Goal: Information Seeking & Learning: Learn about a topic

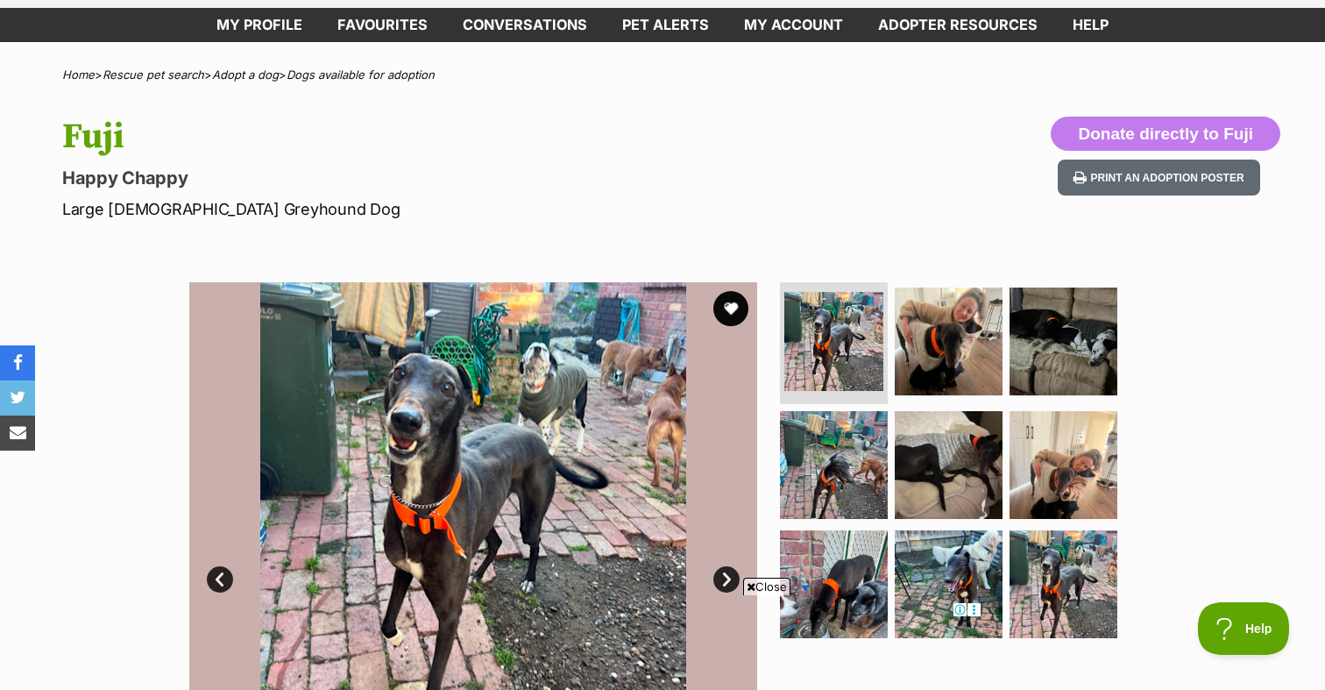
scroll to position [100, 0]
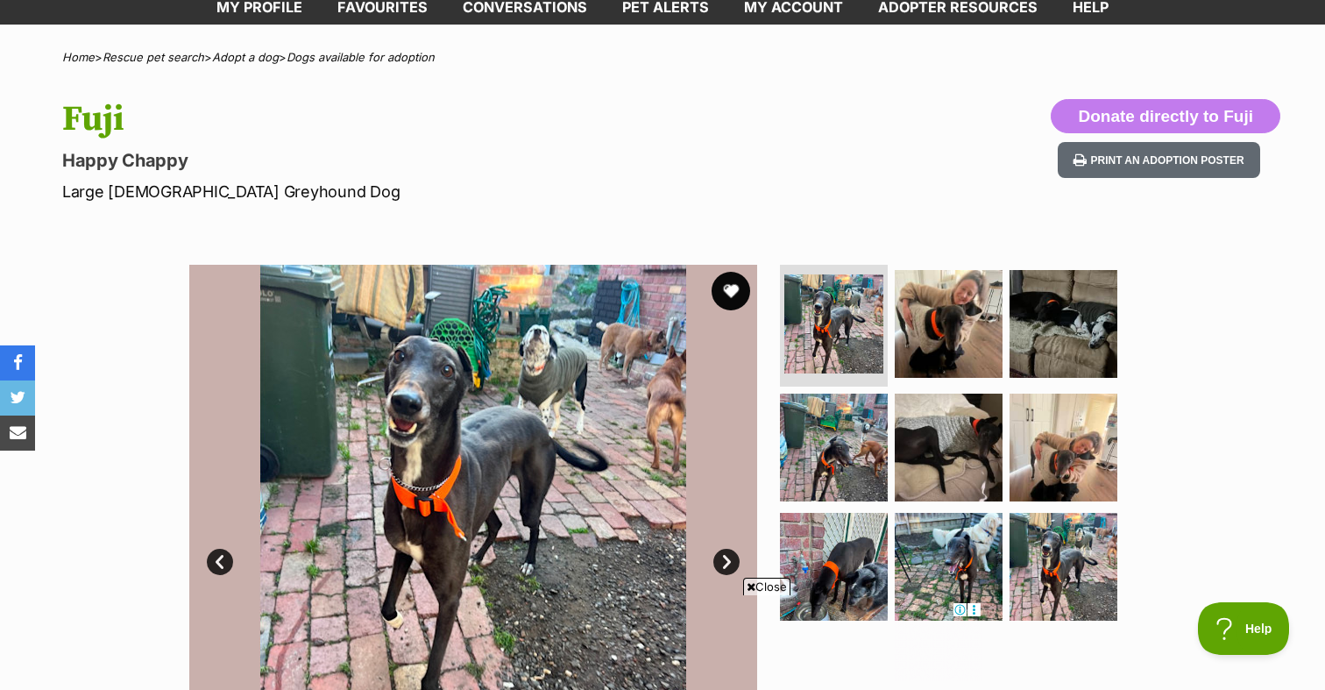
click at [729, 293] on button "favourite" at bounding box center [731, 291] width 39 height 39
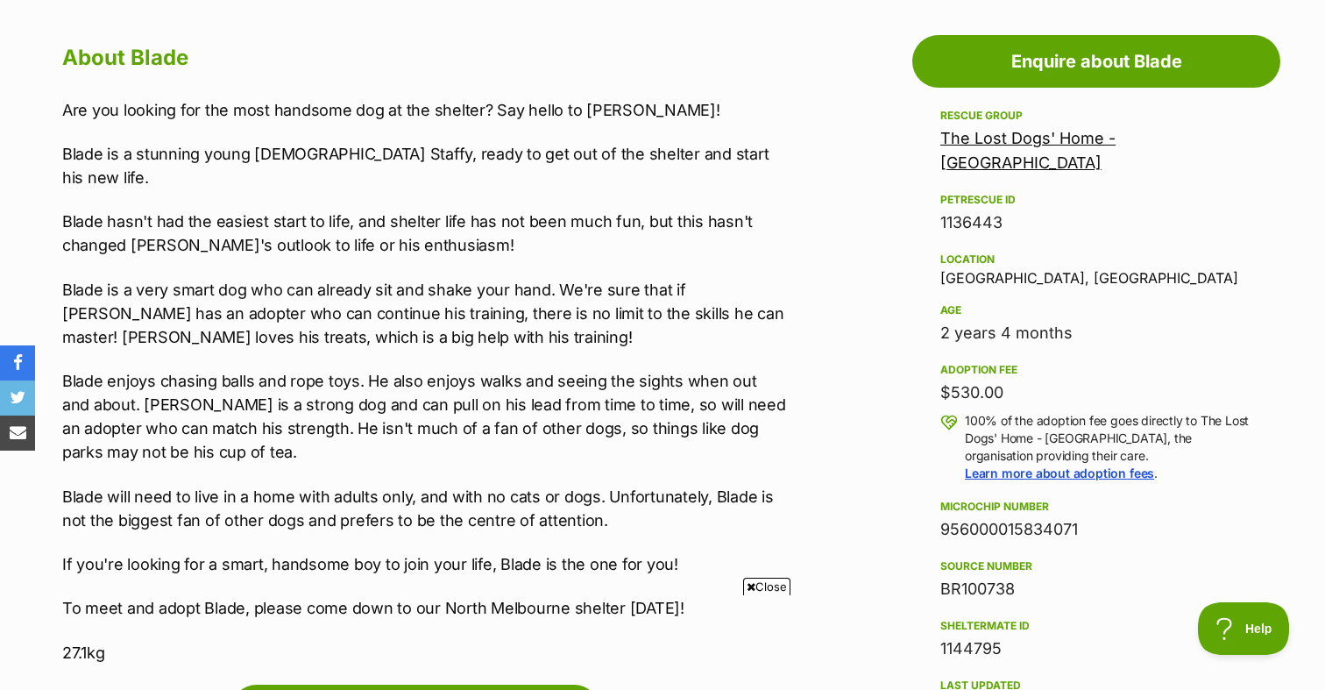
scroll to position [951, 0]
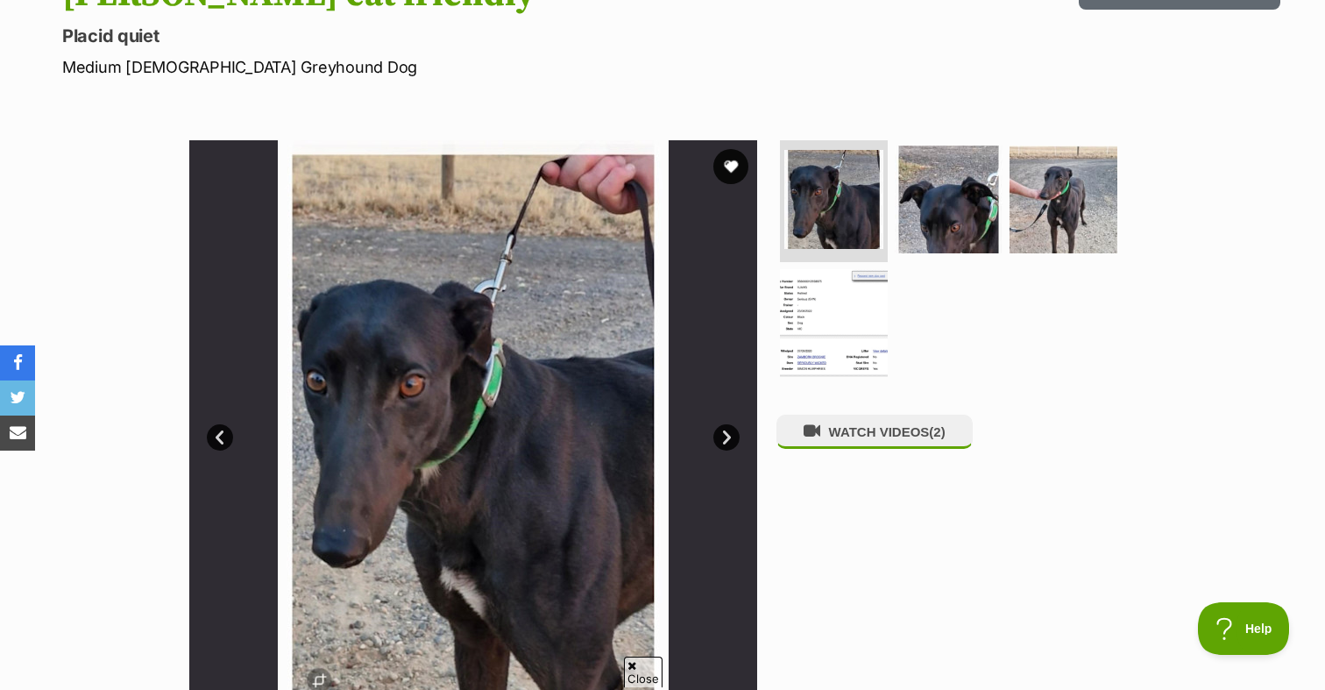
scroll to position [257, 0]
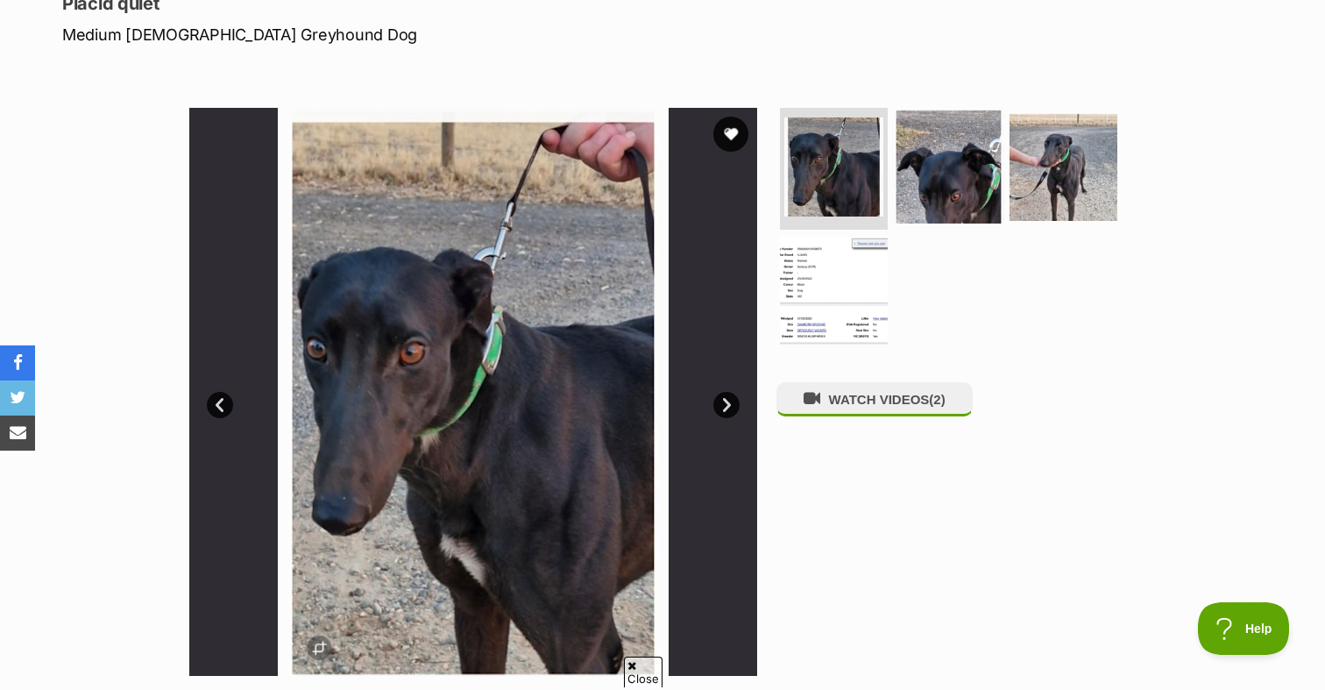
click at [939, 183] on img at bounding box center [948, 166] width 113 height 113
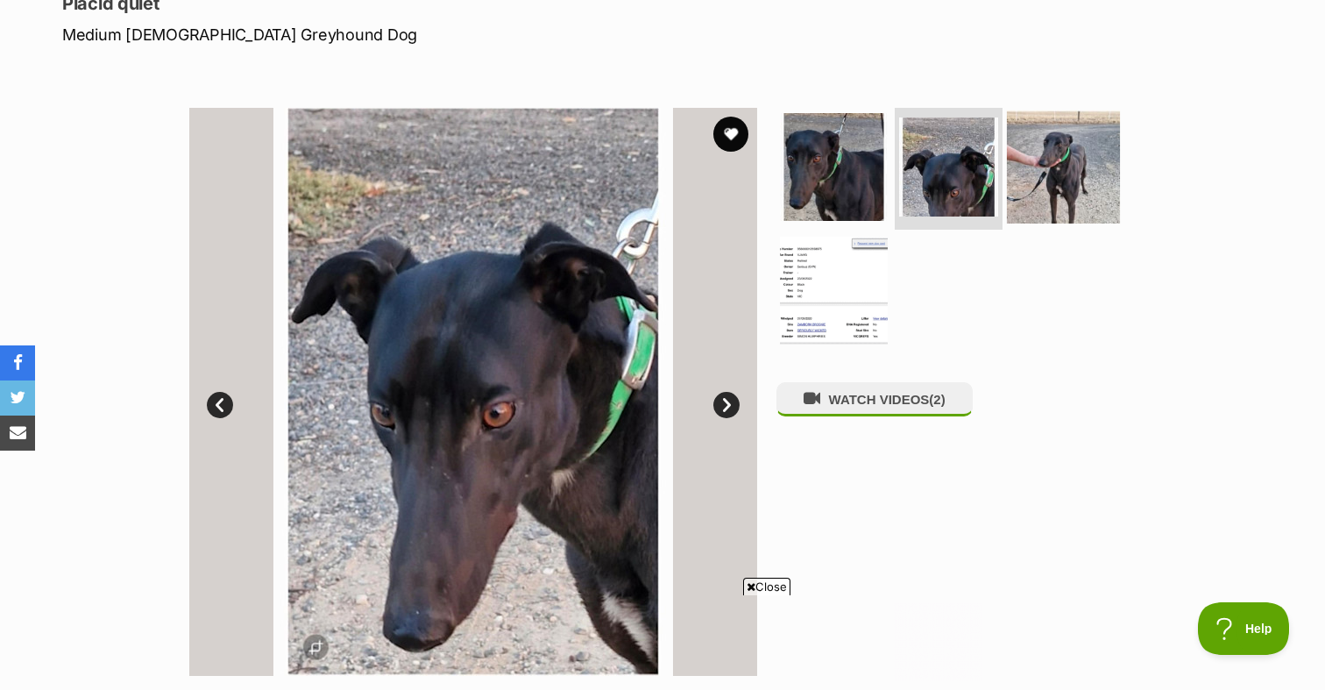
scroll to position [0, 0]
click at [1052, 186] on img at bounding box center [1063, 166] width 113 height 113
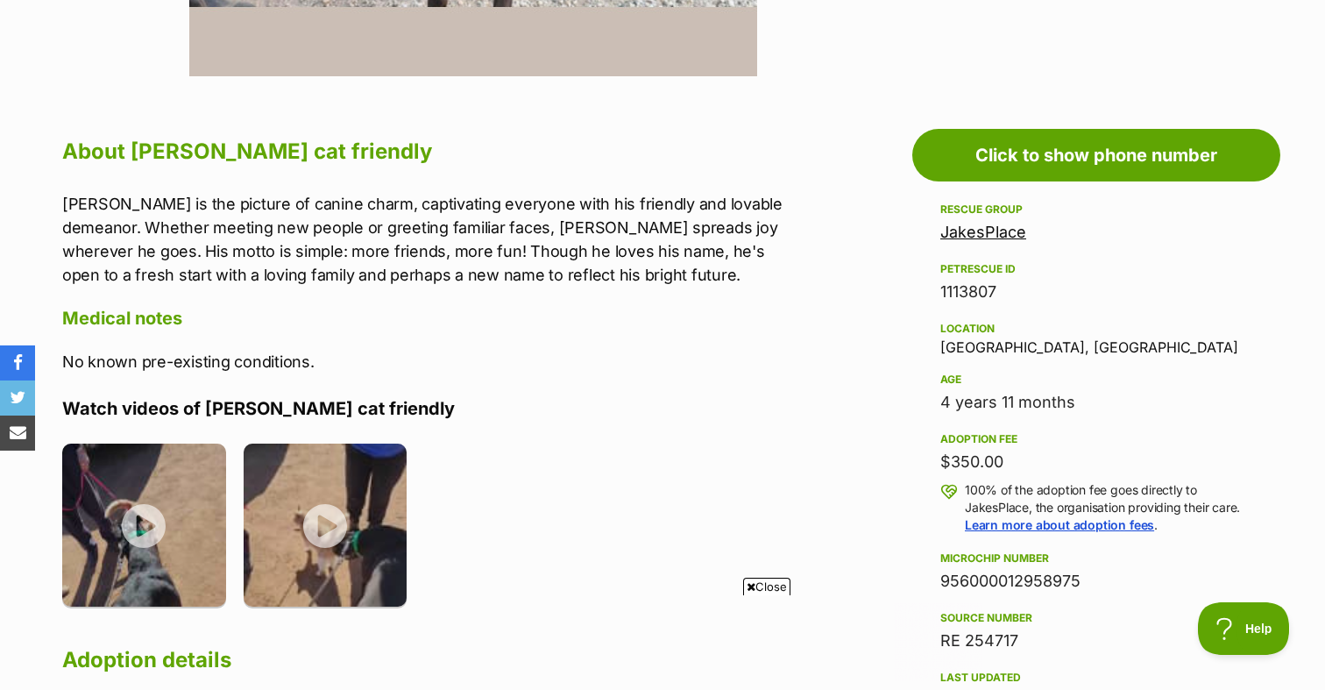
scroll to position [858, 0]
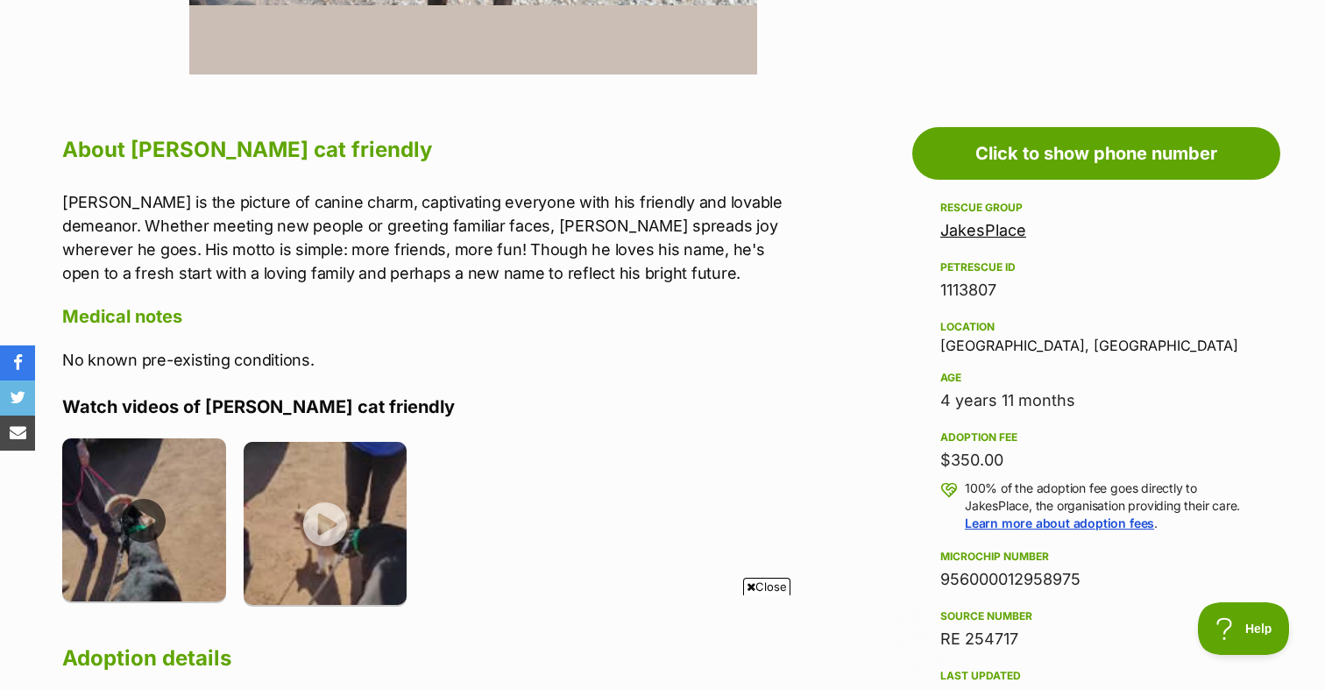
click at [152, 507] on img at bounding box center [144, 520] width 164 height 164
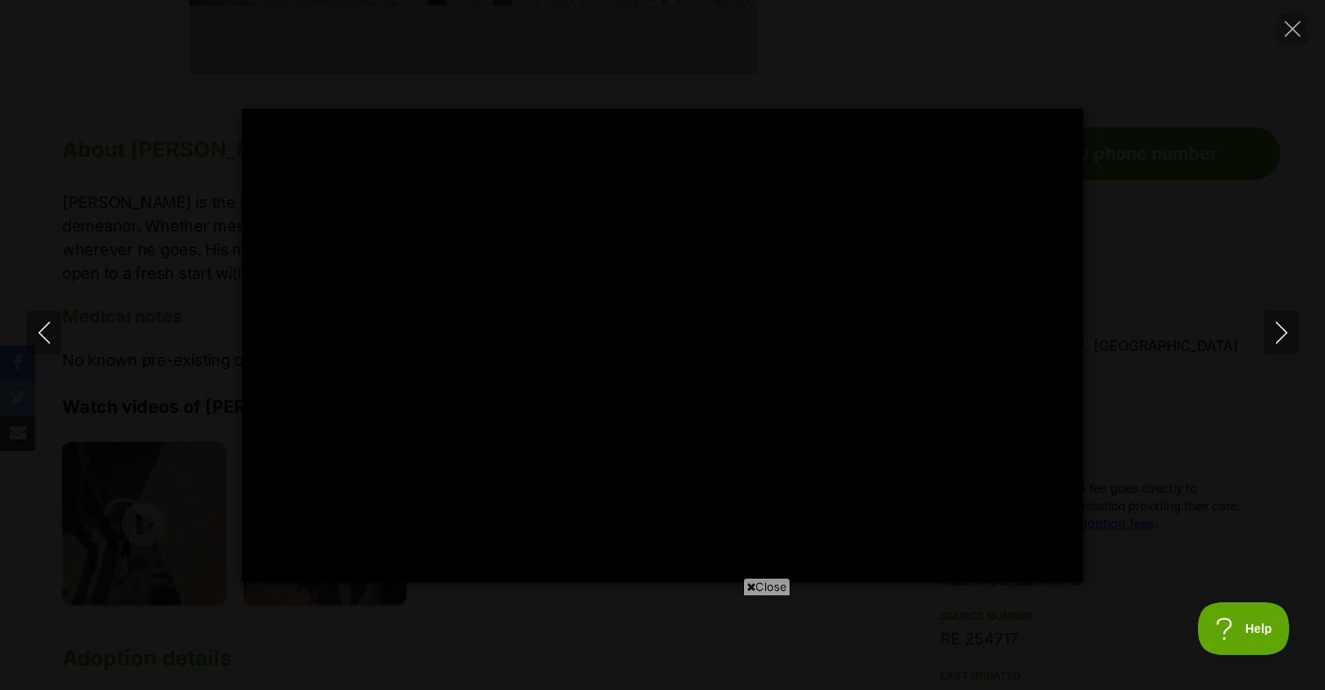
type input "19.51"
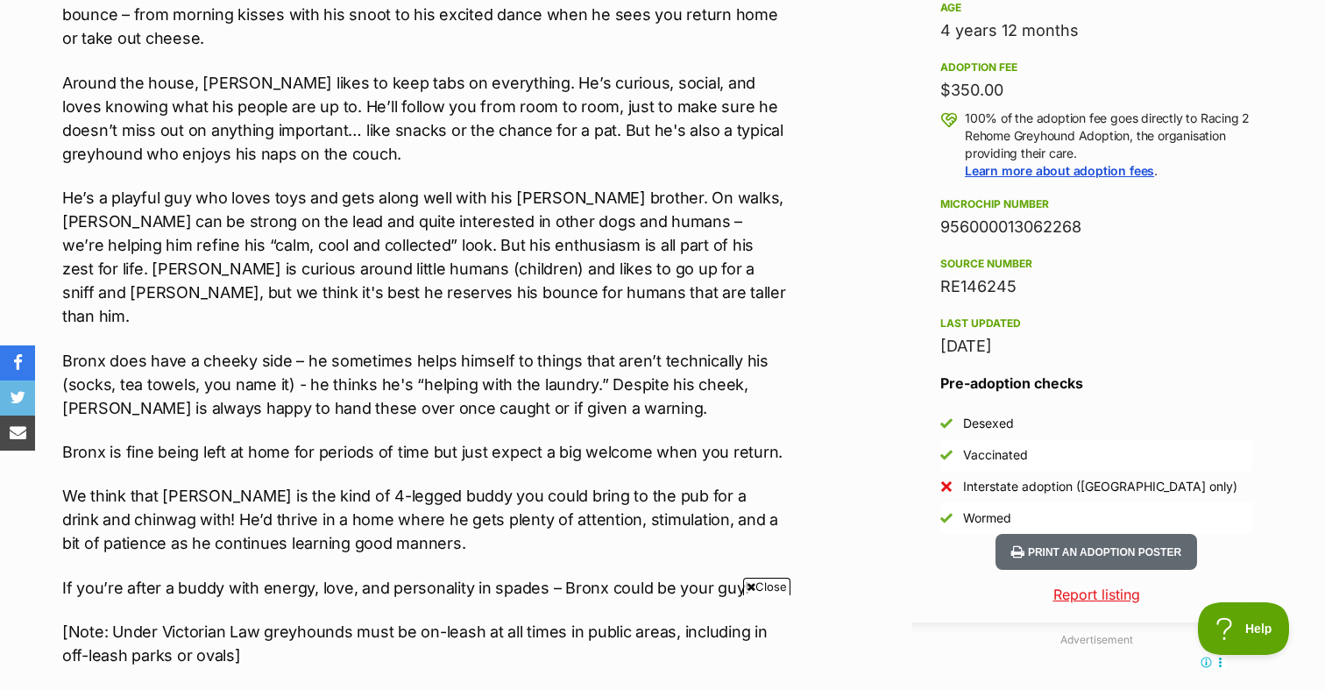
scroll to position [1226, 0]
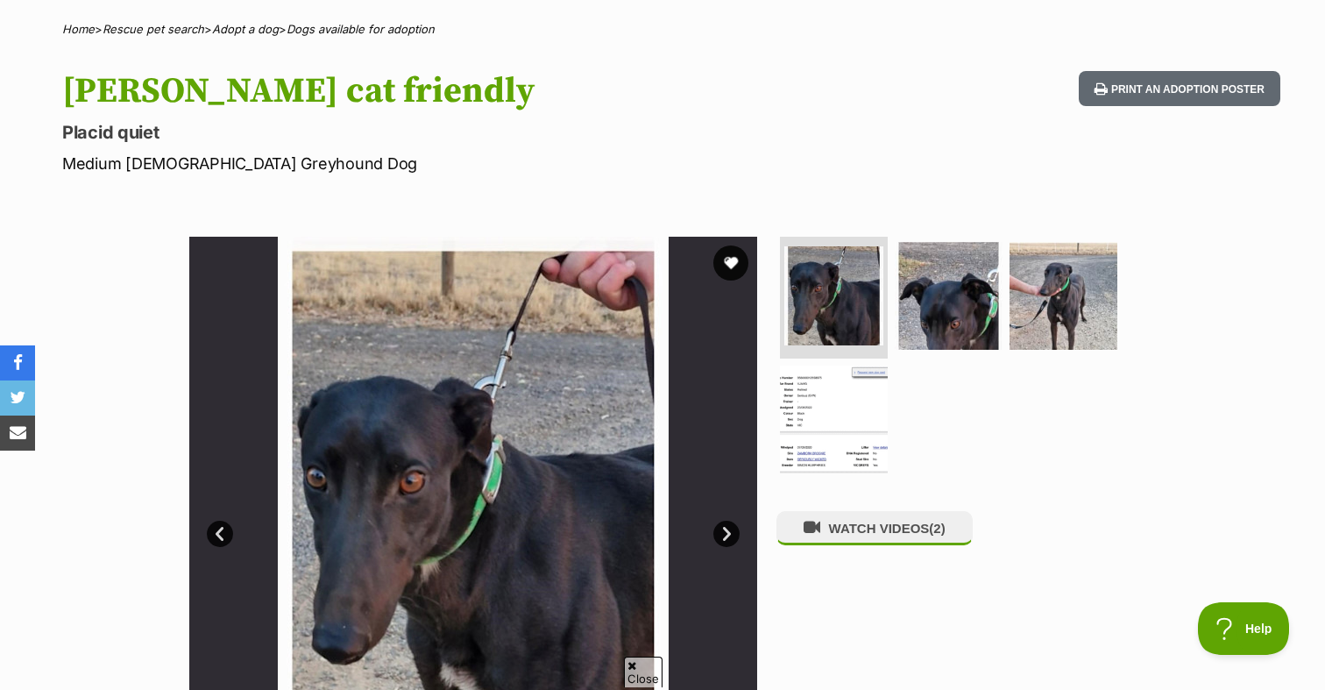
scroll to position [142, 0]
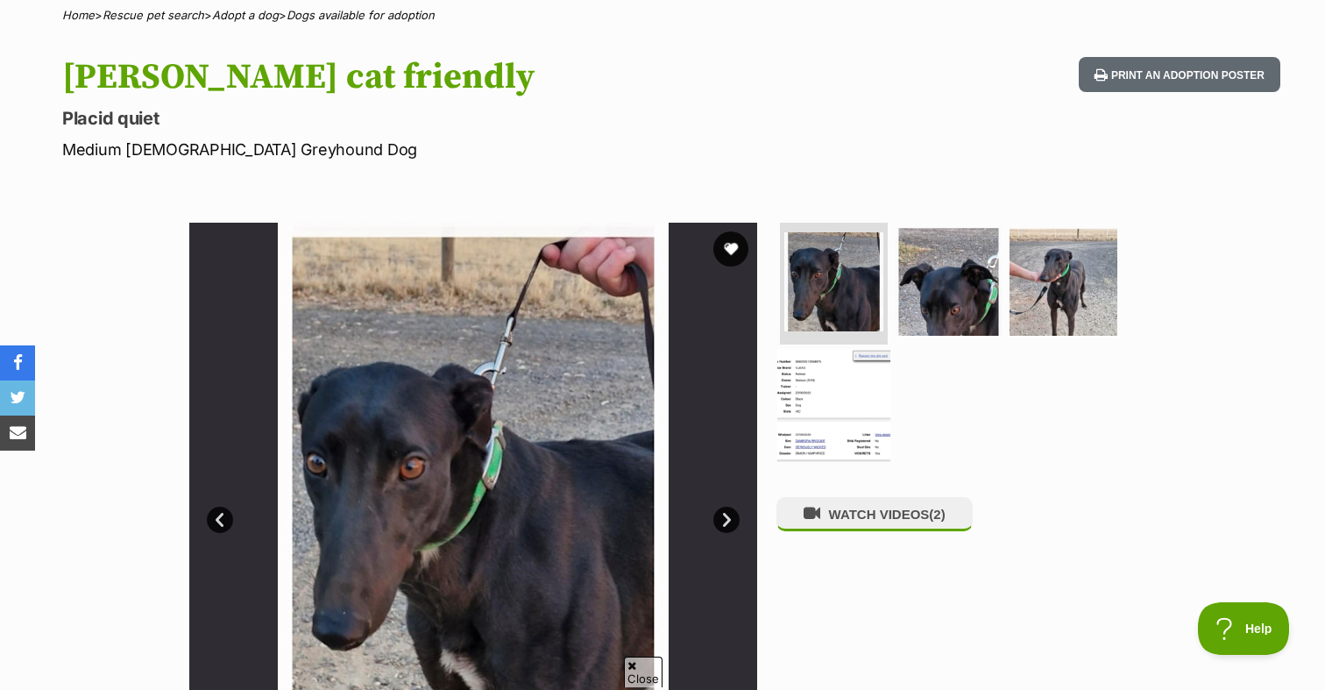
click at [809, 415] on img at bounding box center [833, 405] width 113 height 113
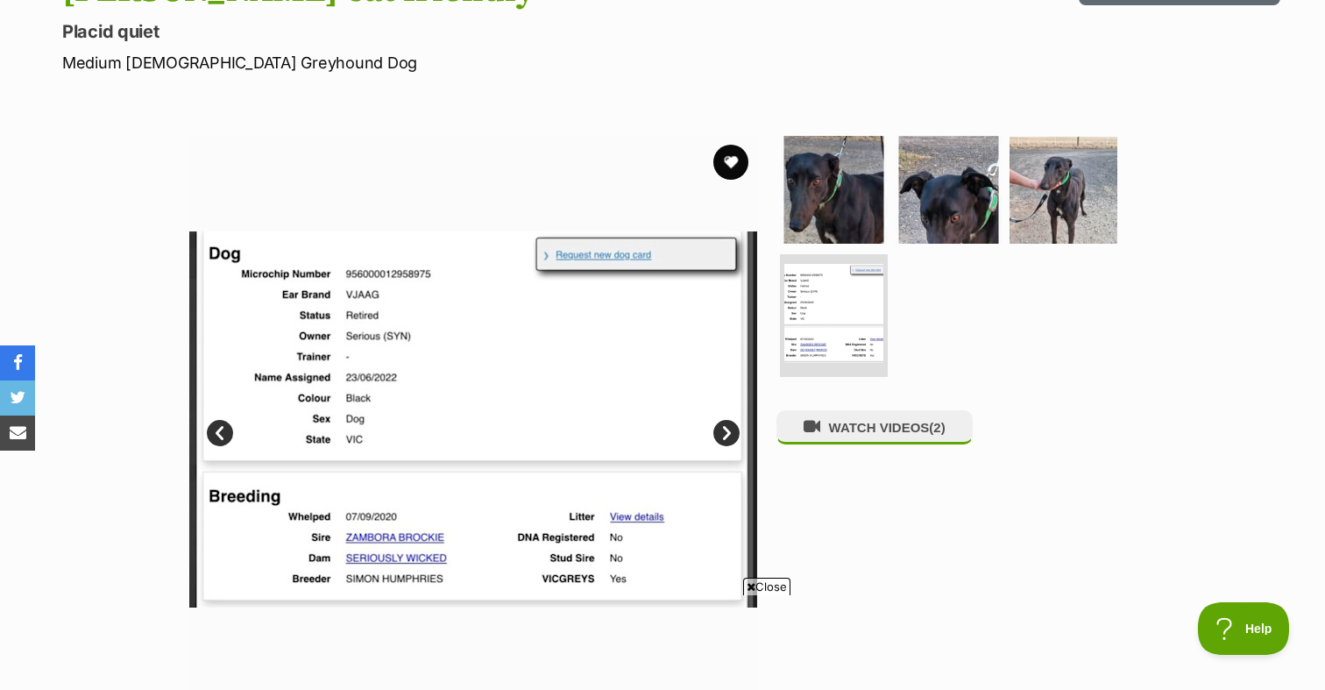
scroll to position [235, 0]
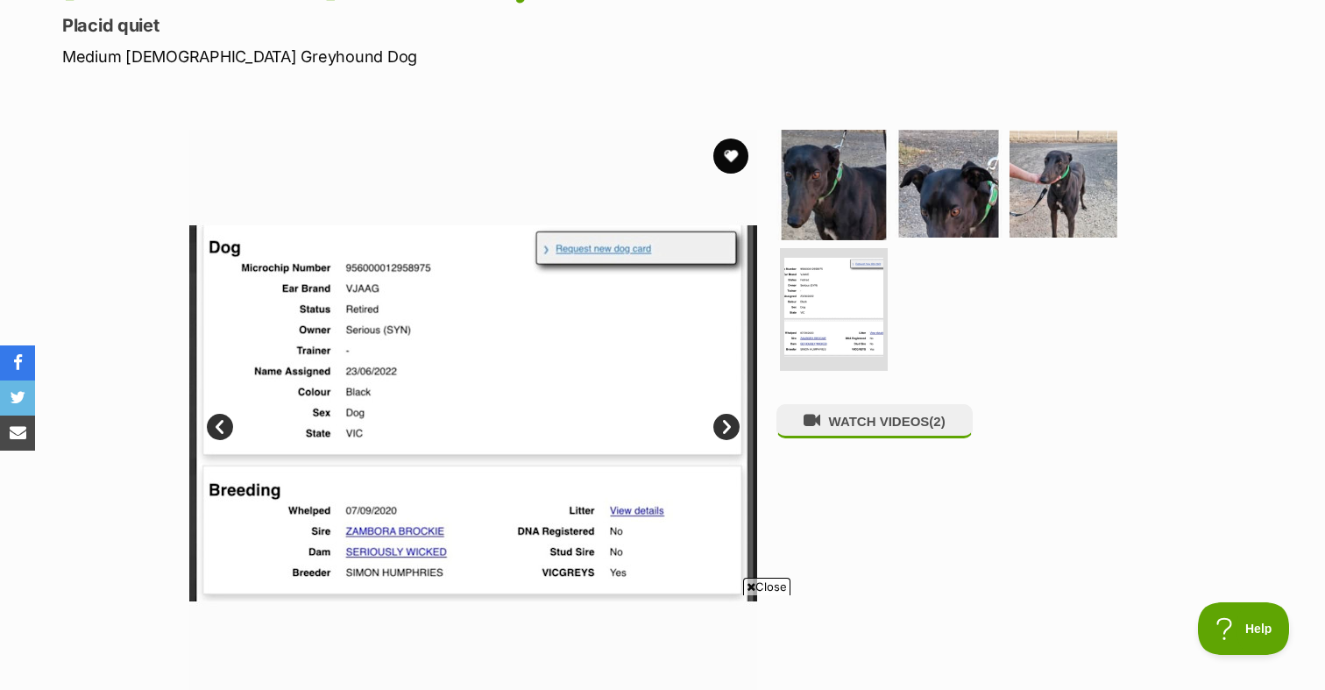
click at [807, 168] on img at bounding box center [833, 182] width 113 height 113
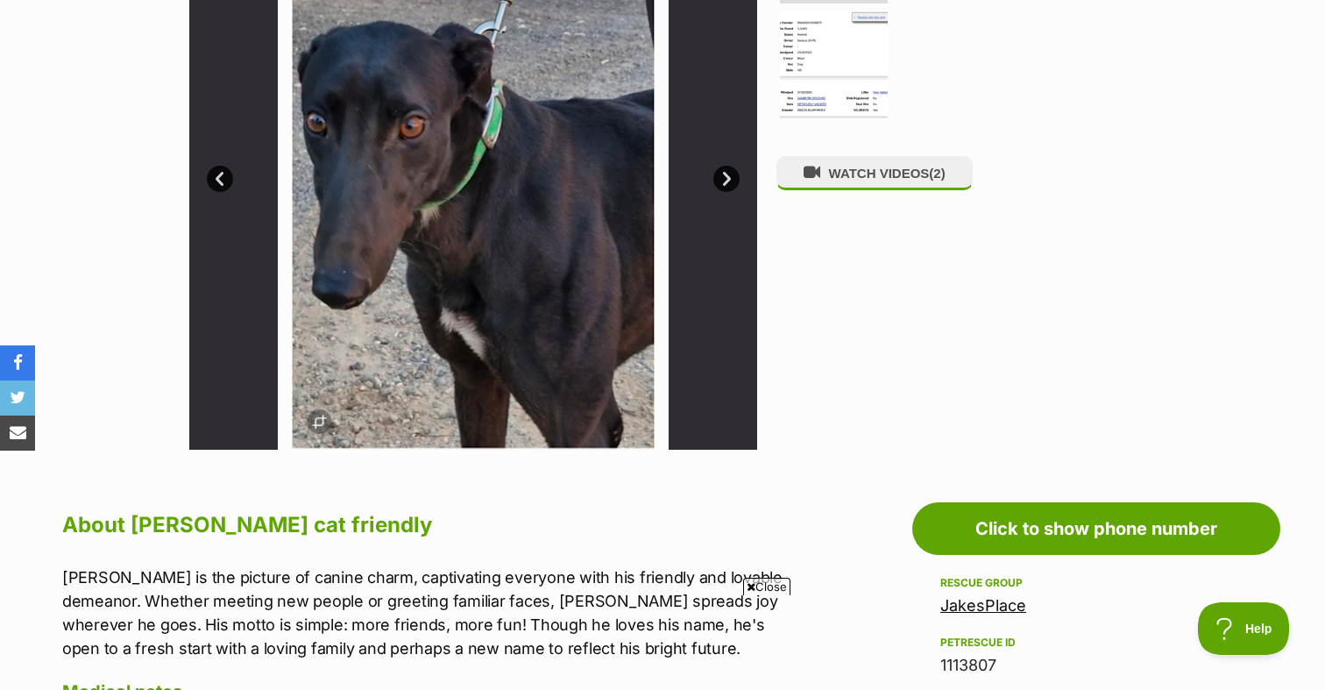
scroll to position [480, 0]
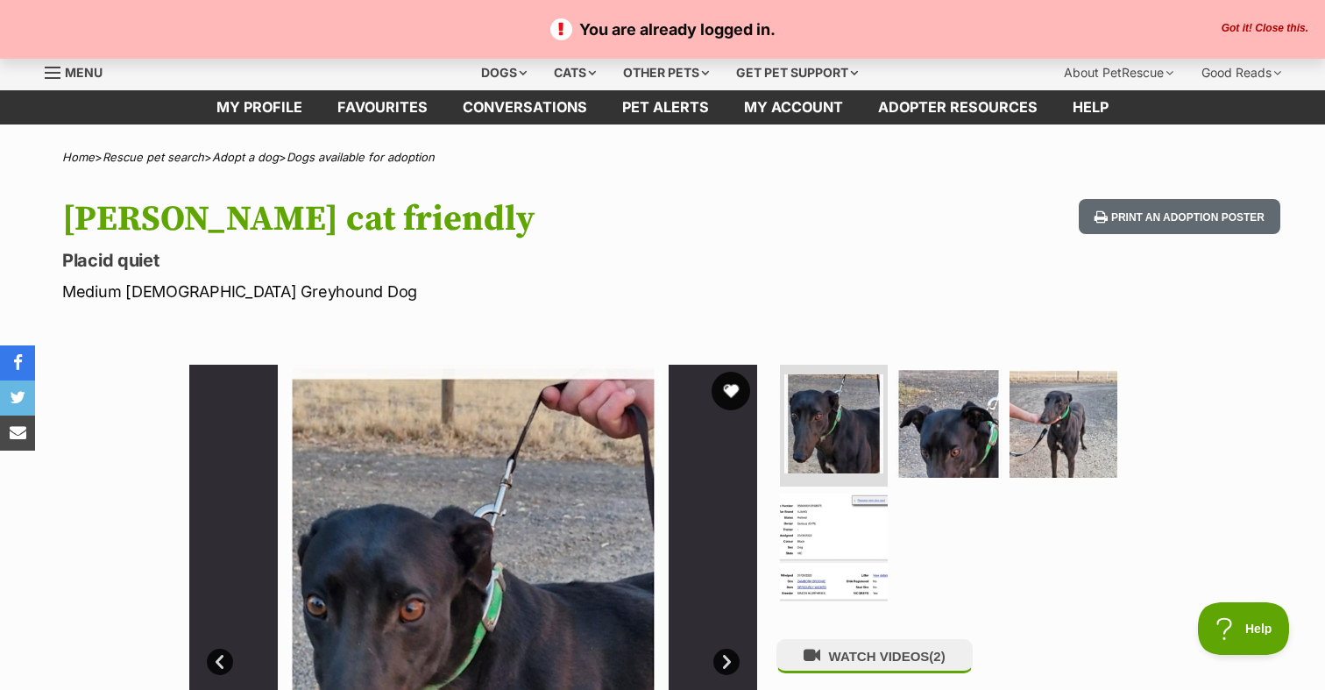
click at [724, 377] on button "favourite" at bounding box center [731, 391] width 39 height 39
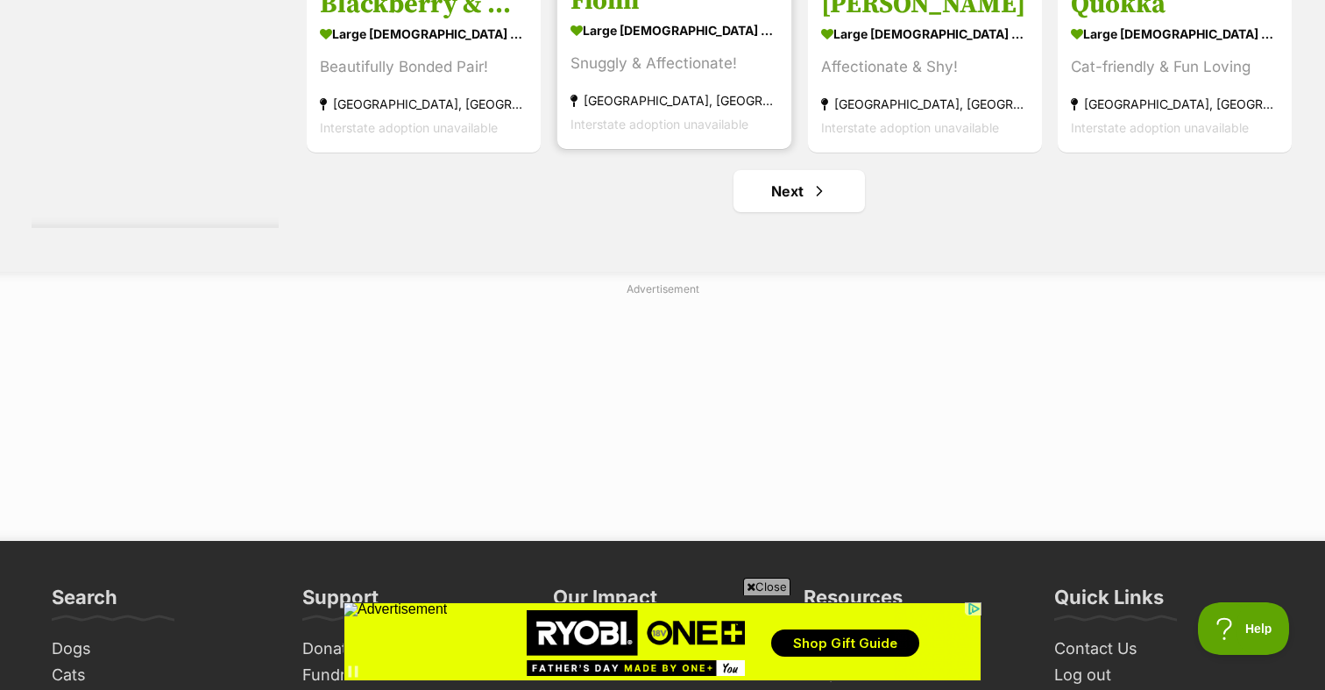
scroll to position [9443, 0]
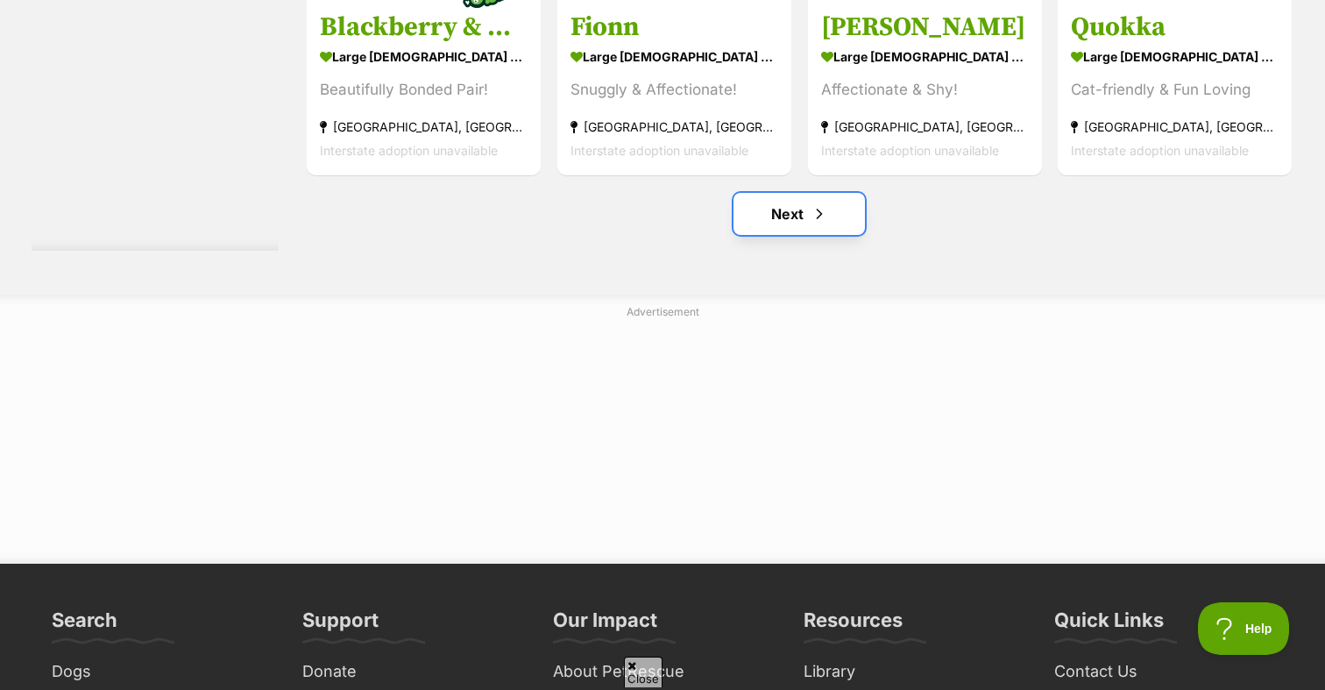
click at [760, 218] on link "Next" at bounding box center [798, 214] width 131 height 42
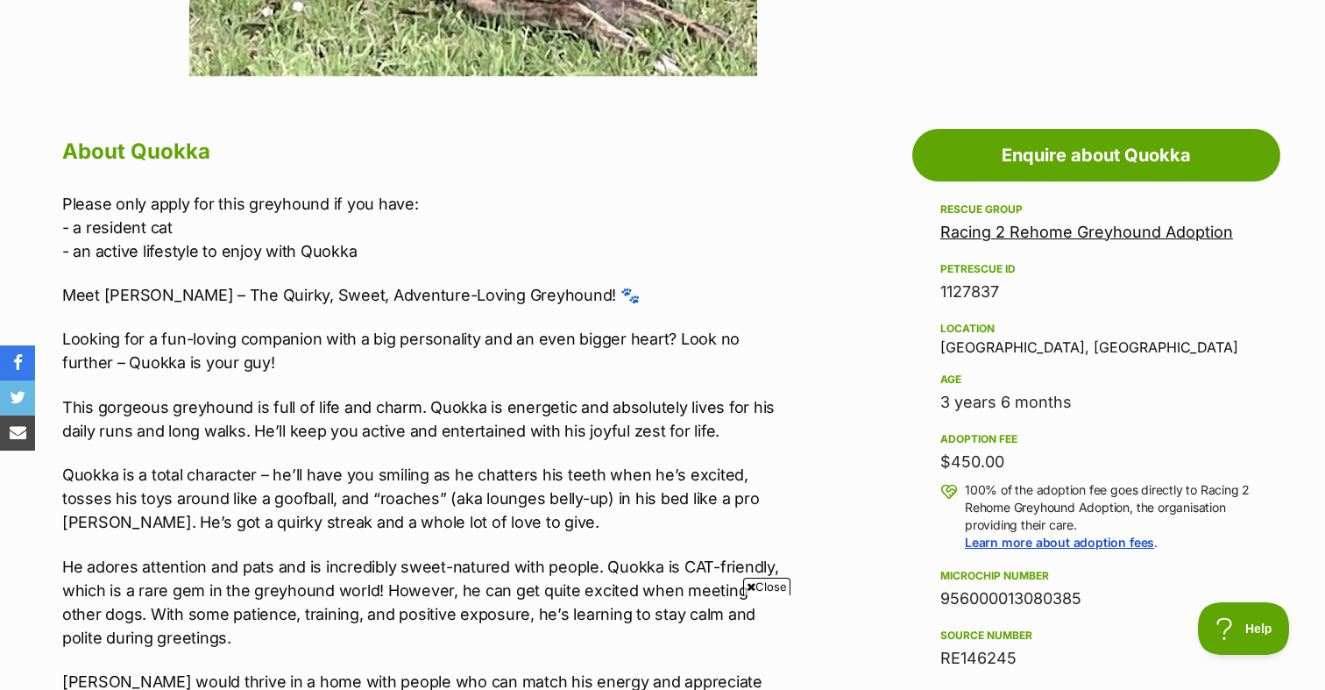
scroll to position [852, 0]
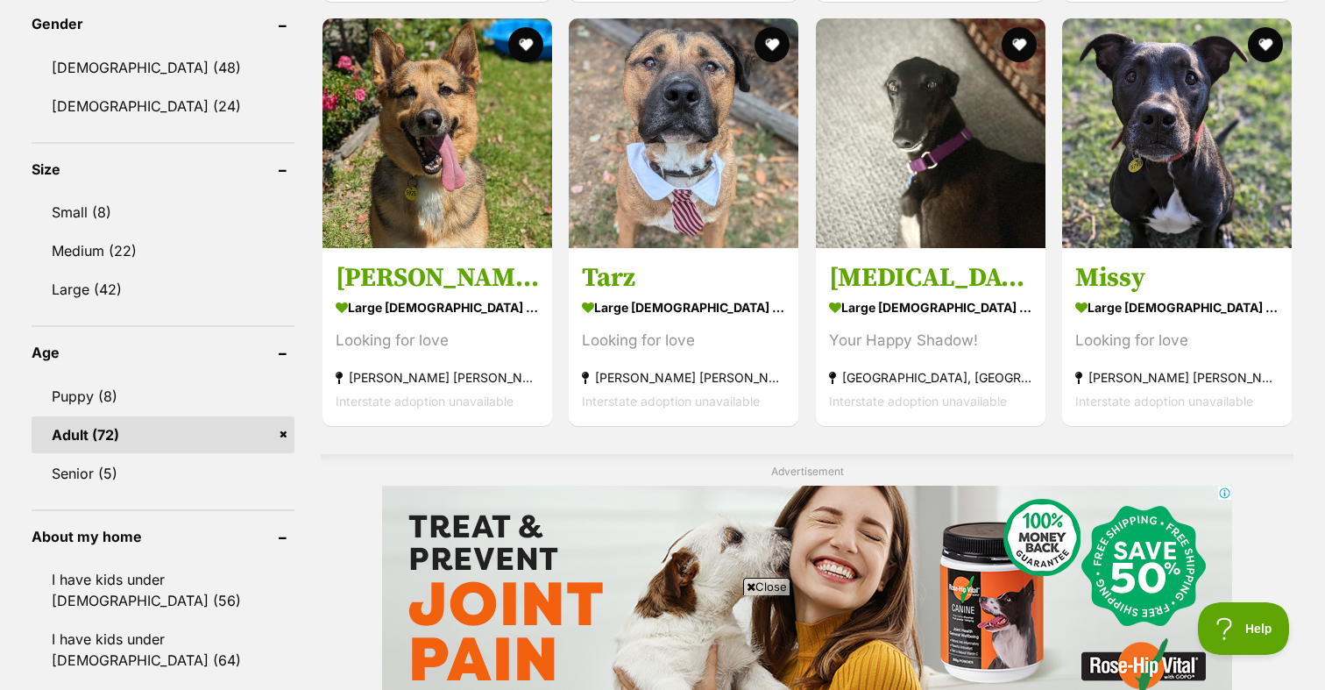
scroll to position [1119, 0]
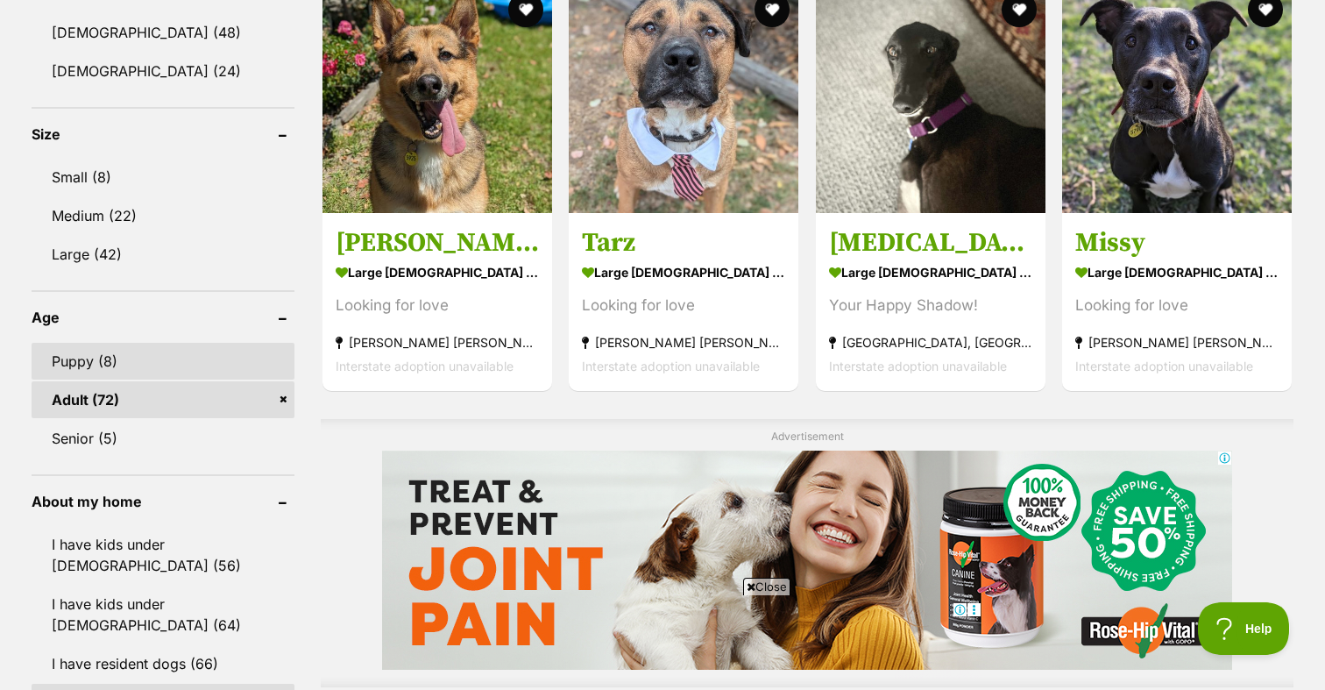
click at [184, 344] on link "Puppy (8)" at bounding box center [163, 361] width 263 height 37
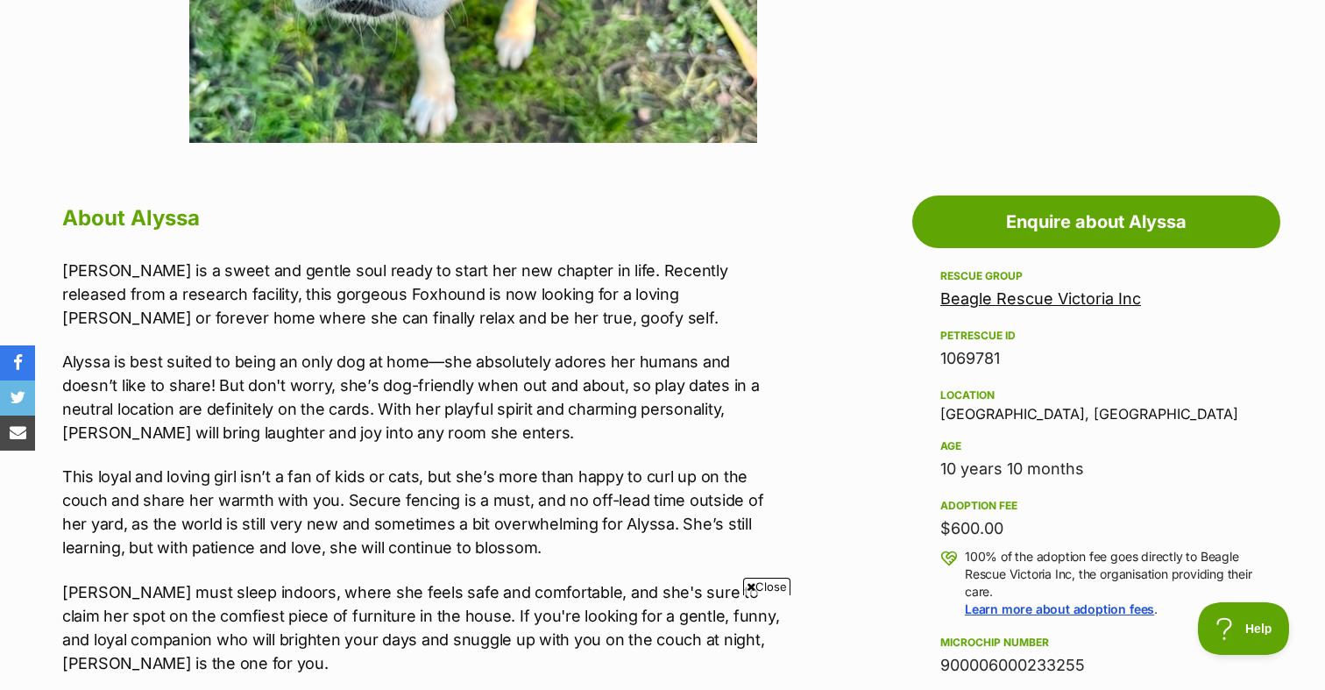
scroll to position [794, 0]
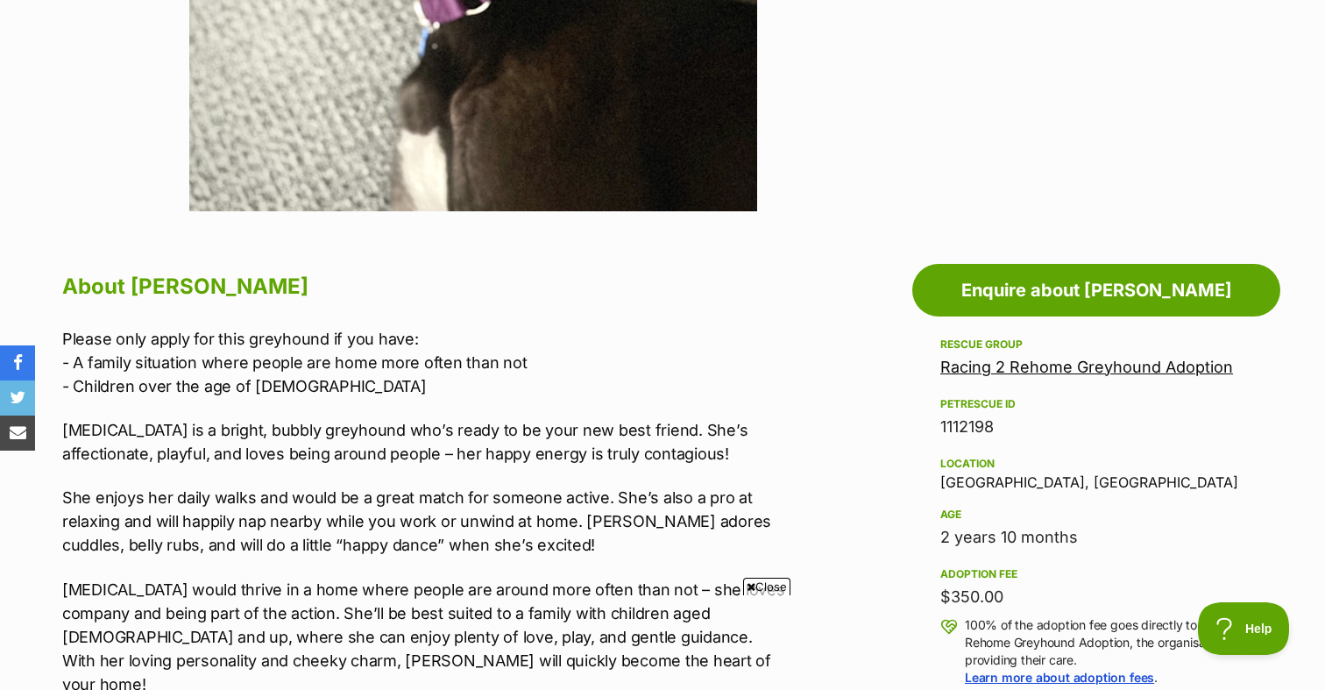
scroll to position [725, 0]
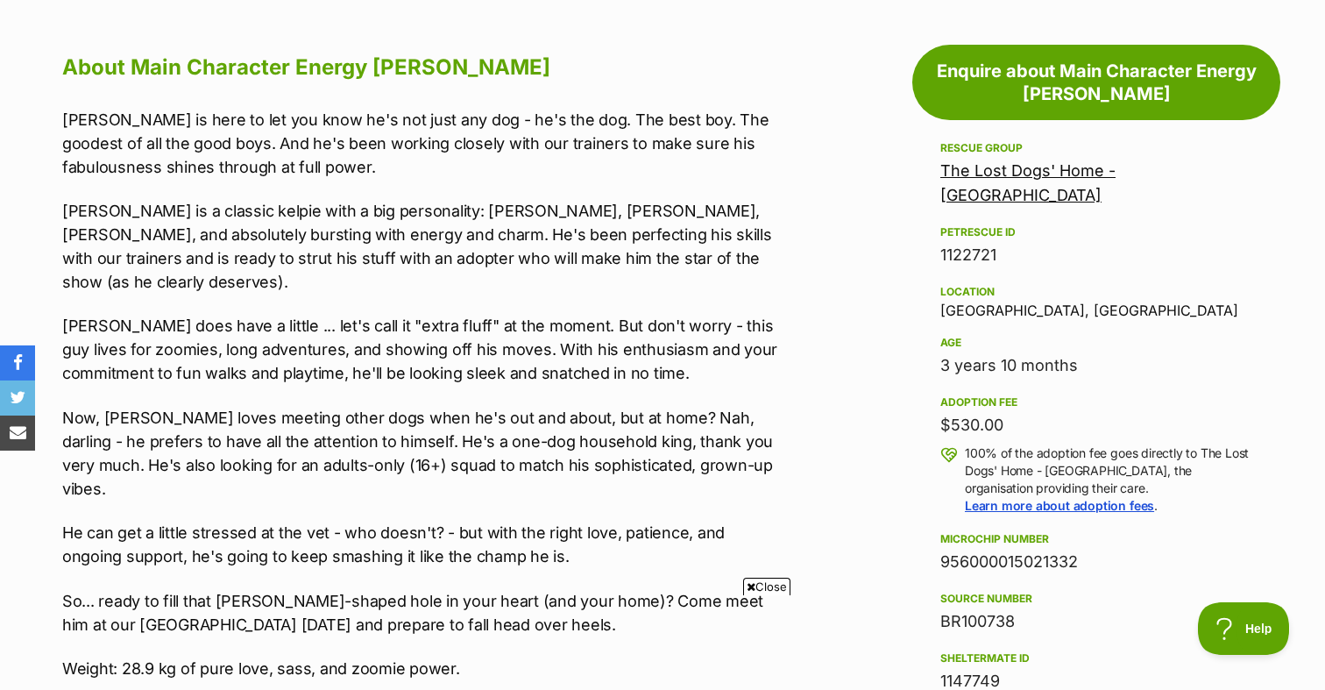
scroll to position [946, 0]
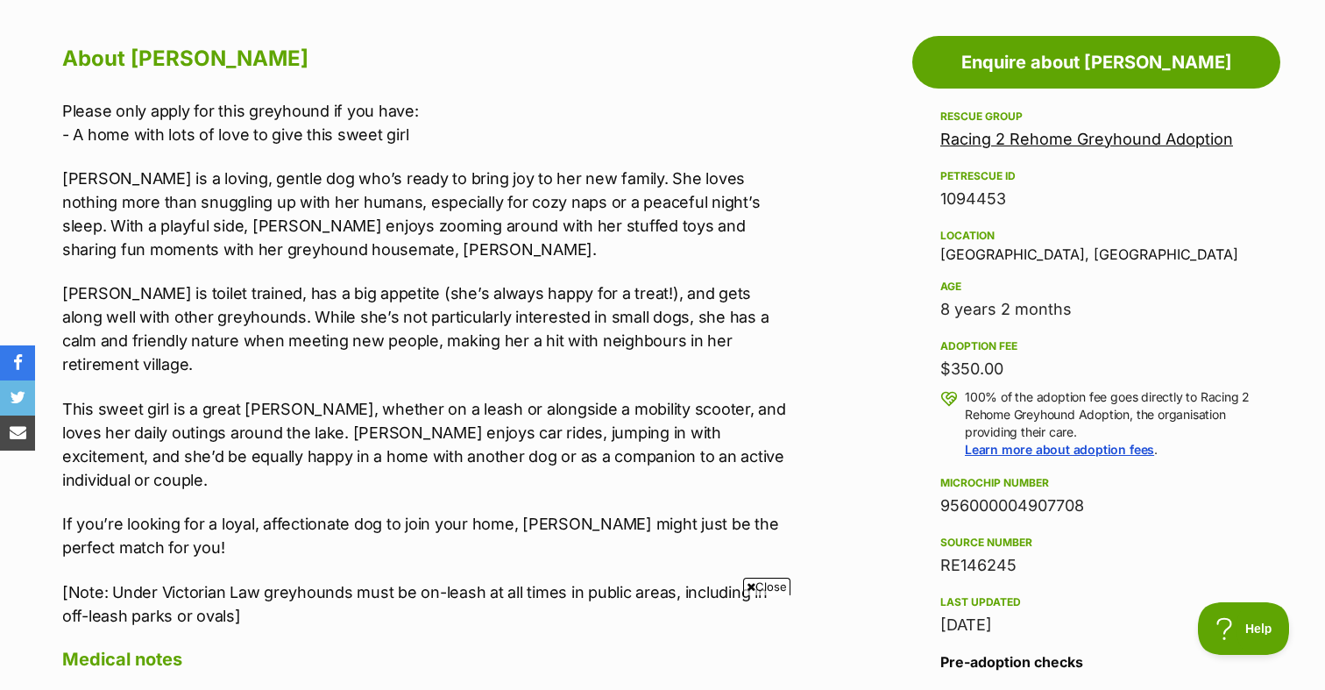
scroll to position [953, 0]
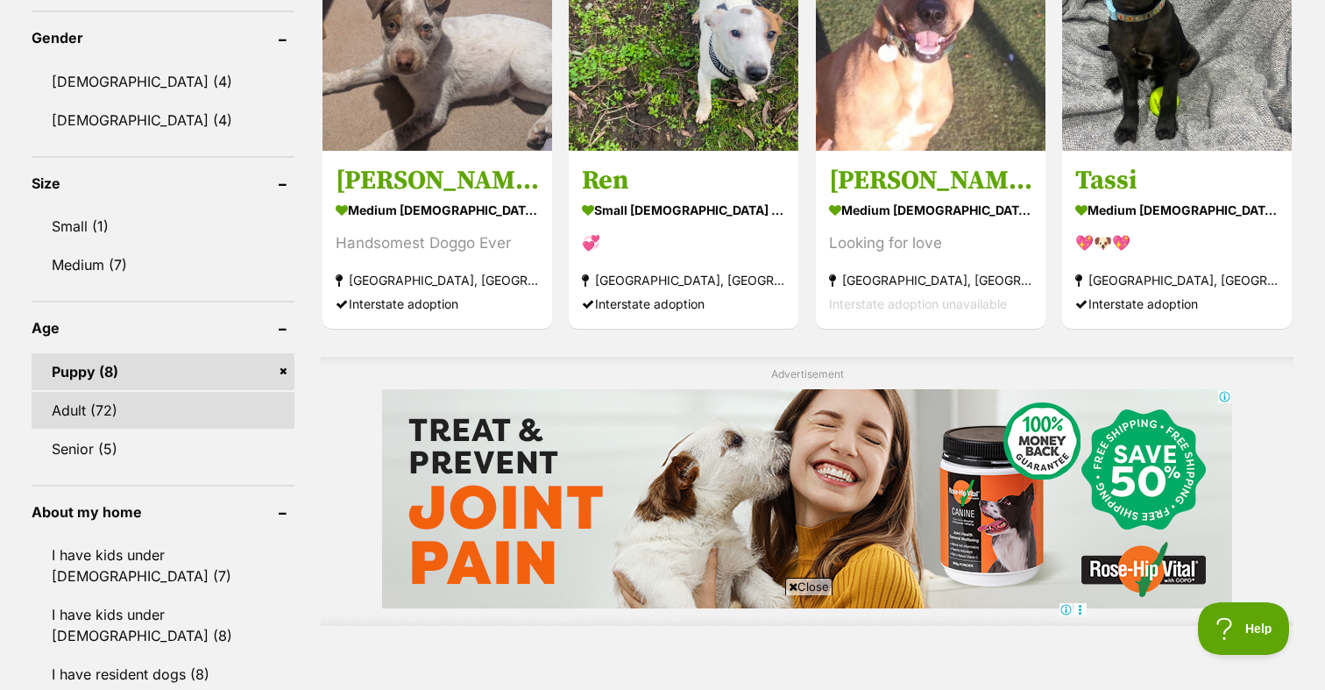
click at [145, 408] on link "Adult (72)" at bounding box center [163, 410] width 263 height 37
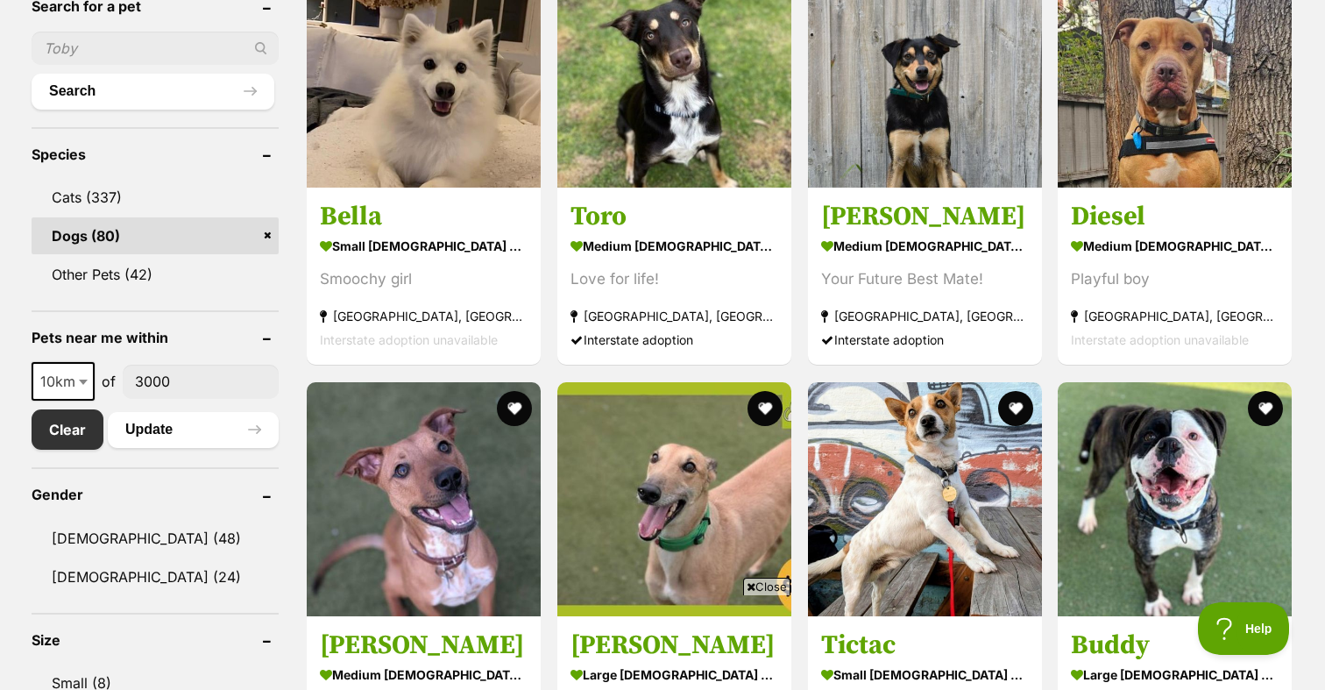
click at [73, 378] on span "10km" at bounding box center [63, 381] width 60 height 25
select select "25"
click at [132, 426] on button "Update" at bounding box center [193, 429] width 171 height 35
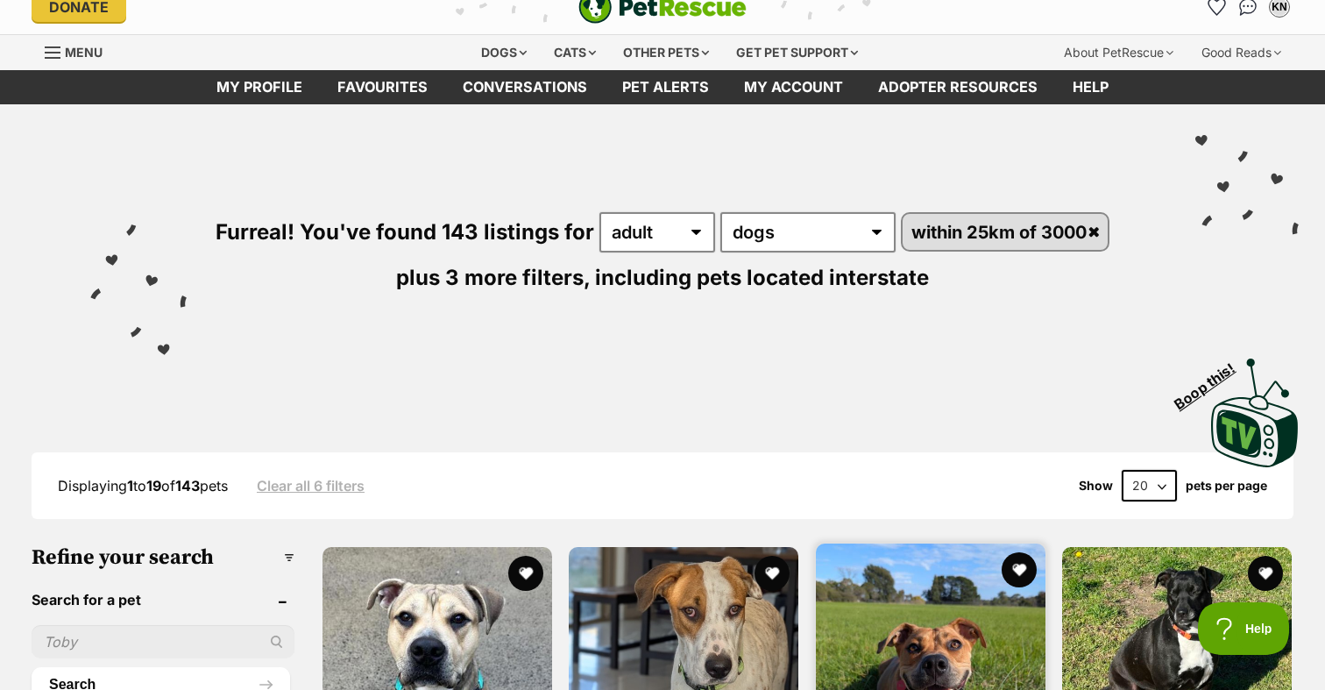
scroll to position [23, 0]
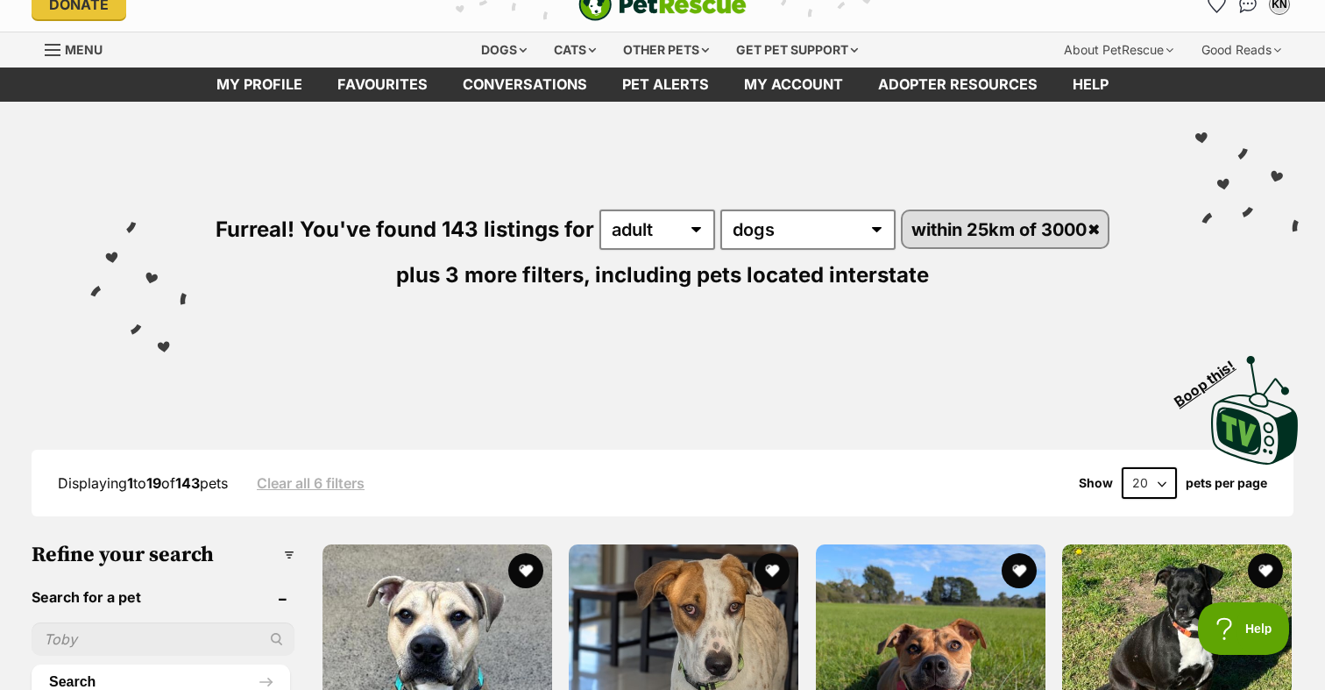
click at [1132, 491] on select "20 40 60" at bounding box center [1149, 483] width 55 height 32
select select "60"
click at [1122, 468] on select "20 40 60" at bounding box center [1149, 483] width 55 height 32
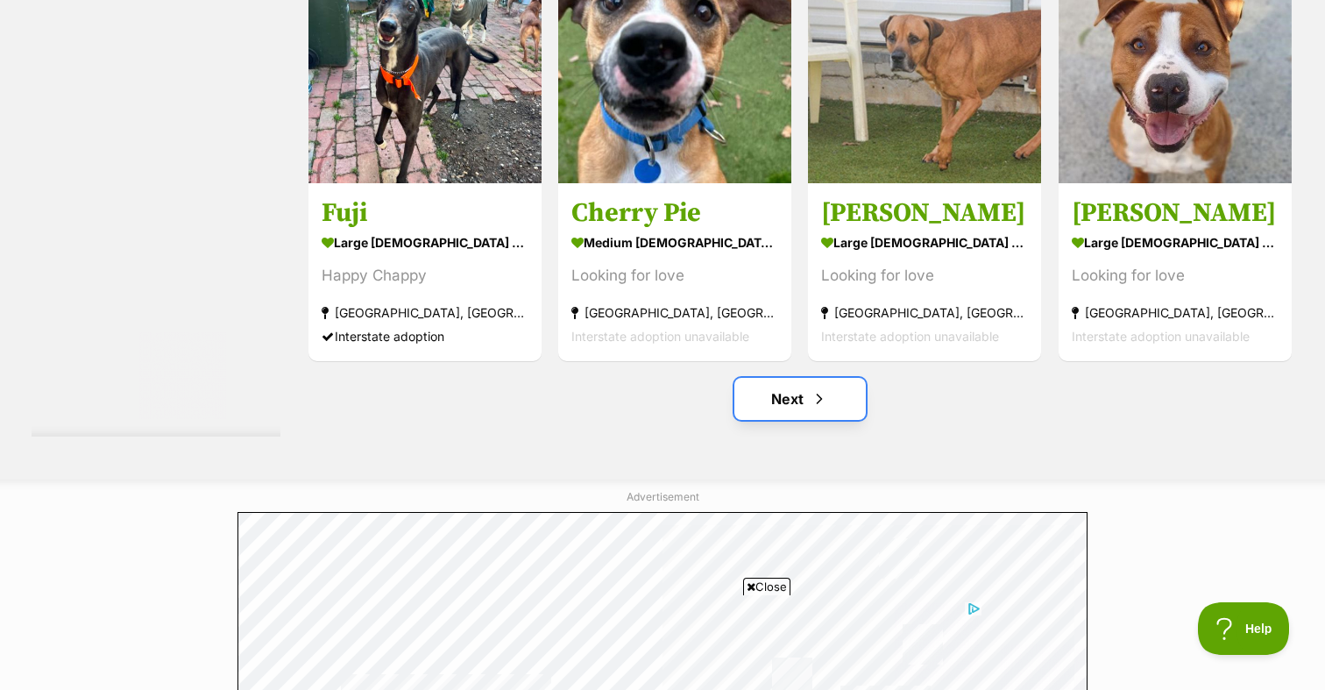
click at [751, 390] on link "Next" at bounding box center [799, 399] width 131 height 42
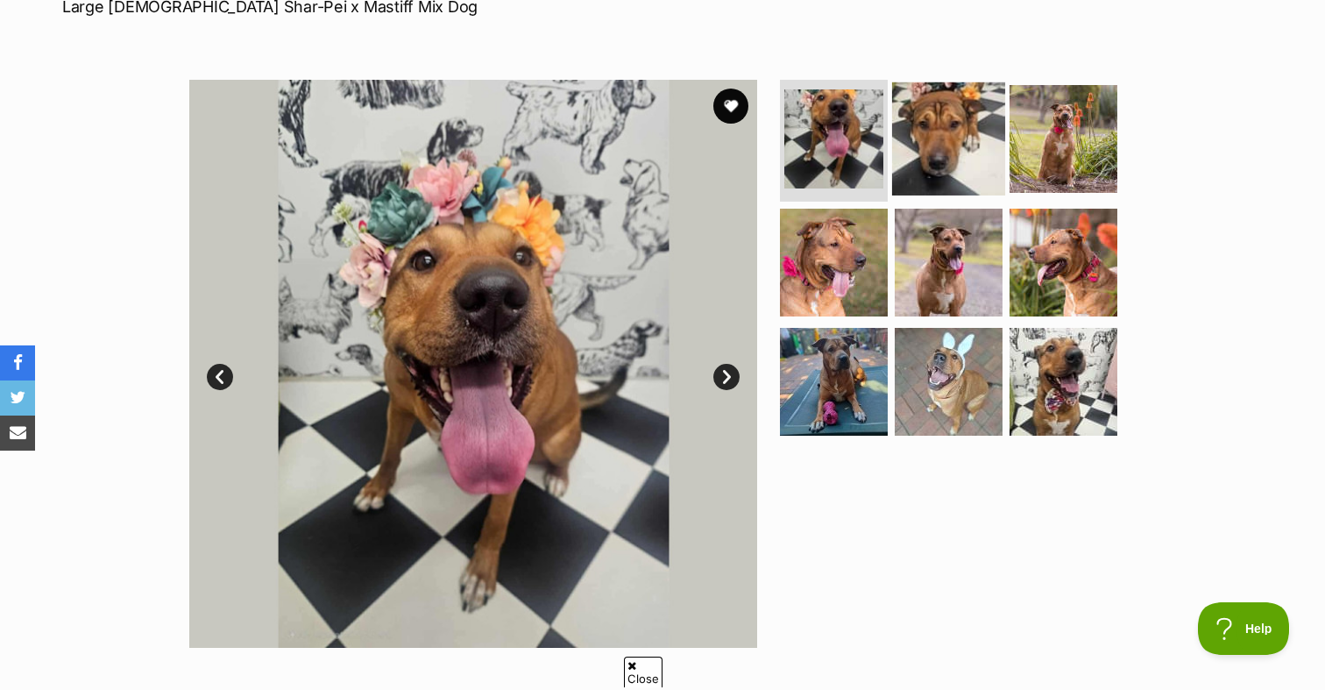
click at [942, 164] on img at bounding box center [948, 137] width 113 height 113
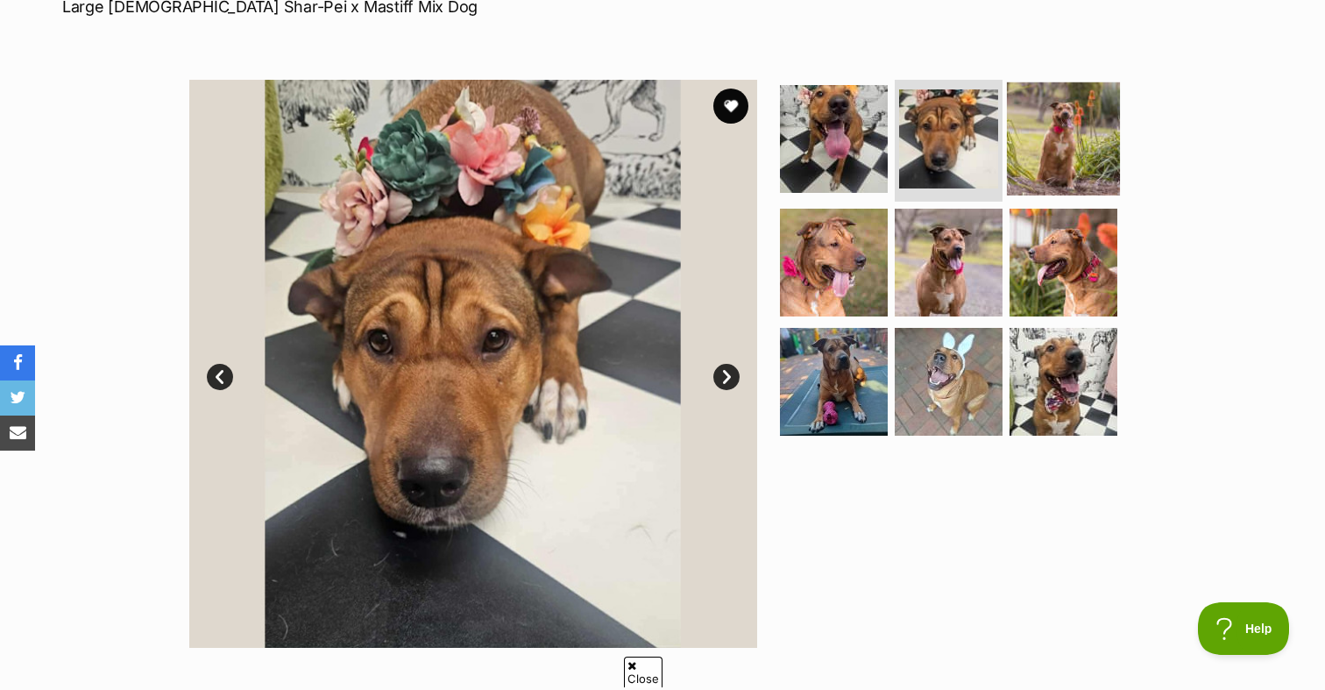
click at [1051, 166] on img at bounding box center [1063, 137] width 113 height 113
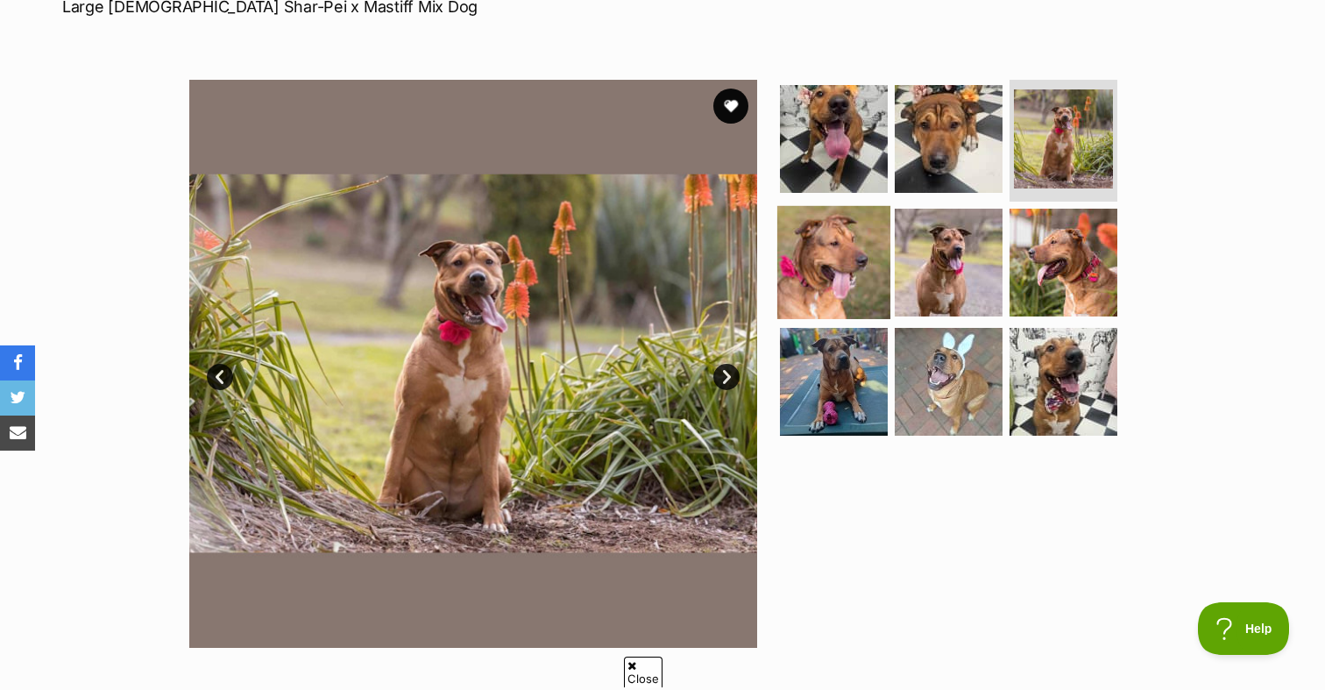
click at [844, 287] on img at bounding box center [833, 262] width 113 height 113
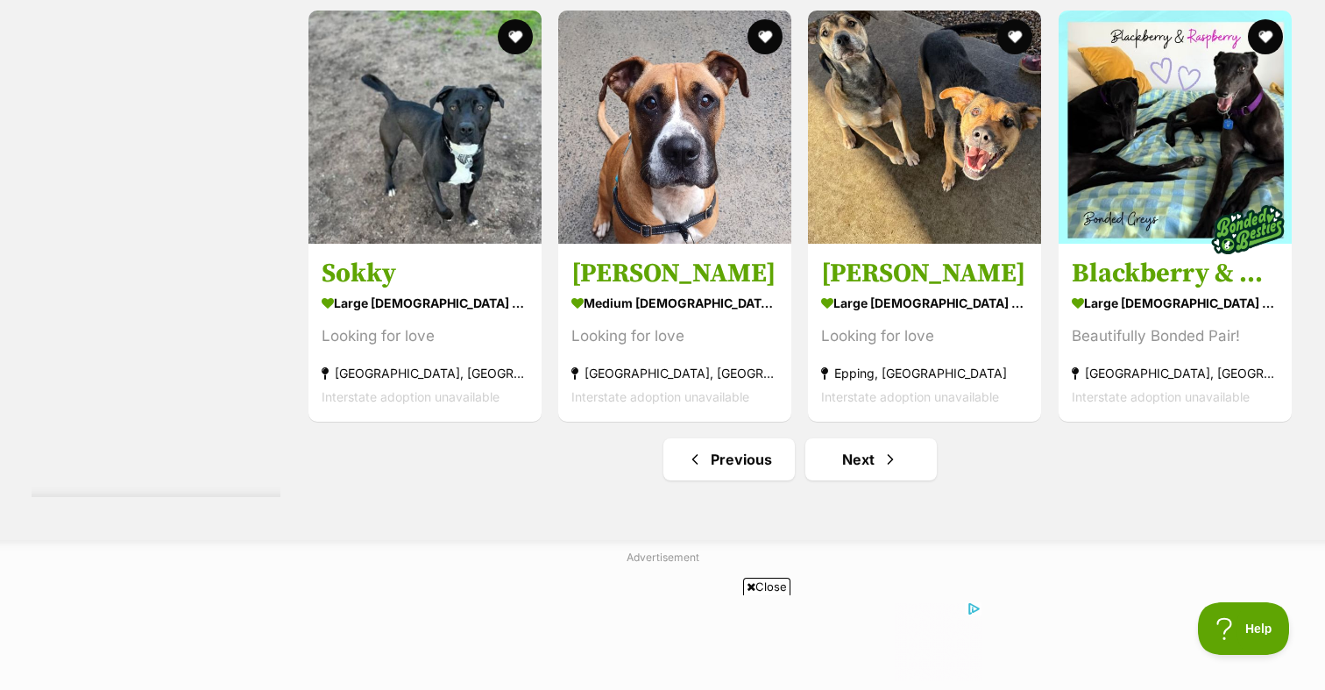
scroll to position [9187, 0]
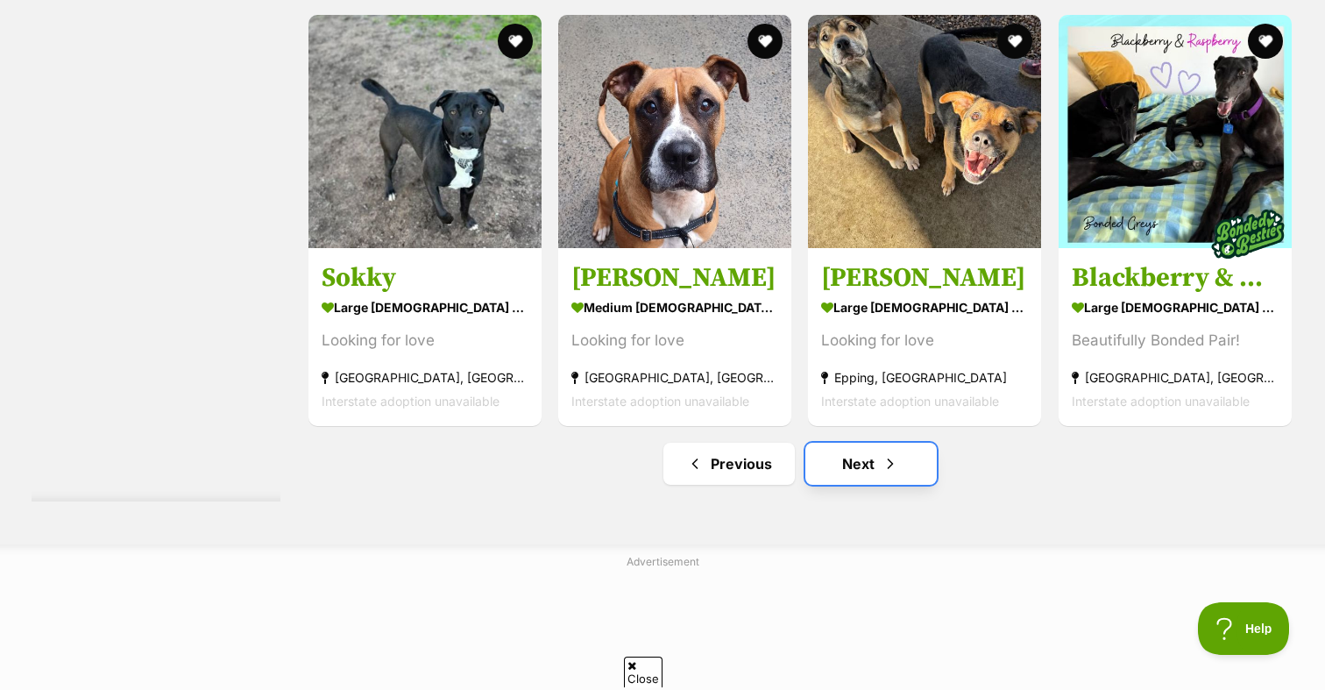
click at [849, 471] on link "Next" at bounding box center [870, 464] width 131 height 42
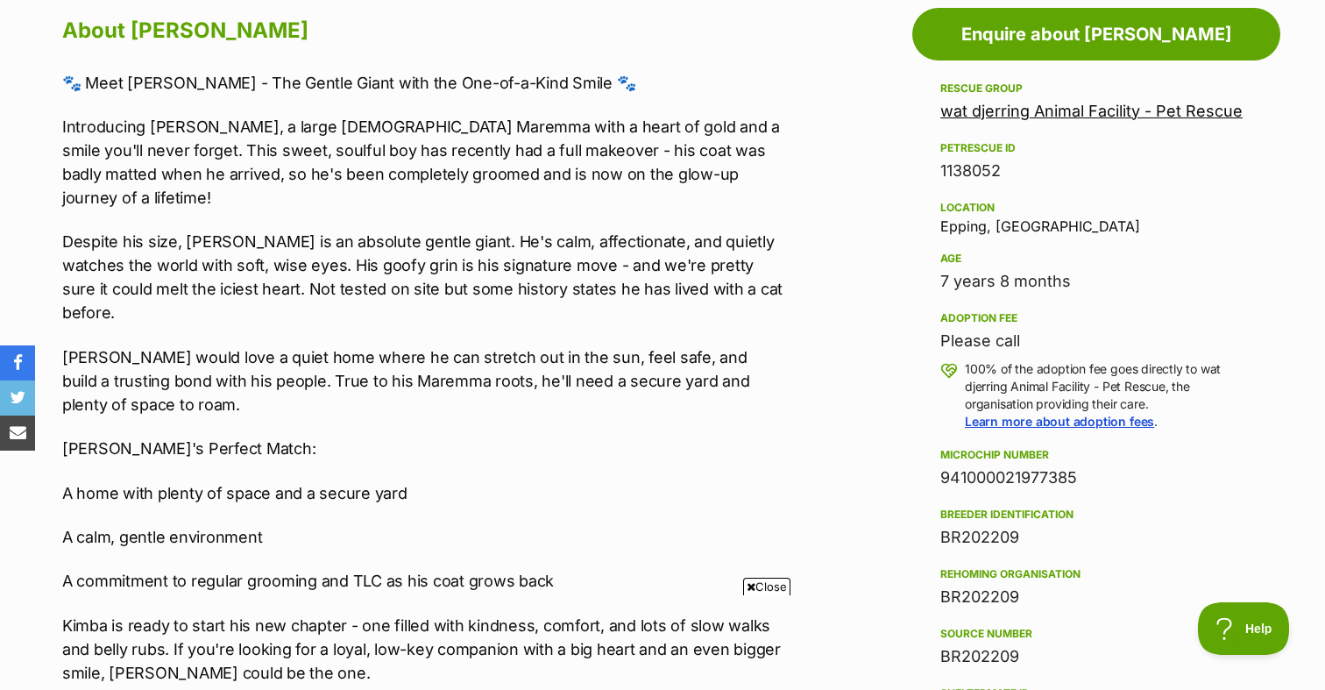
scroll to position [981, 0]
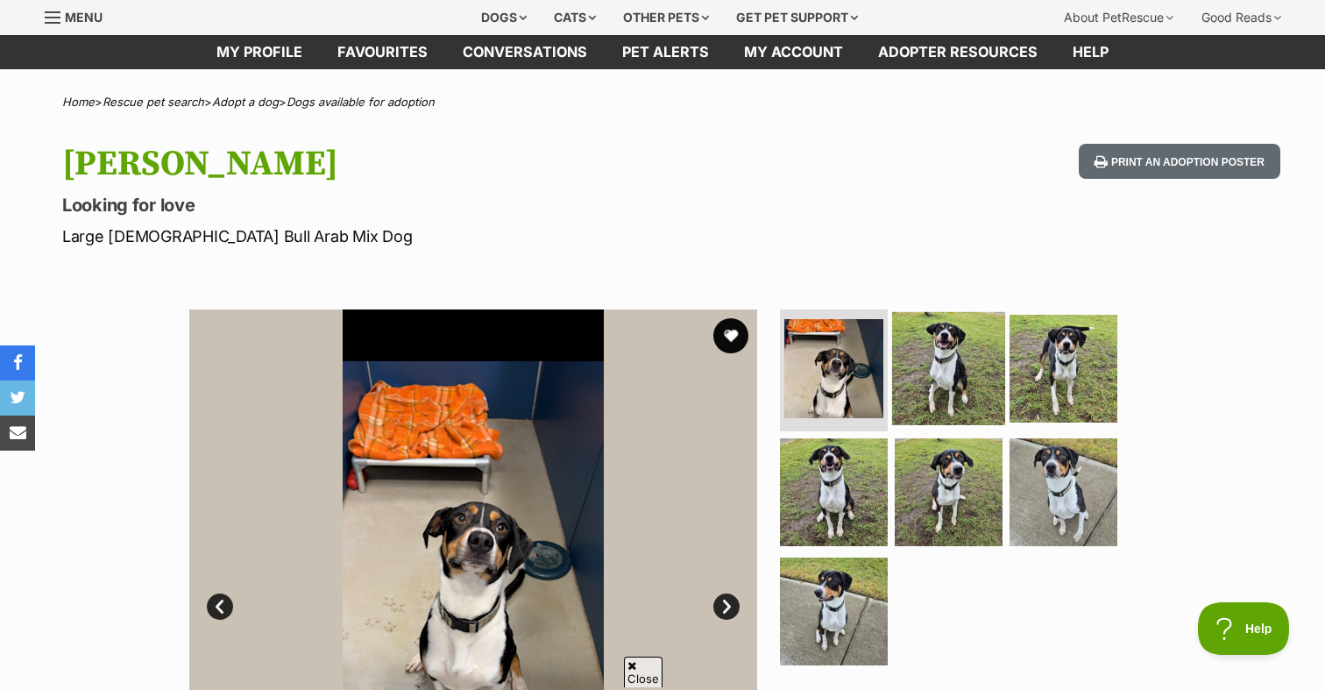
click at [968, 374] on img at bounding box center [948, 367] width 113 height 113
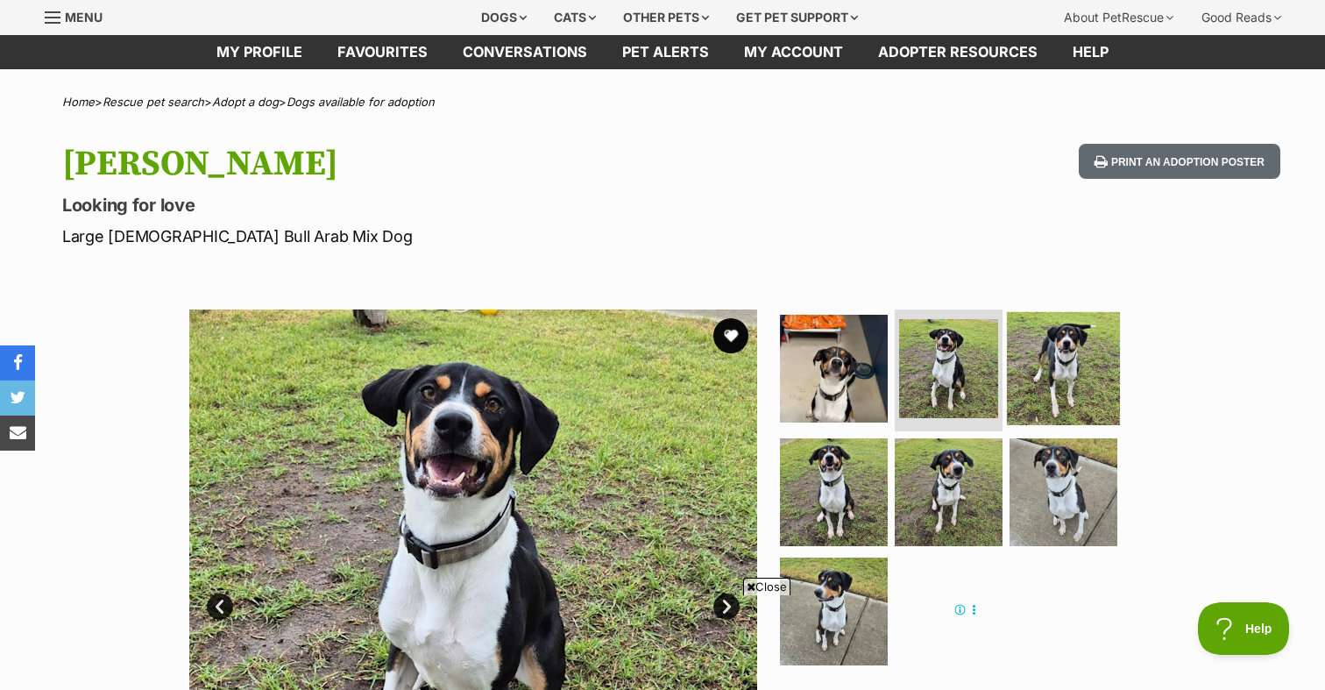
click at [1026, 373] on img at bounding box center [1063, 367] width 113 height 113
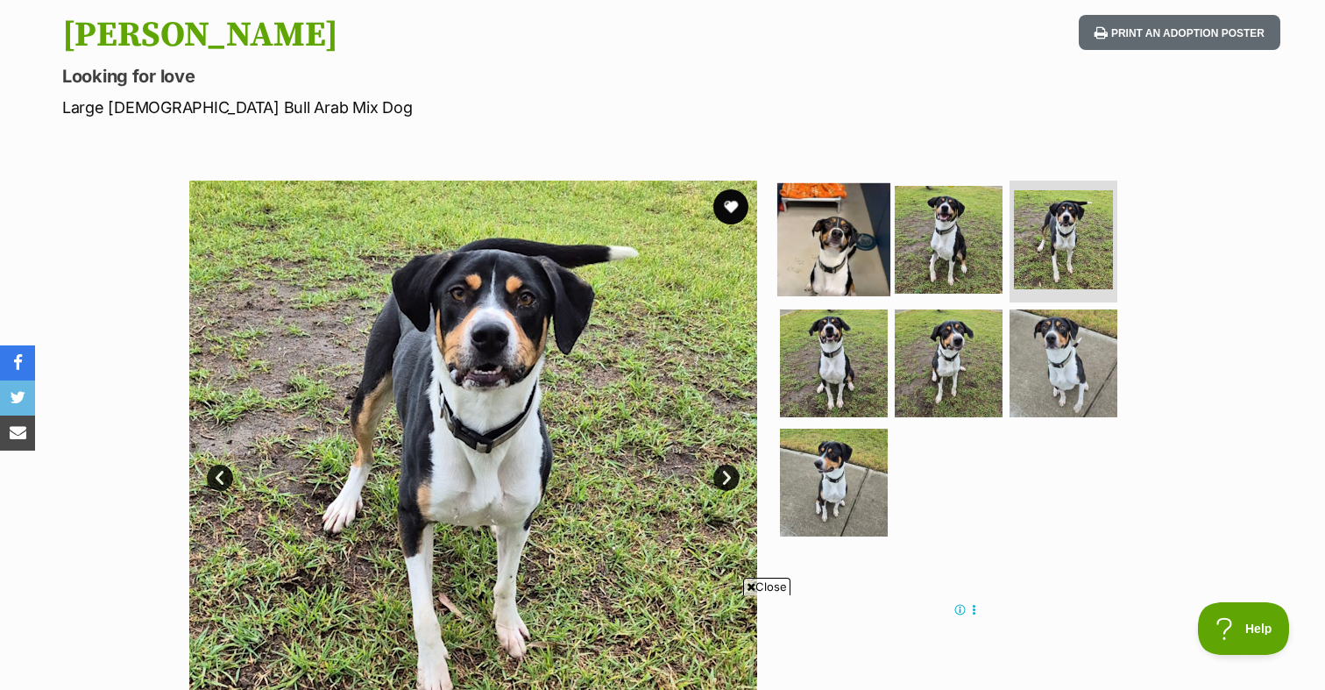
scroll to position [188, 0]
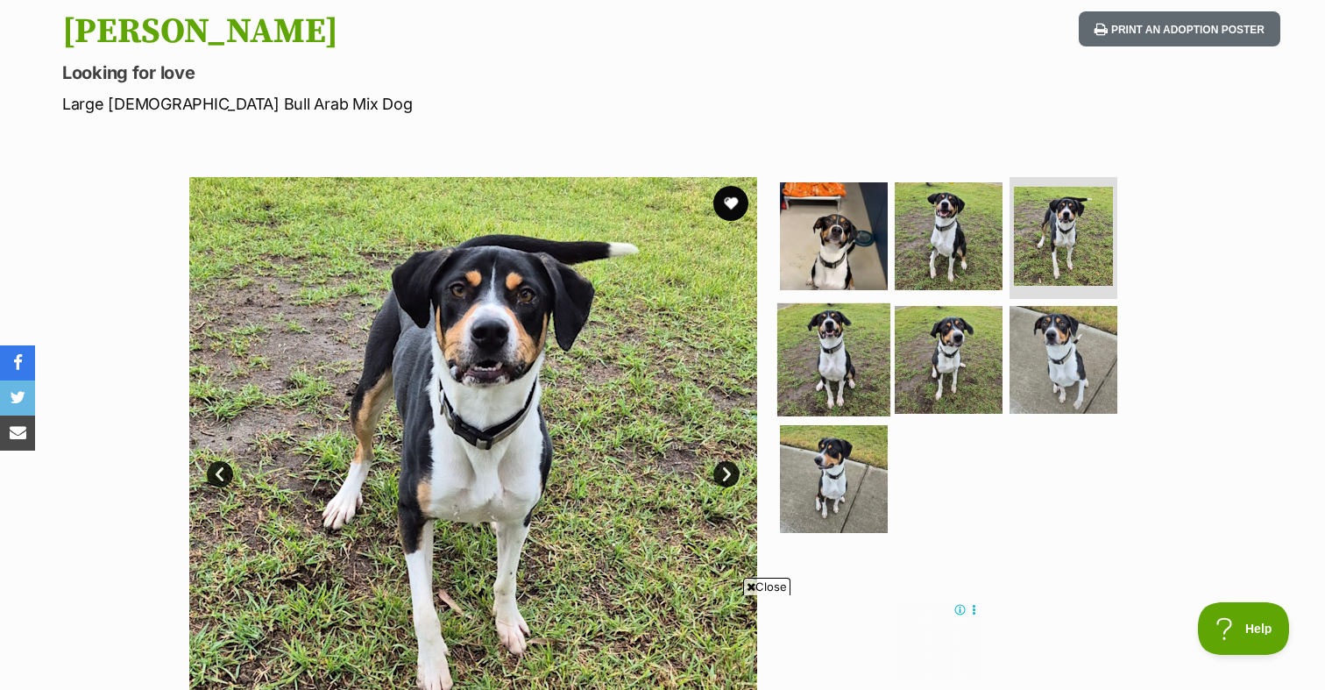
click at [852, 348] on img at bounding box center [833, 359] width 113 height 113
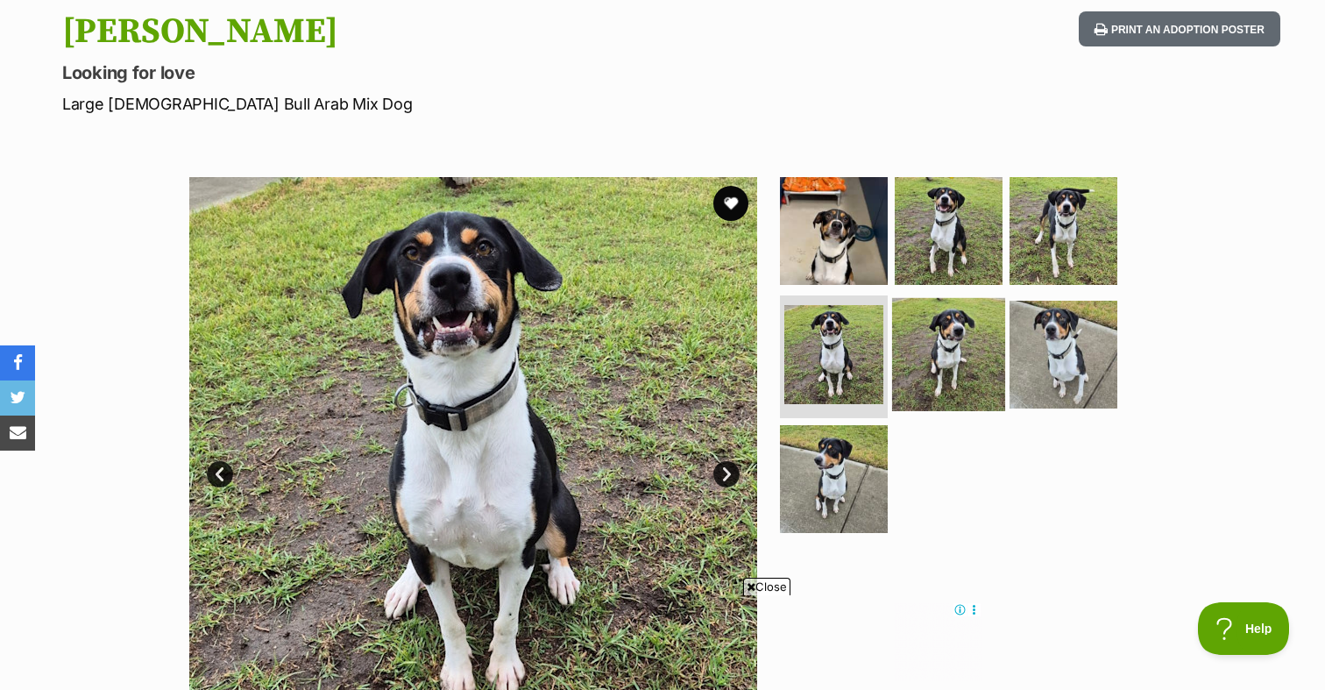
click at [903, 352] on img at bounding box center [948, 354] width 113 height 113
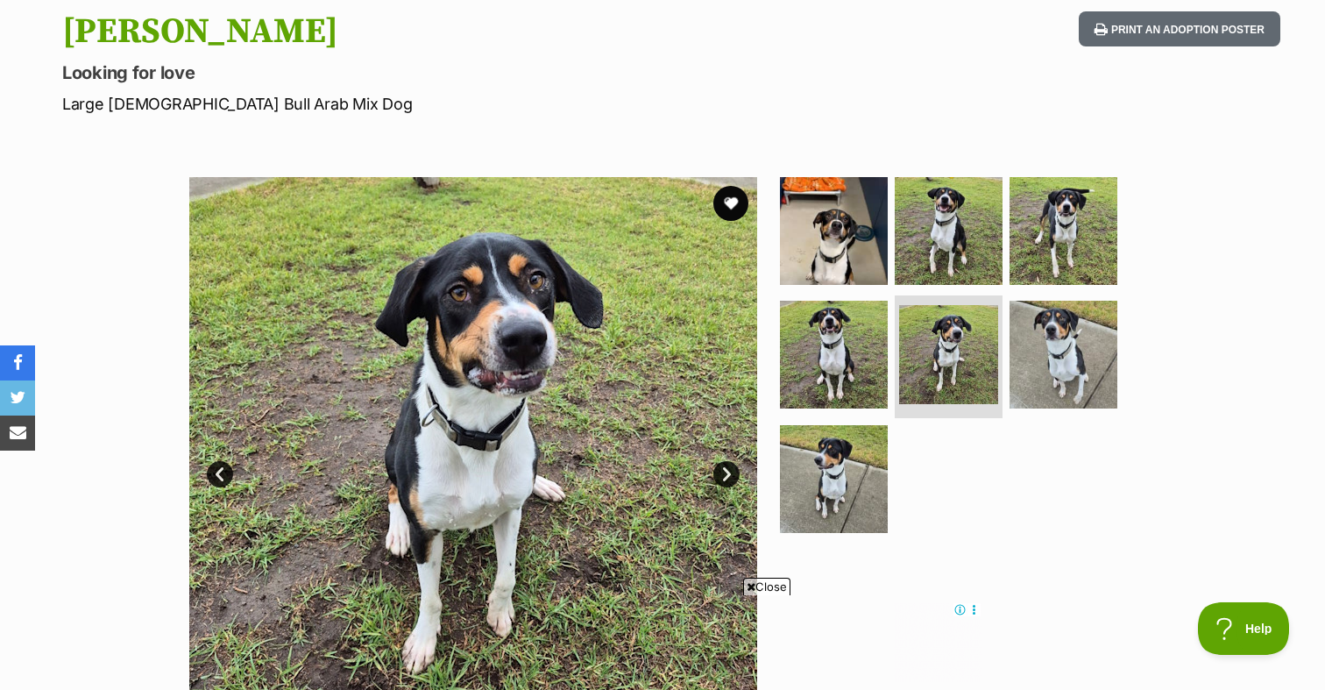
click at [1002, 353] on ul at bounding box center [955, 360] width 359 height 367
click at [1058, 347] on img at bounding box center [1063, 354] width 113 height 113
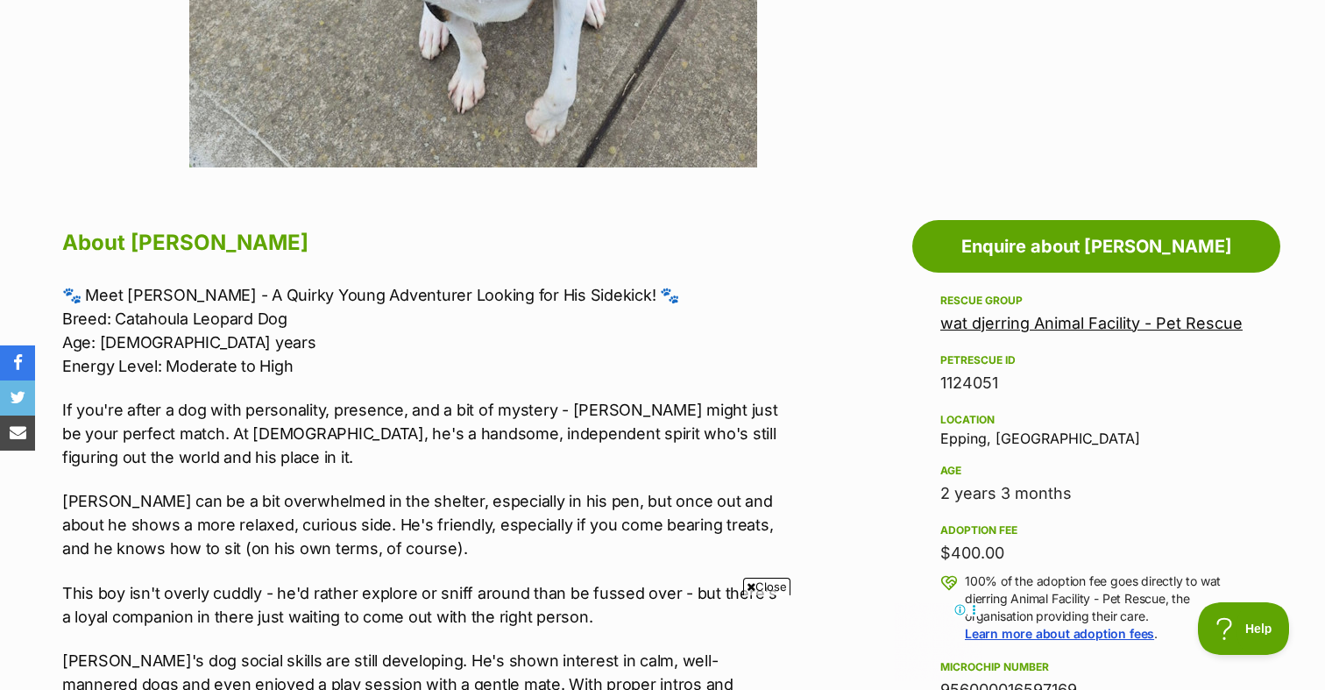
scroll to position [772, 0]
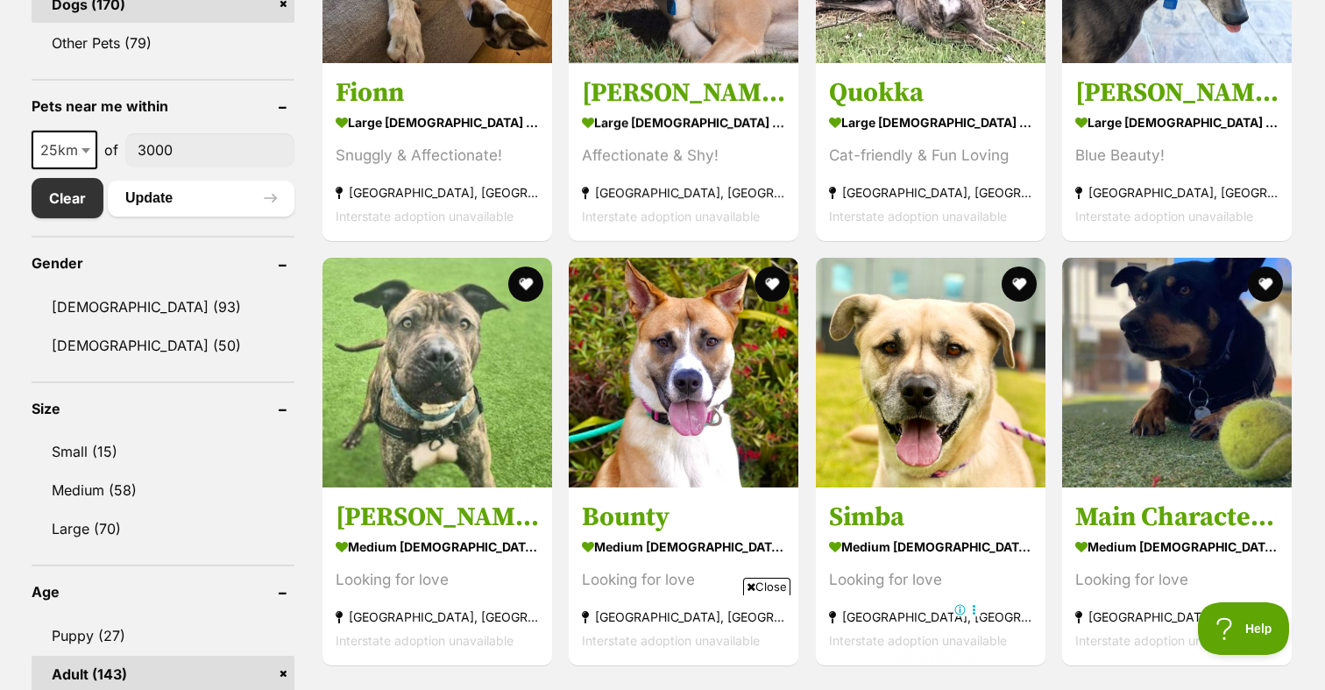
click at [83, 154] on span at bounding box center [88, 150] width 18 height 39
select select "50"
click at [169, 198] on button "Update" at bounding box center [201, 198] width 187 height 35
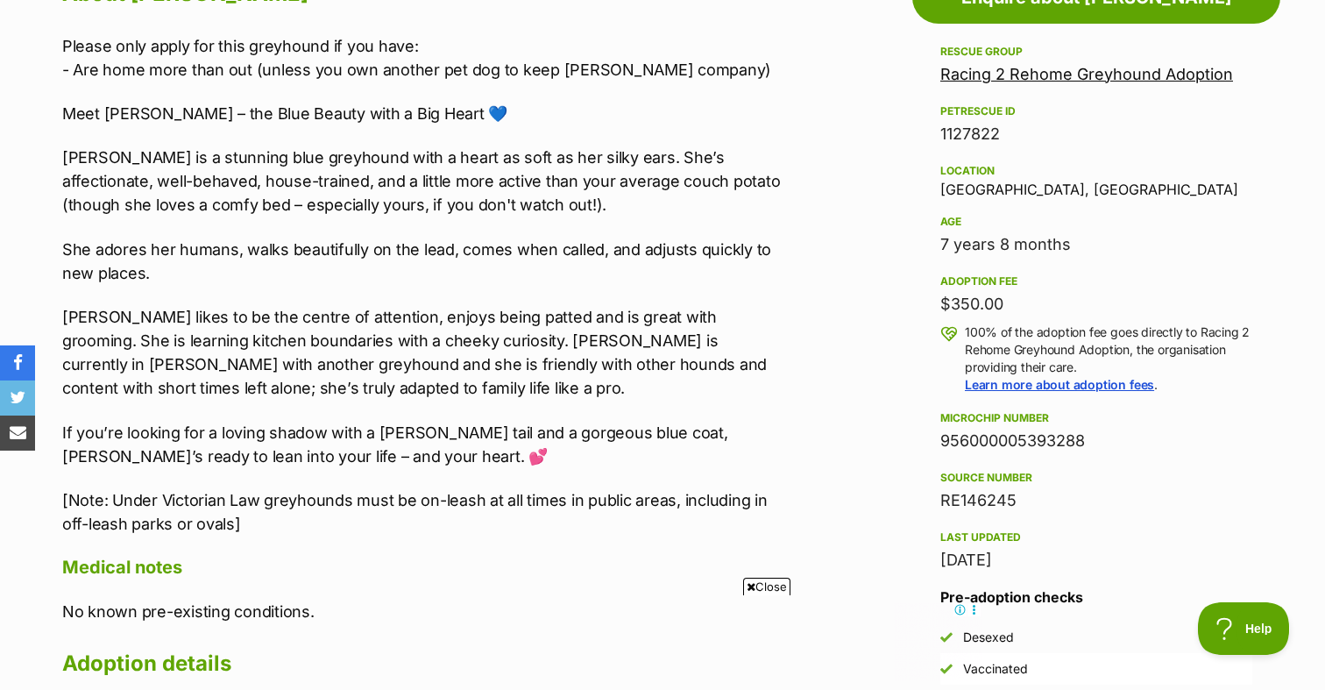
scroll to position [1025, 0]
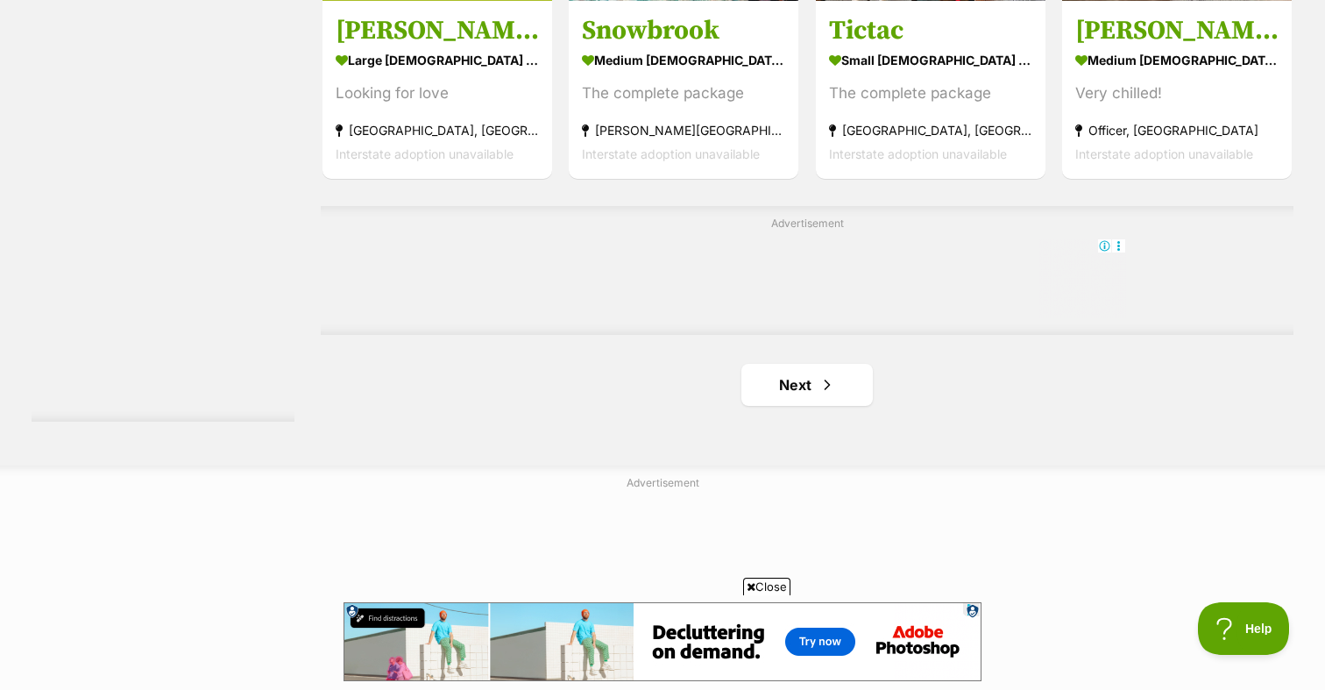
scroll to position [3001, 0]
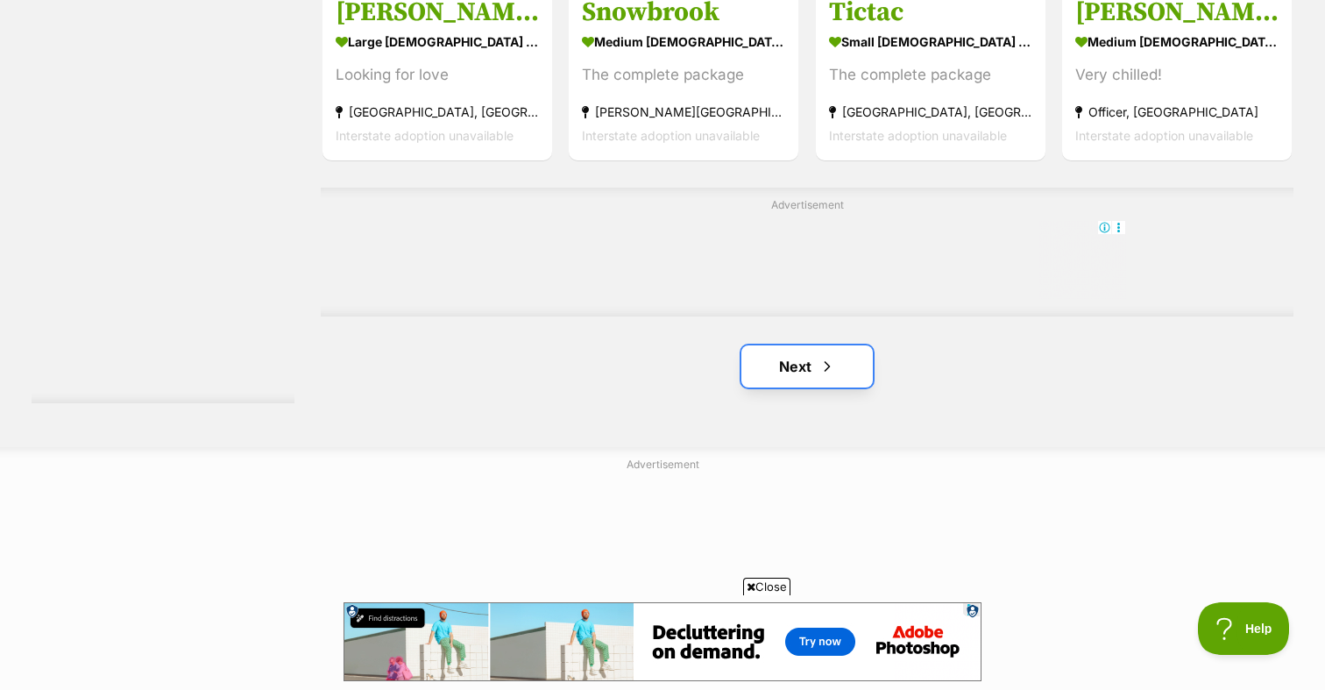
click at [765, 366] on link "Next" at bounding box center [806, 366] width 131 height 42
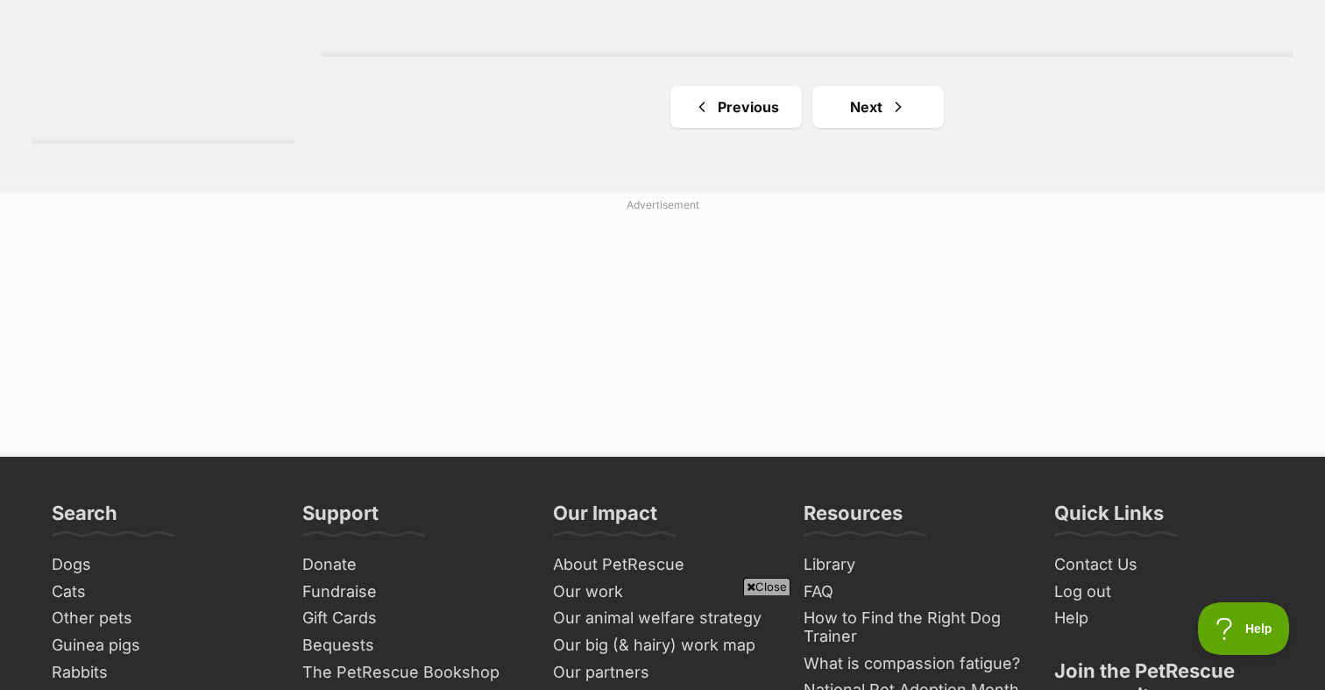
scroll to position [3420, 0]
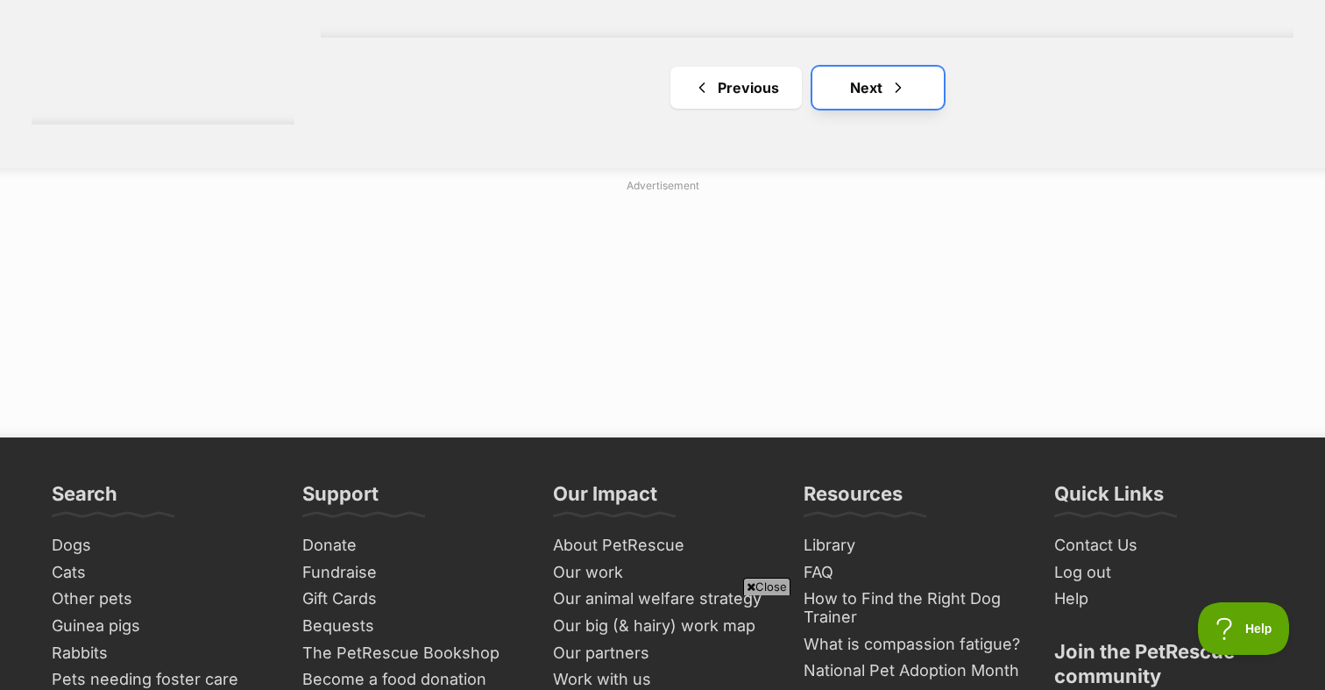
click at [903, 97] on span "Next page" at bounding box center [898, 87] width 18 height 21
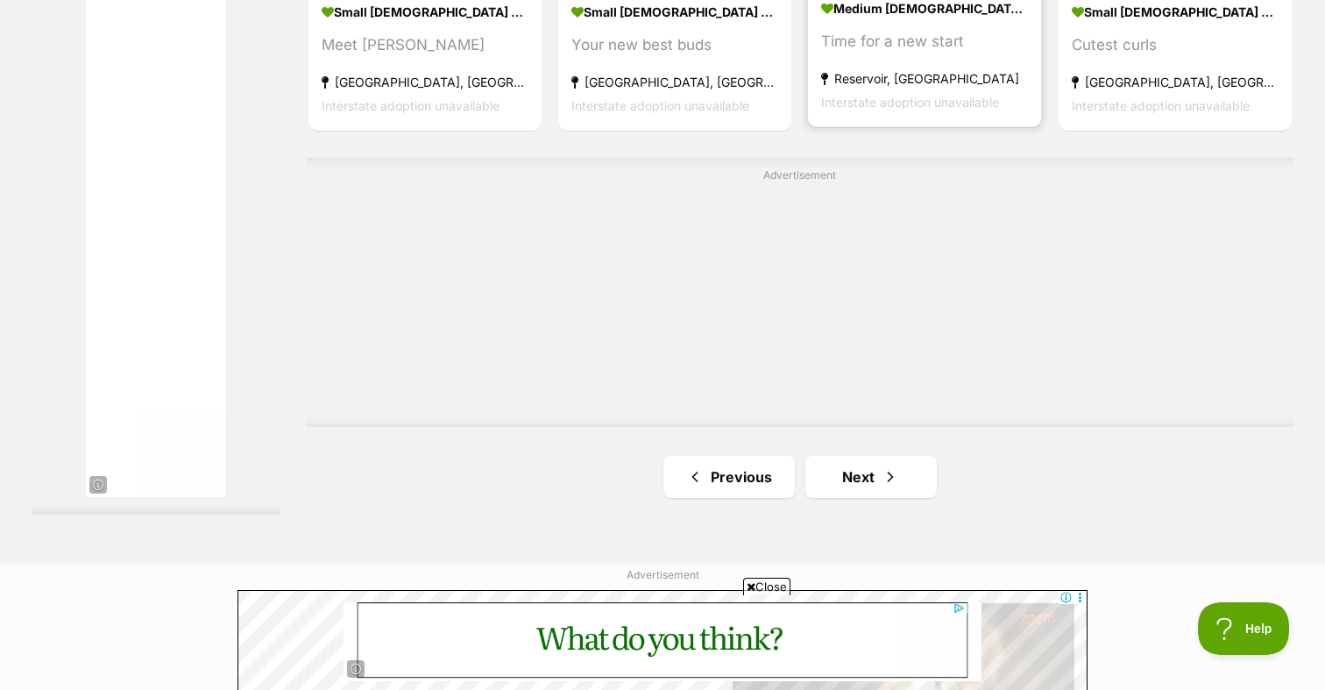
scroll to position [3190, 0]
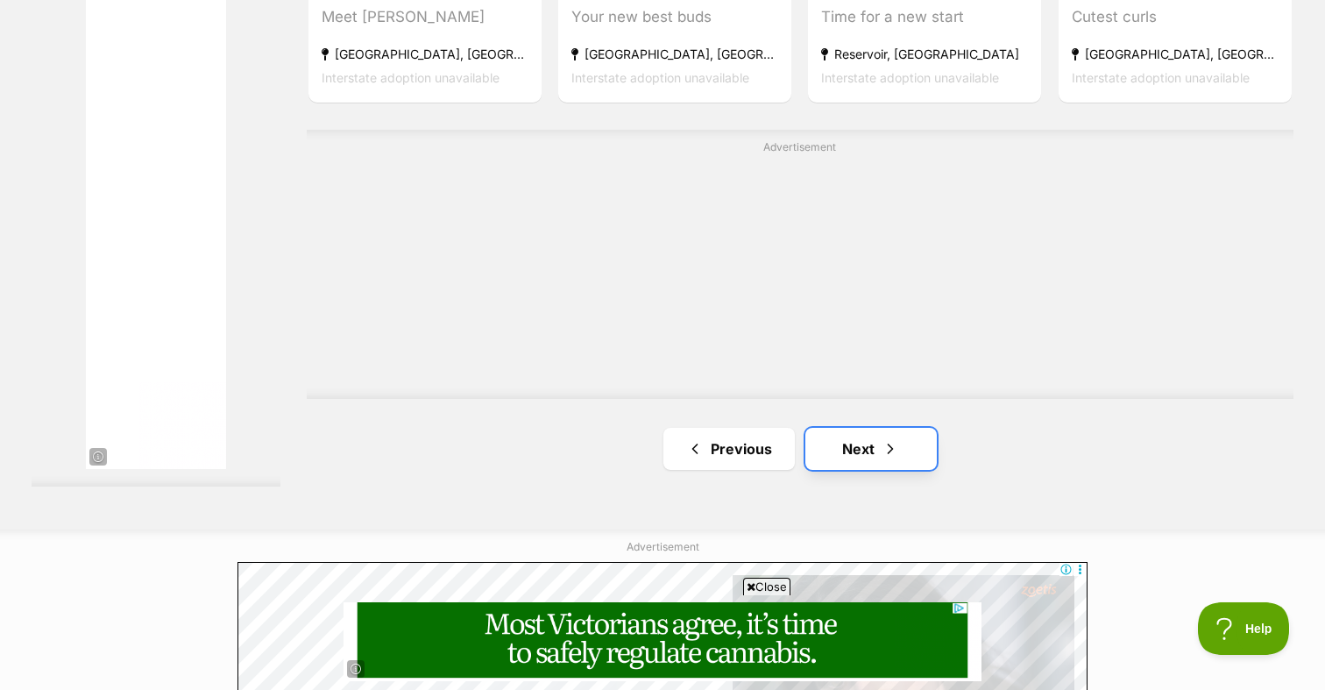
click at [837, 438] on link "Next" at bounding box center [870, 449] width 131 height 42
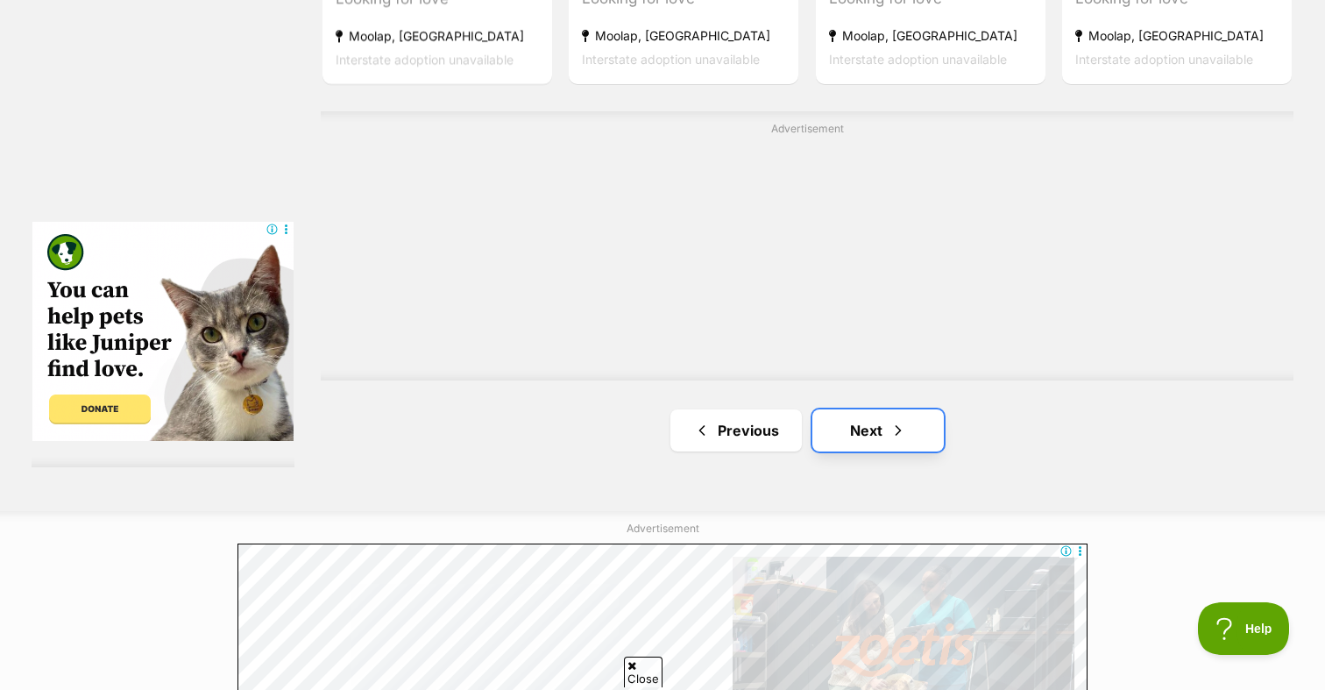
click at [843, 439] on link "Next" at bounding box center [877, 430] width 131 height 42
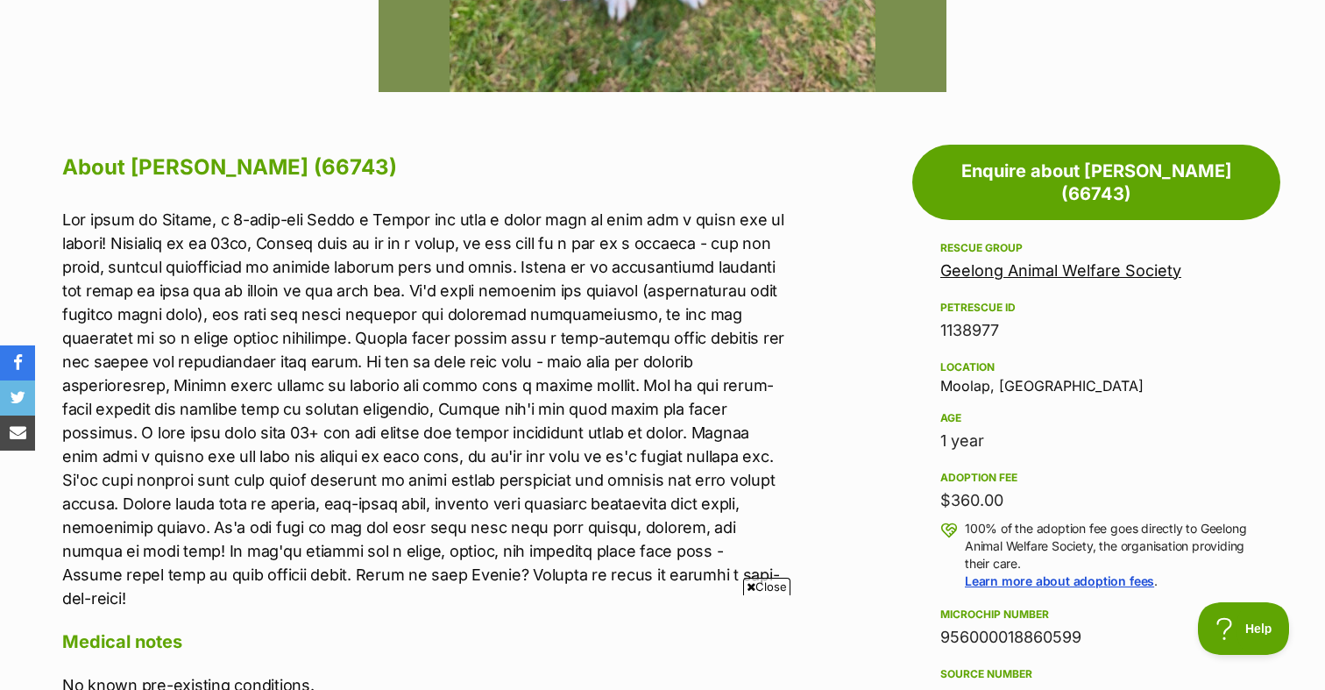
scroll to position [875, 0]
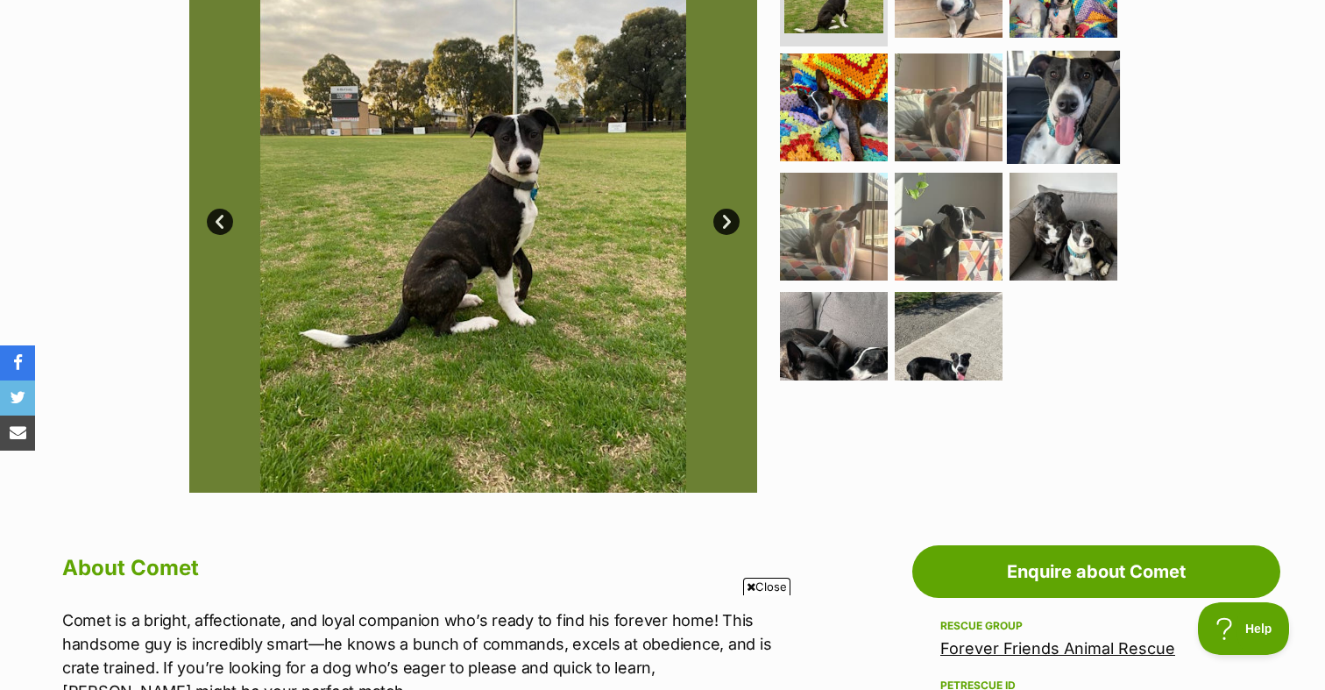
click at [1051, 88] on img at bounding box center [1063, 107] width 113 height 113
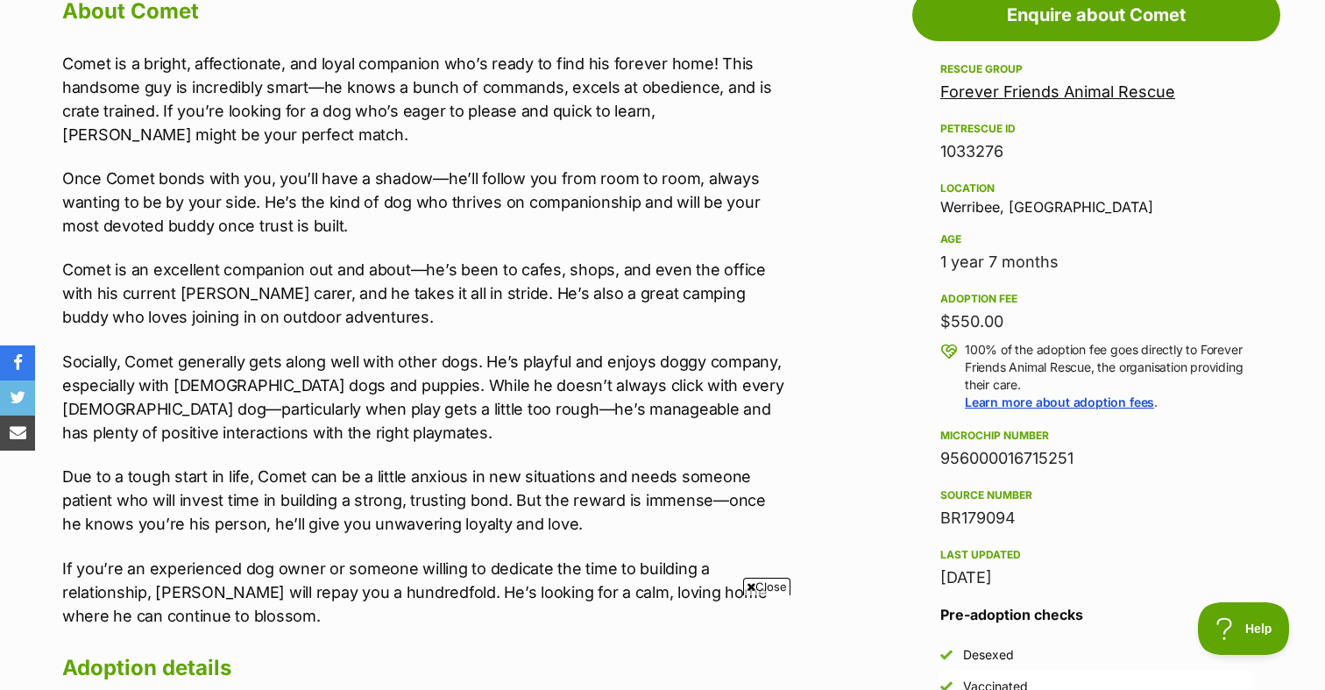
scroll to position [995, 0]
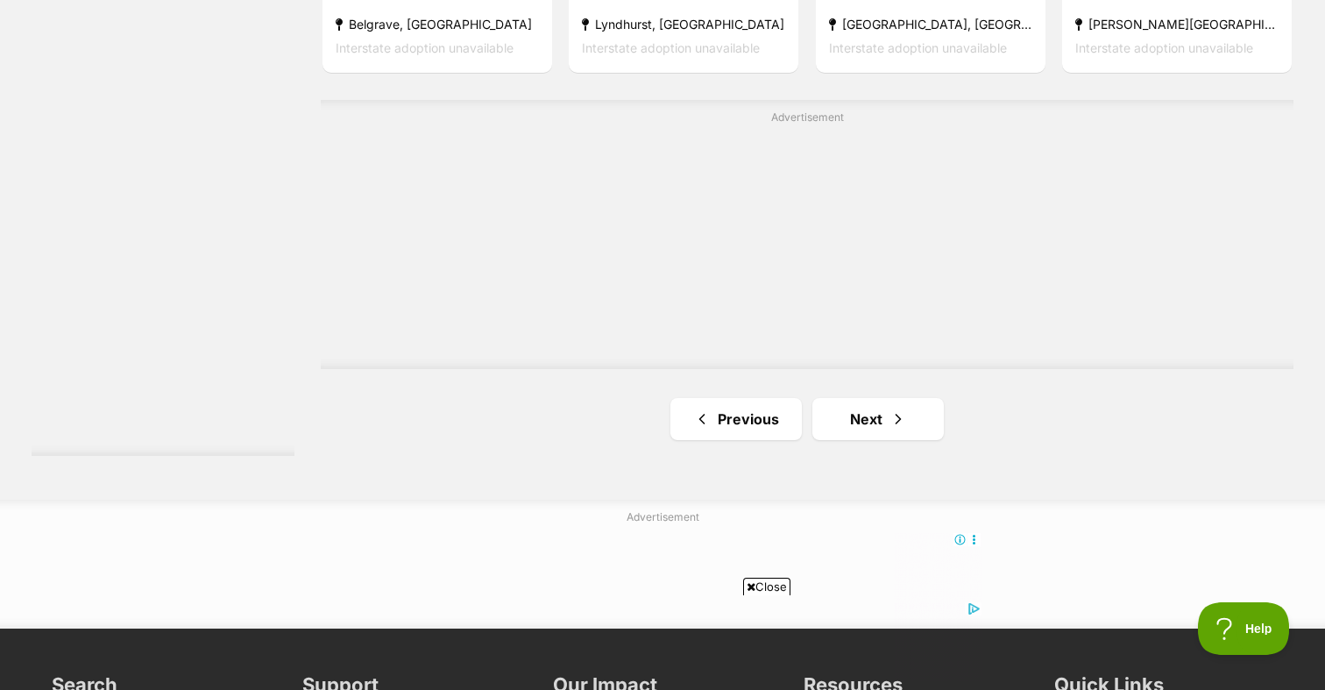
scroll to position [3137, 0]
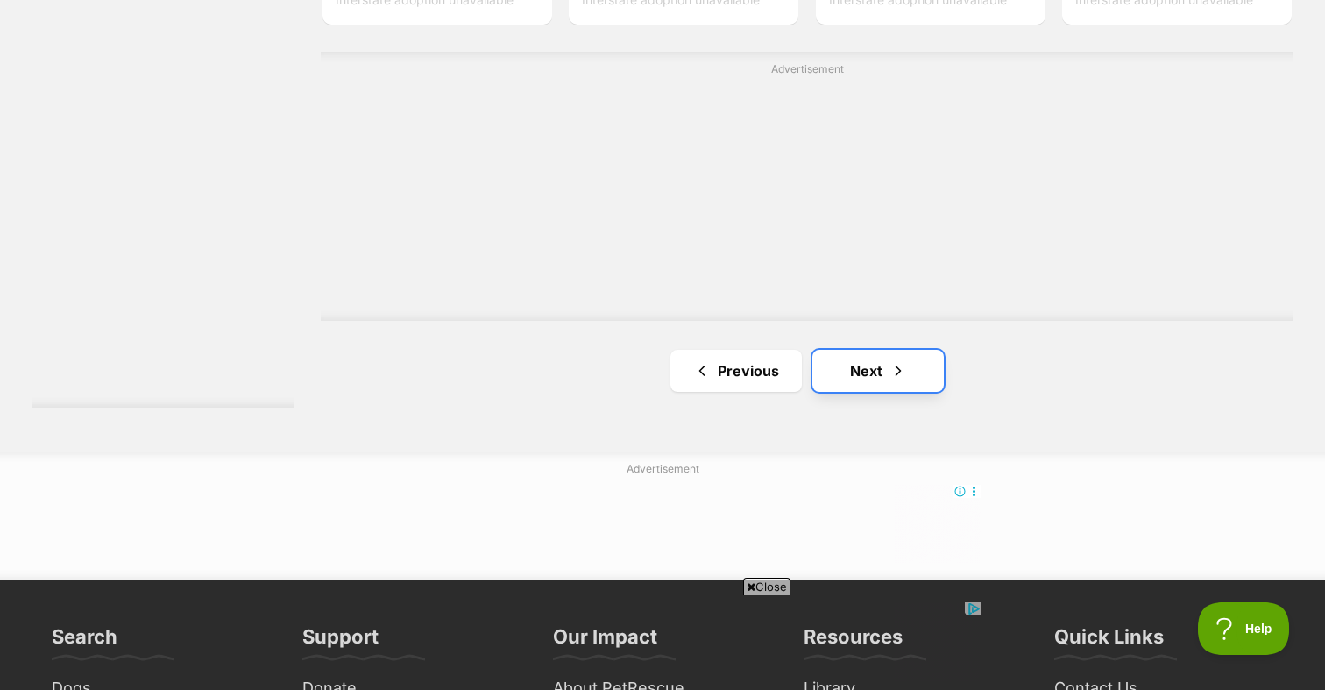
click at [900, 364] on span "Next page" at bounding box center [898, 370] width 18 height 21
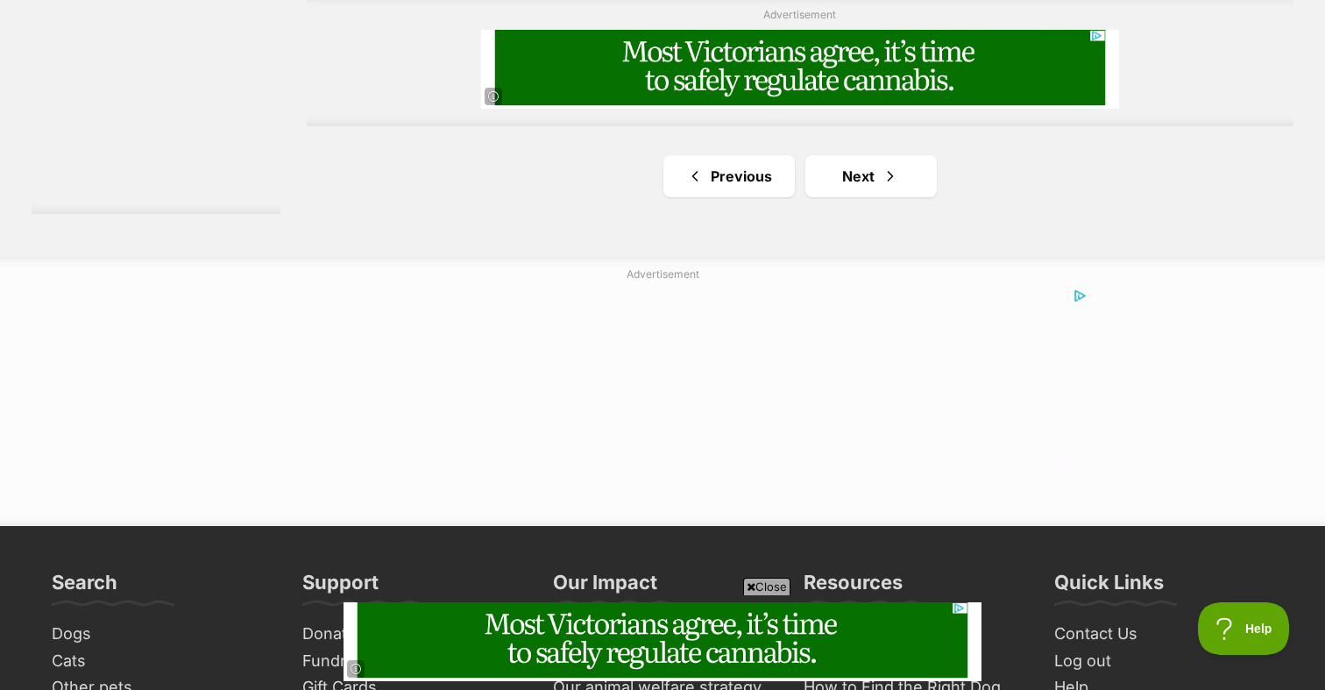
scroll to position [3314, 0]
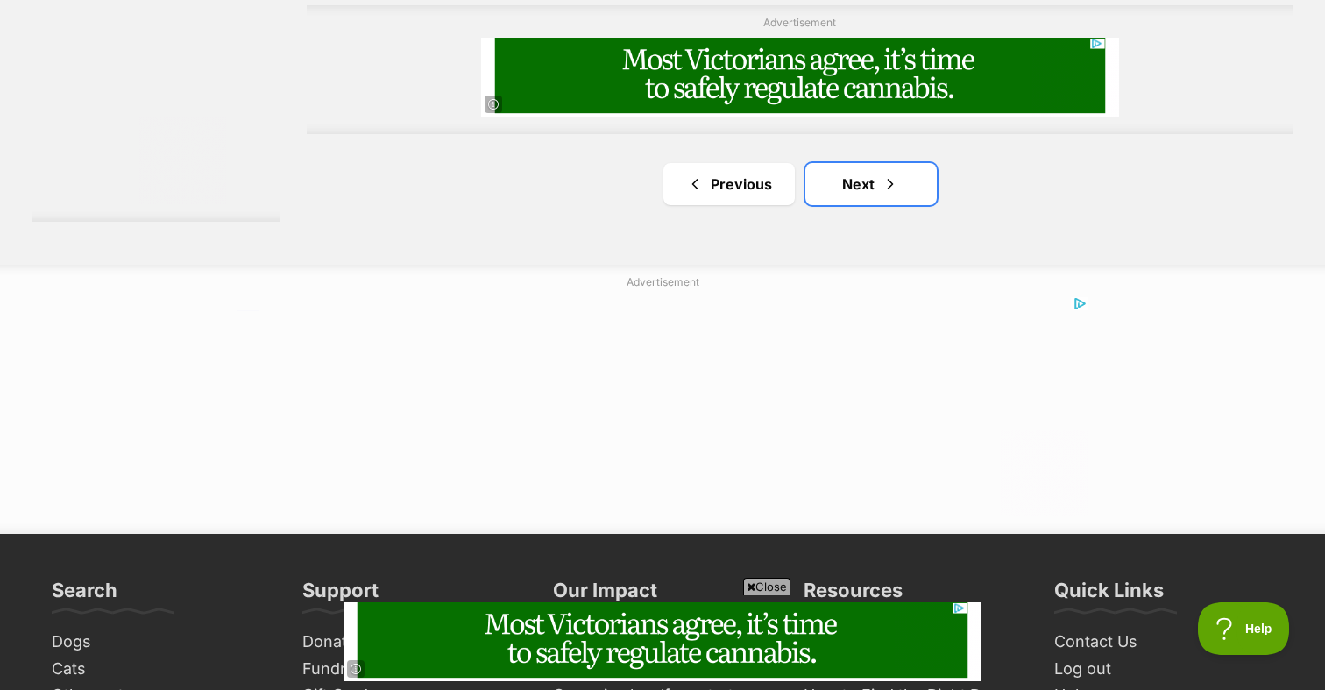
click at [841, 194] on link "Next" at bounding box center [870, 184] width 131 height 42
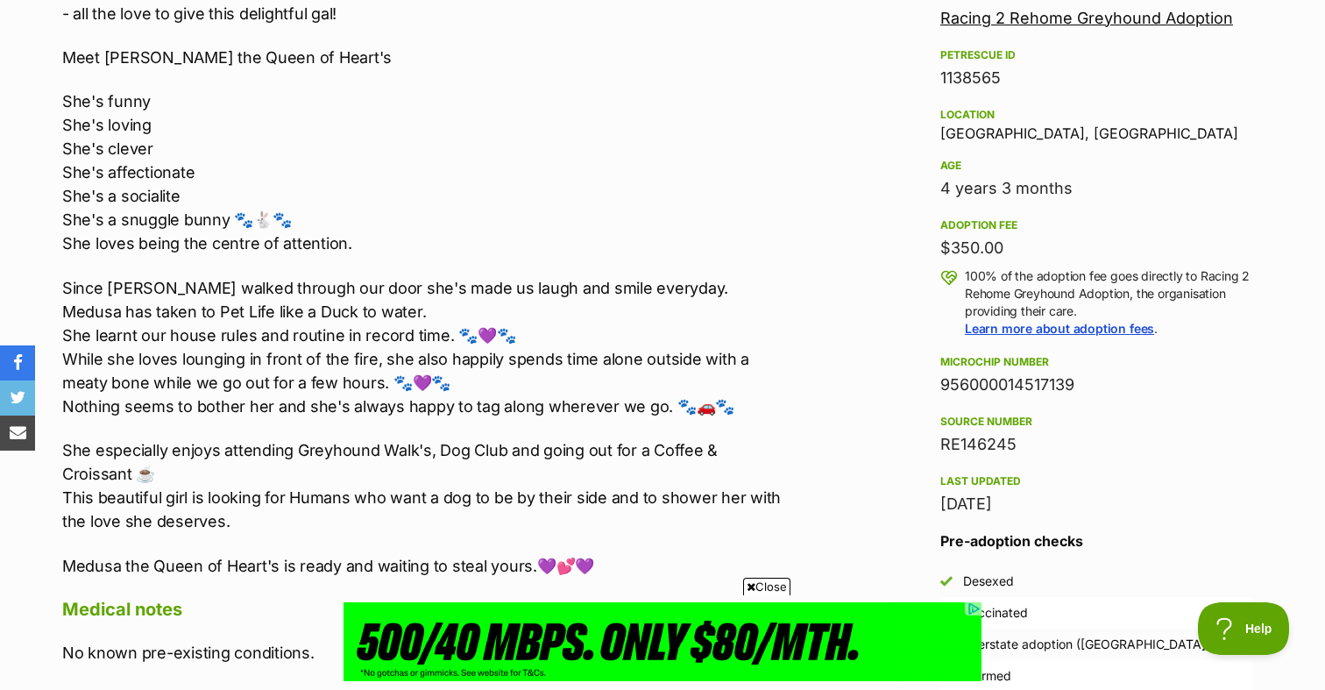
scroll to position [1067, 0]
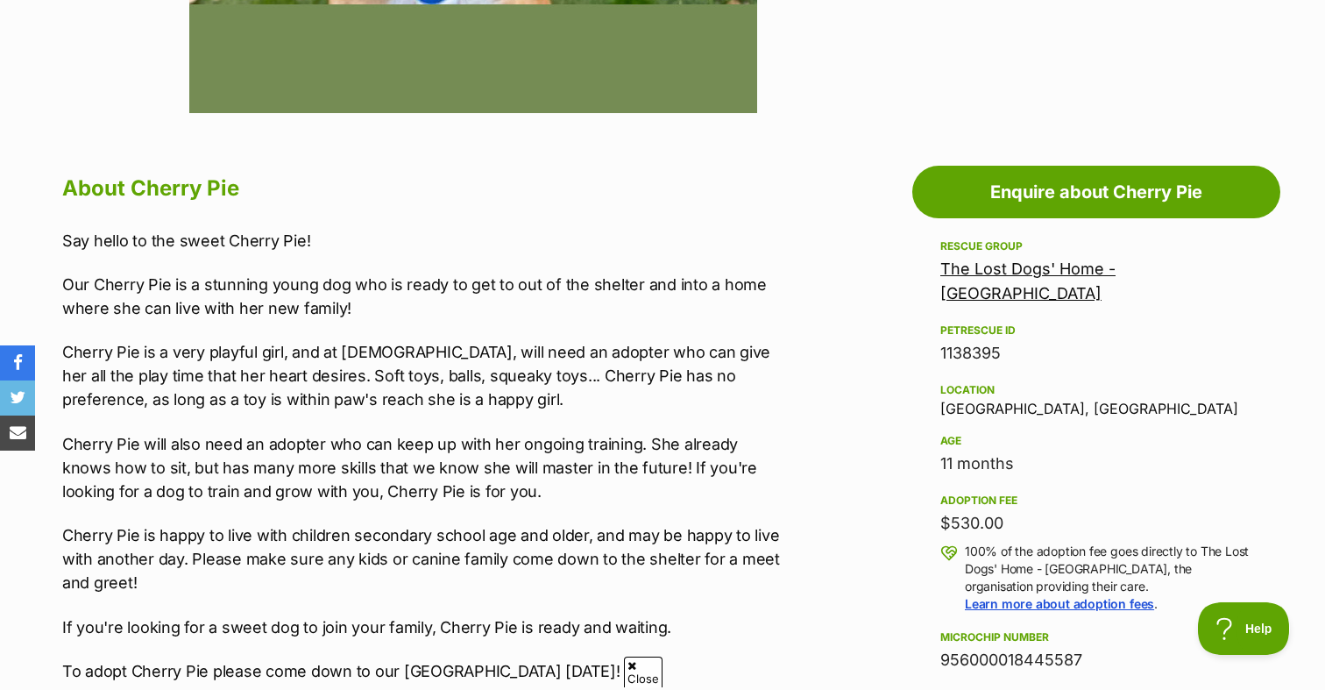
scroll to position [828, 0]
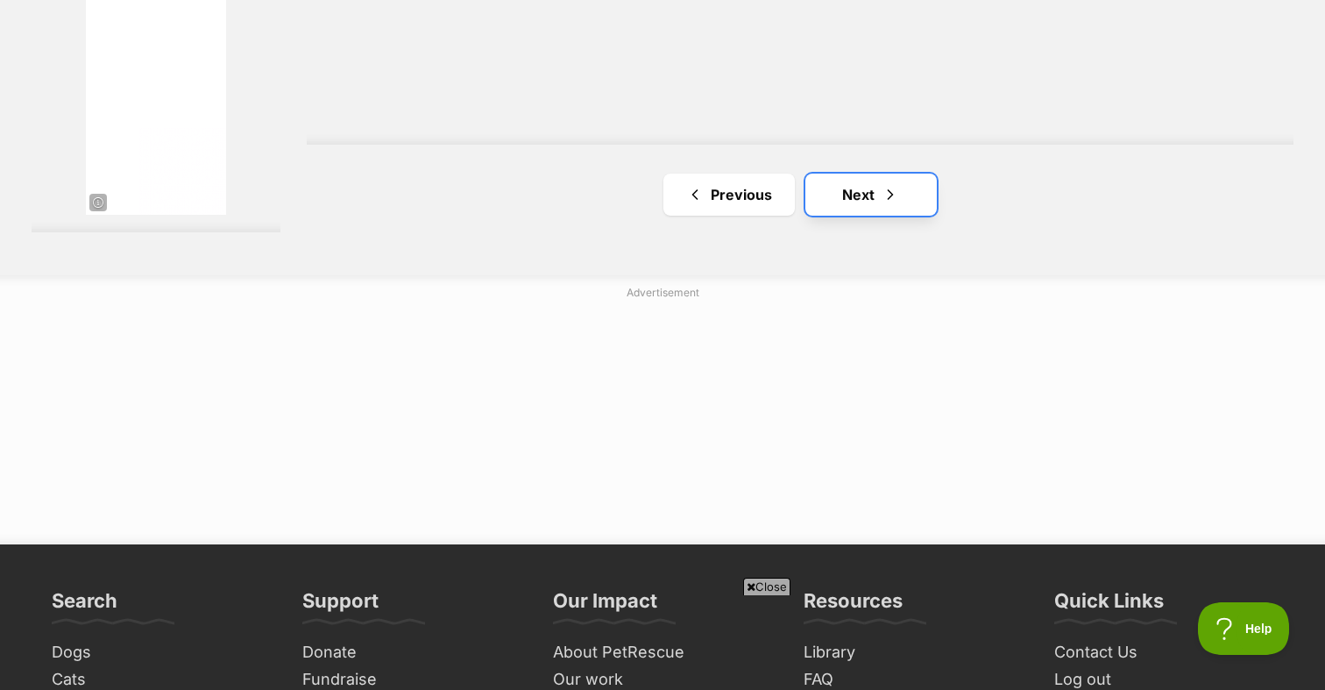
click at [841, 209] on link "Next" at bounding box center [870, 195] width 131 height 42
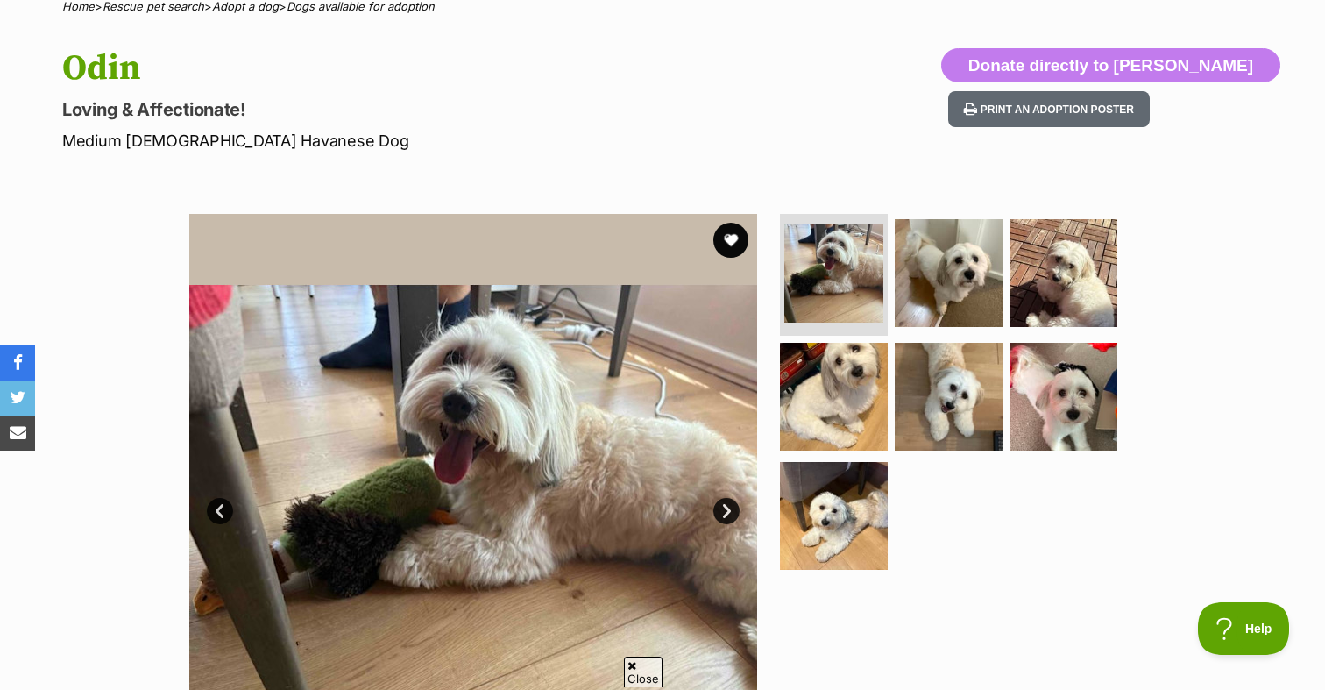
scroll to position [283, 0]
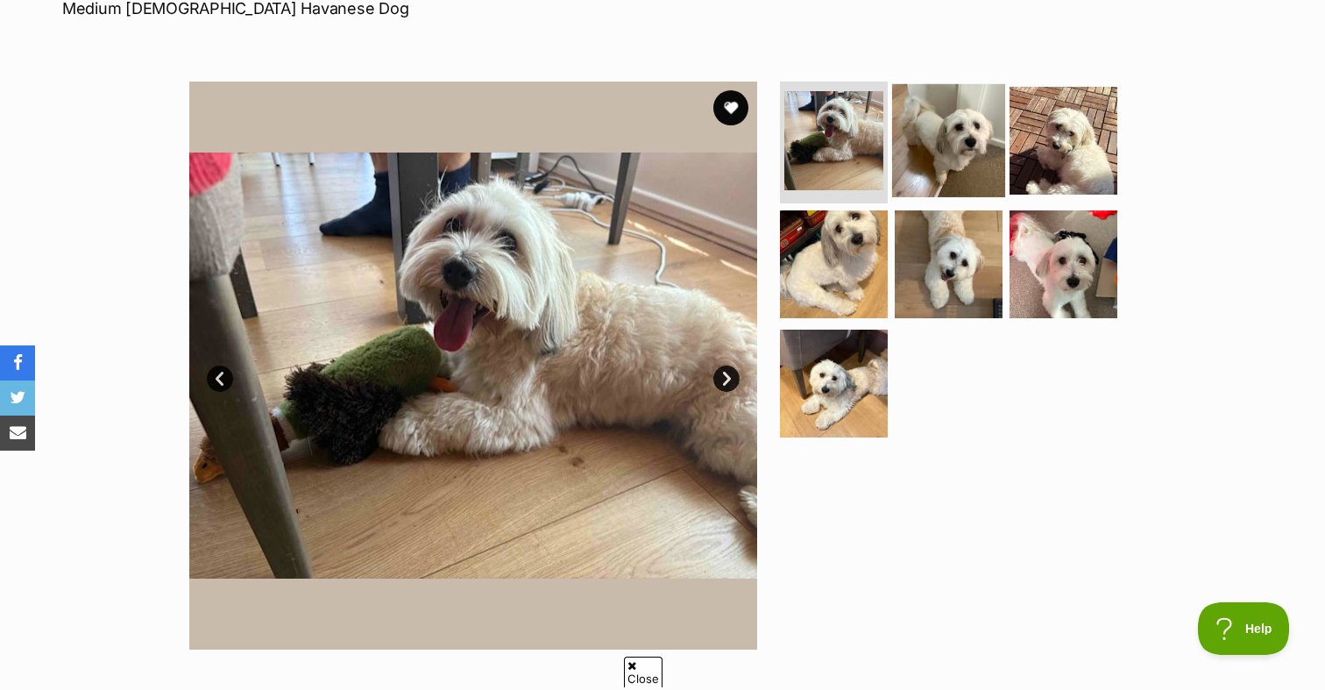
click at [992, 150] on img at bounding box center [948, 139] width 113 height 113
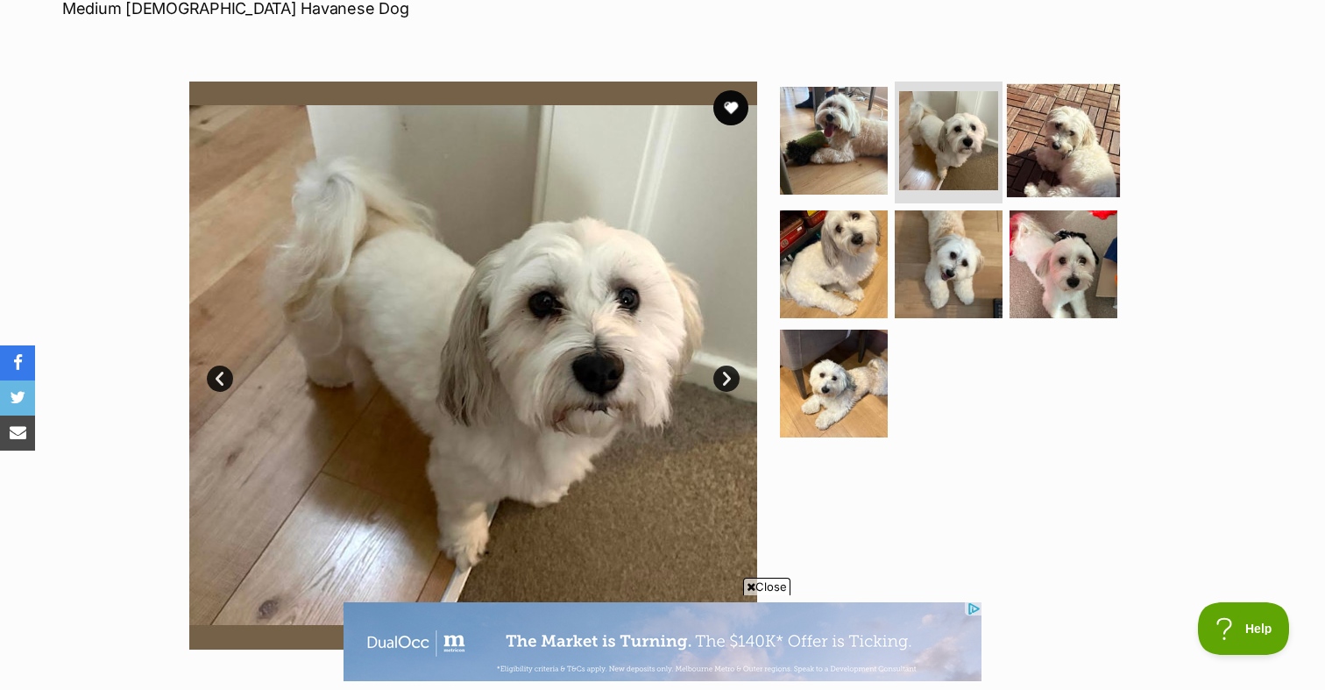
scroll to position [0, 0]
click at [1066, 167] on img at bounding box center [1063, 139] width 113 height 113
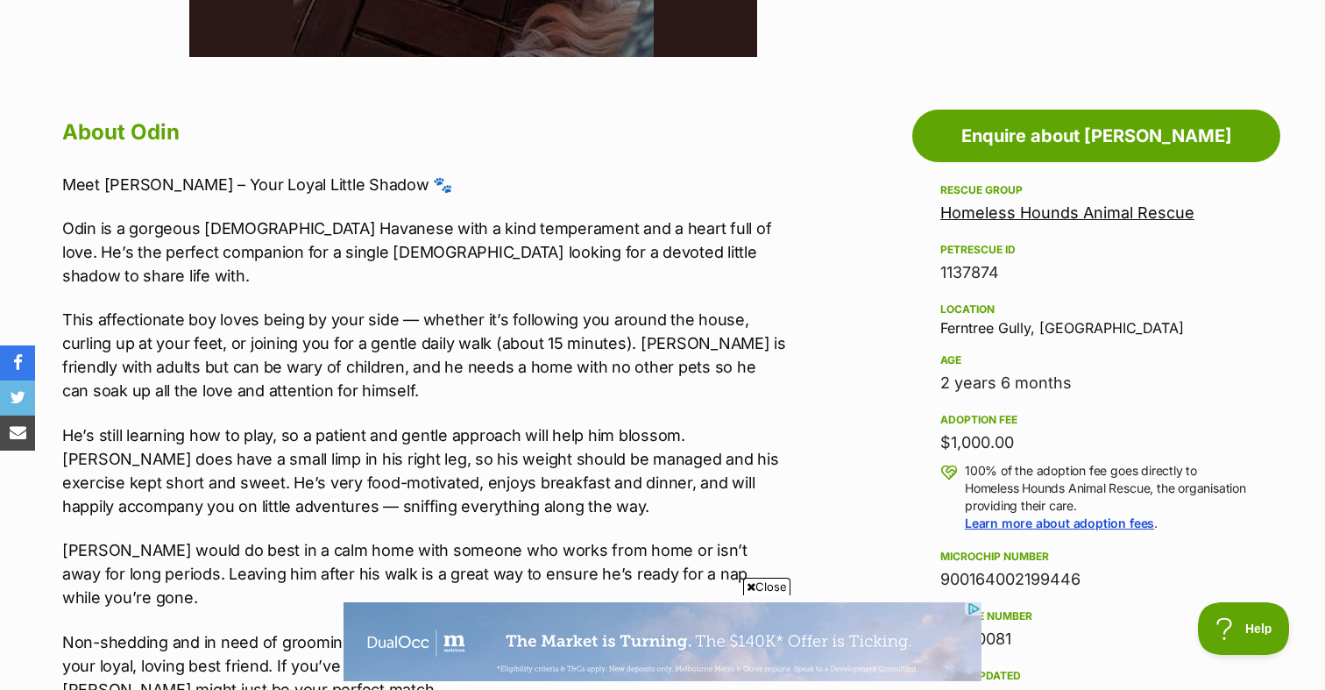
scroll to position [887, 0]
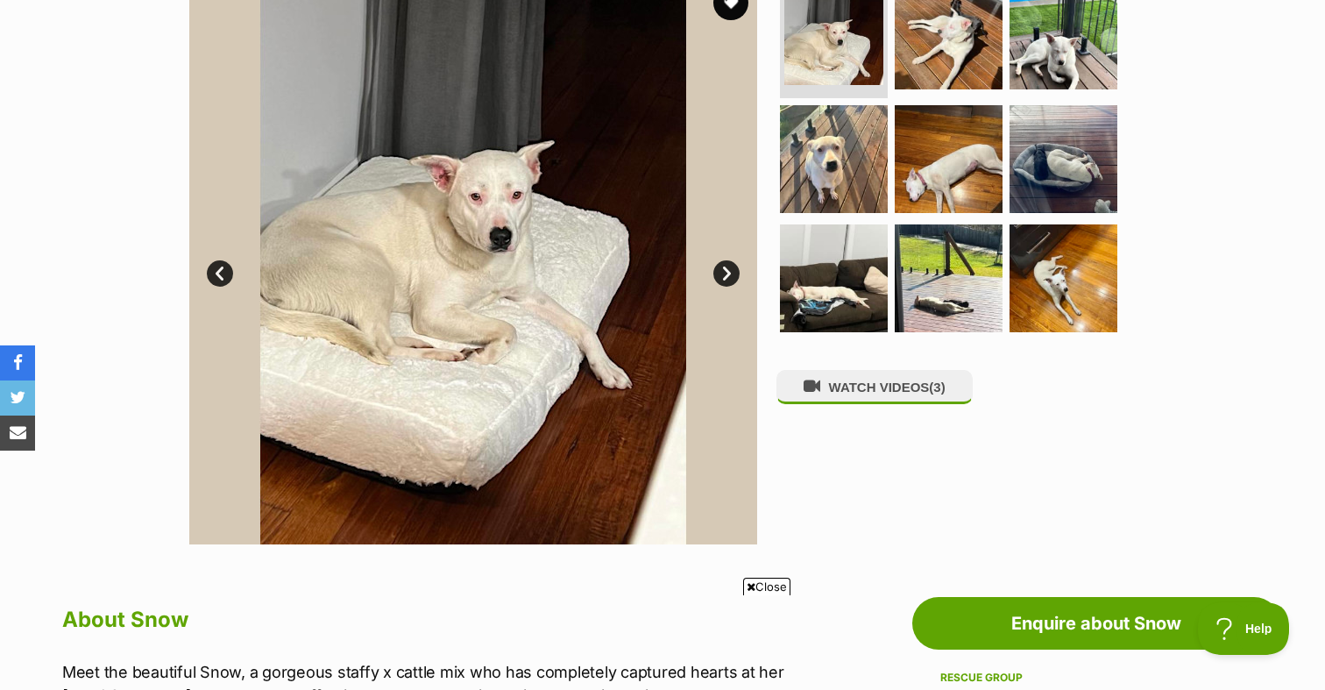
scroll to position [366, 0]
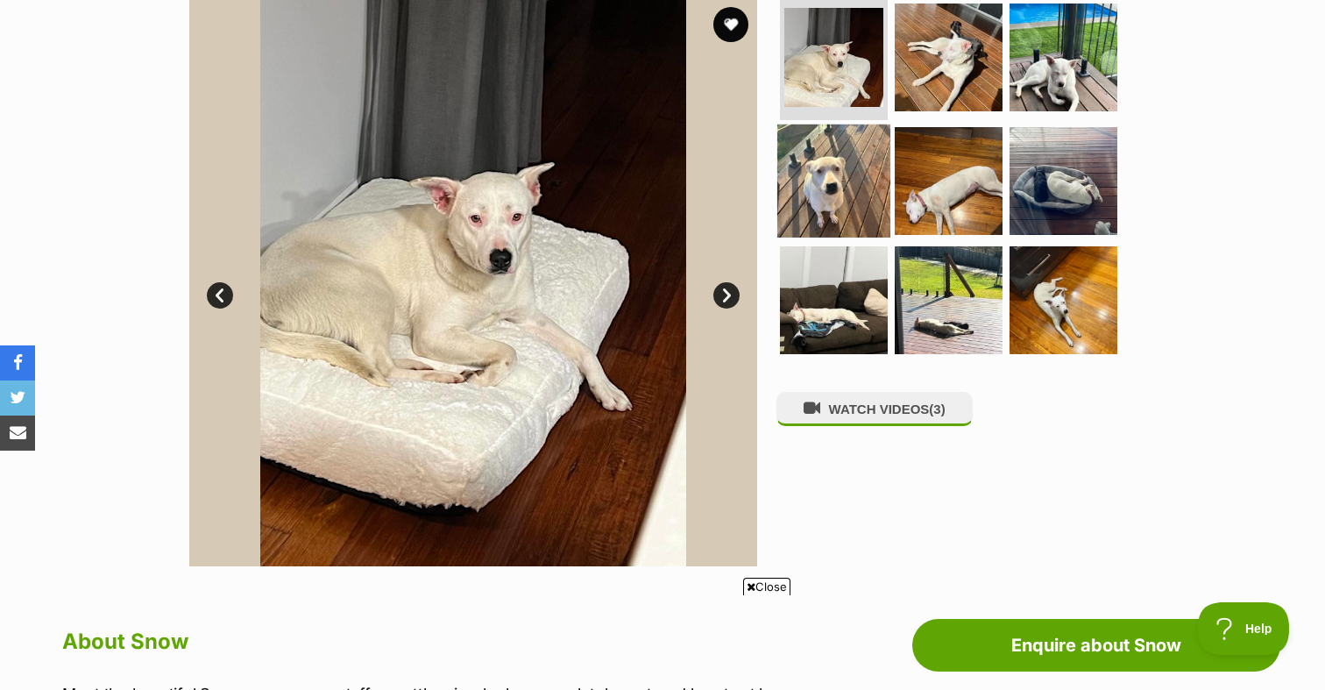
click at [804, 179] on img at bounding box center [833, 180] width 113 height 113
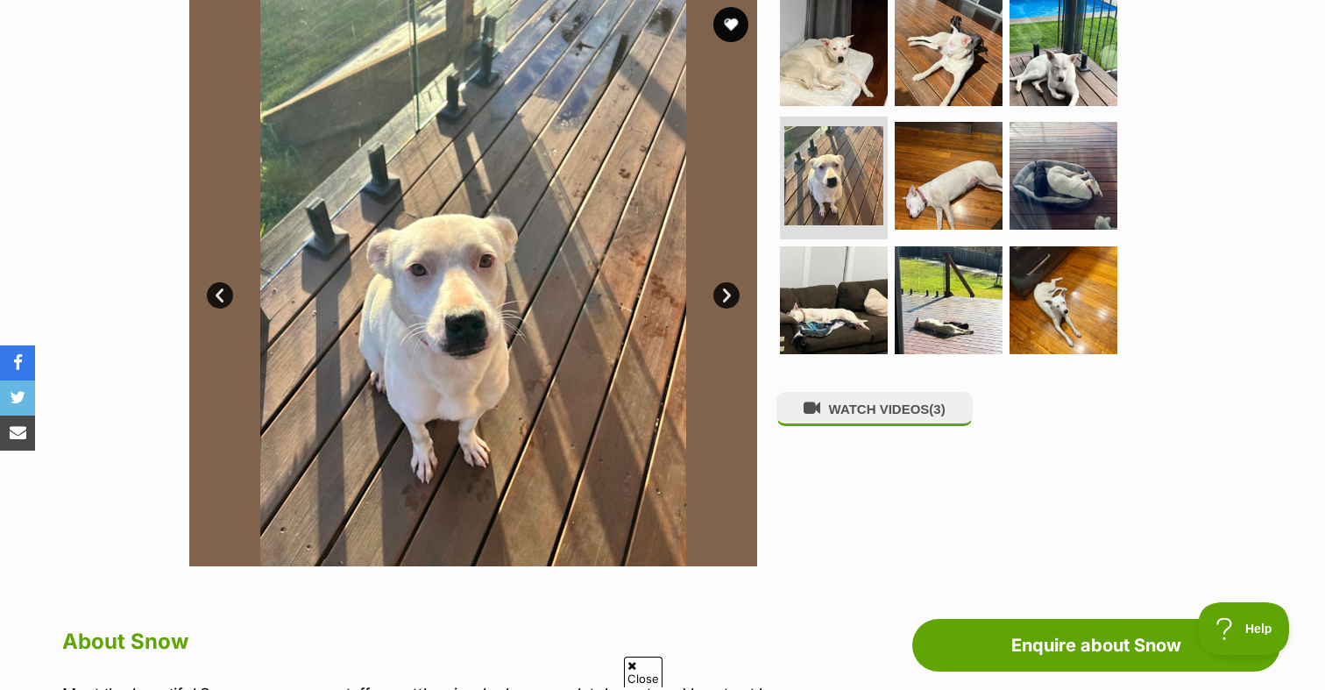
scroll to position [0, 0]
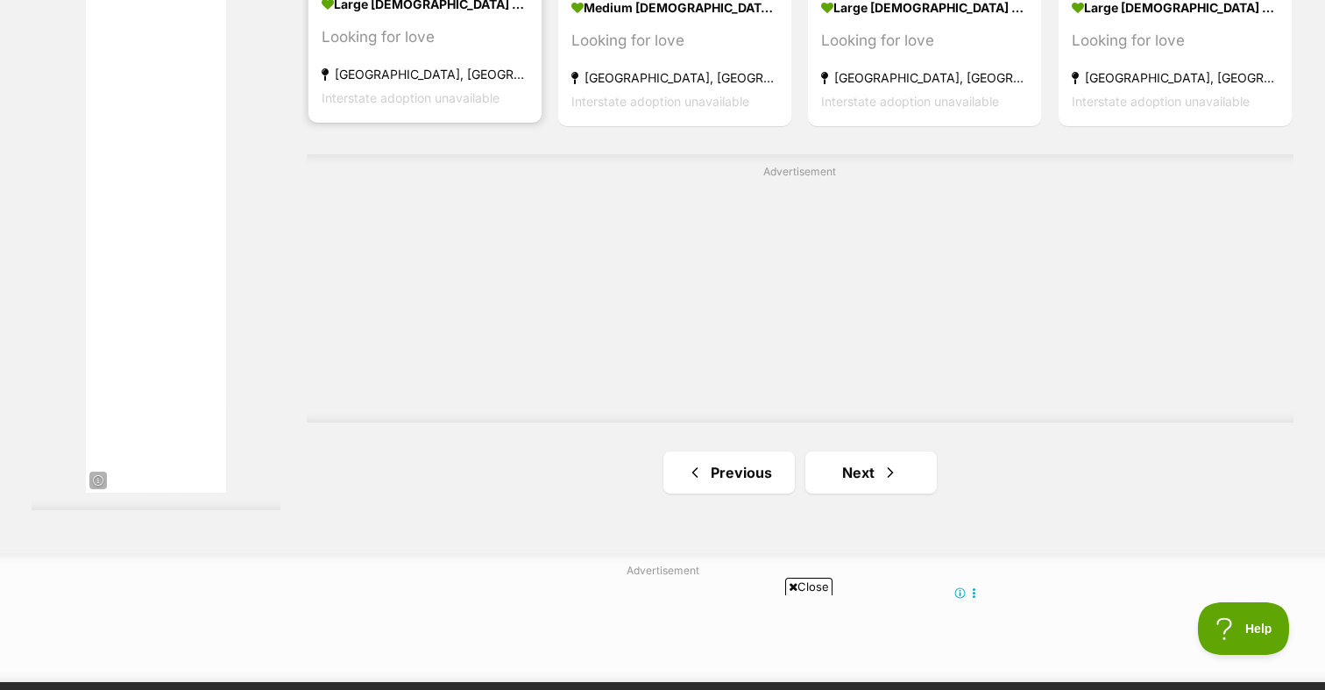
scroll to position [3052, 0]
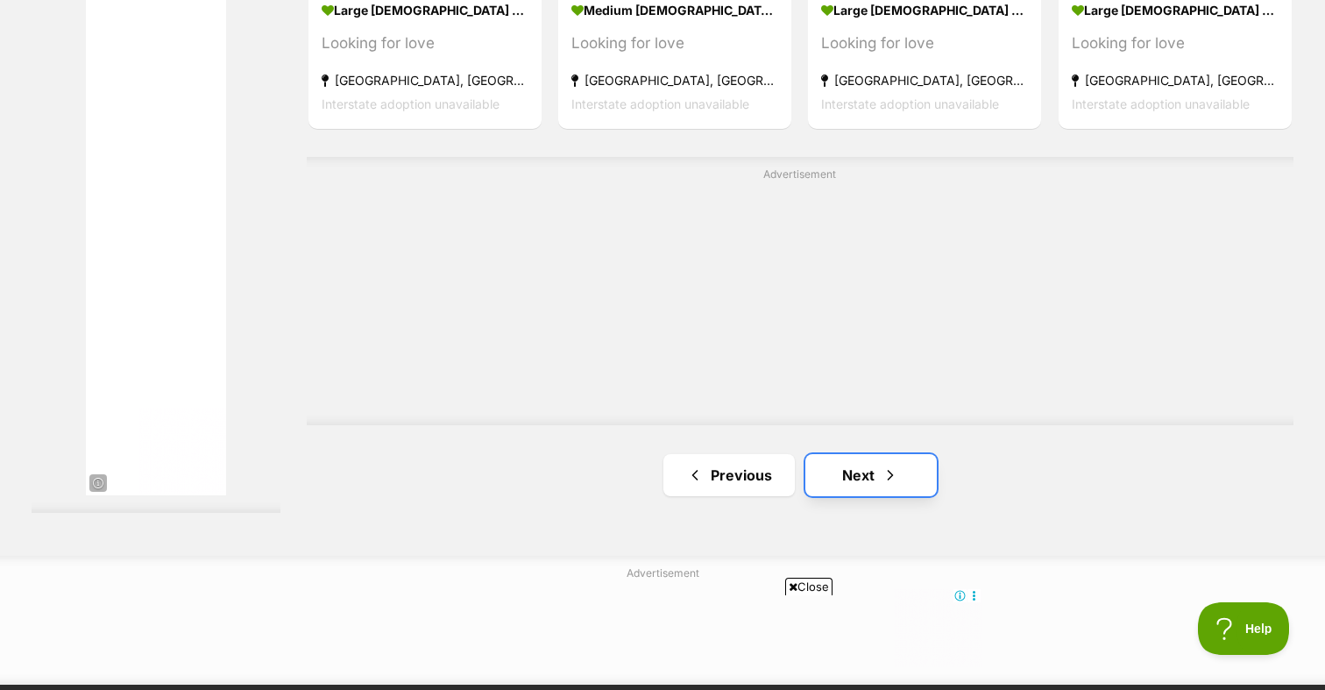
click at [861, 492] on link "Next" at bounding box center [870, 475] width 131 height 42
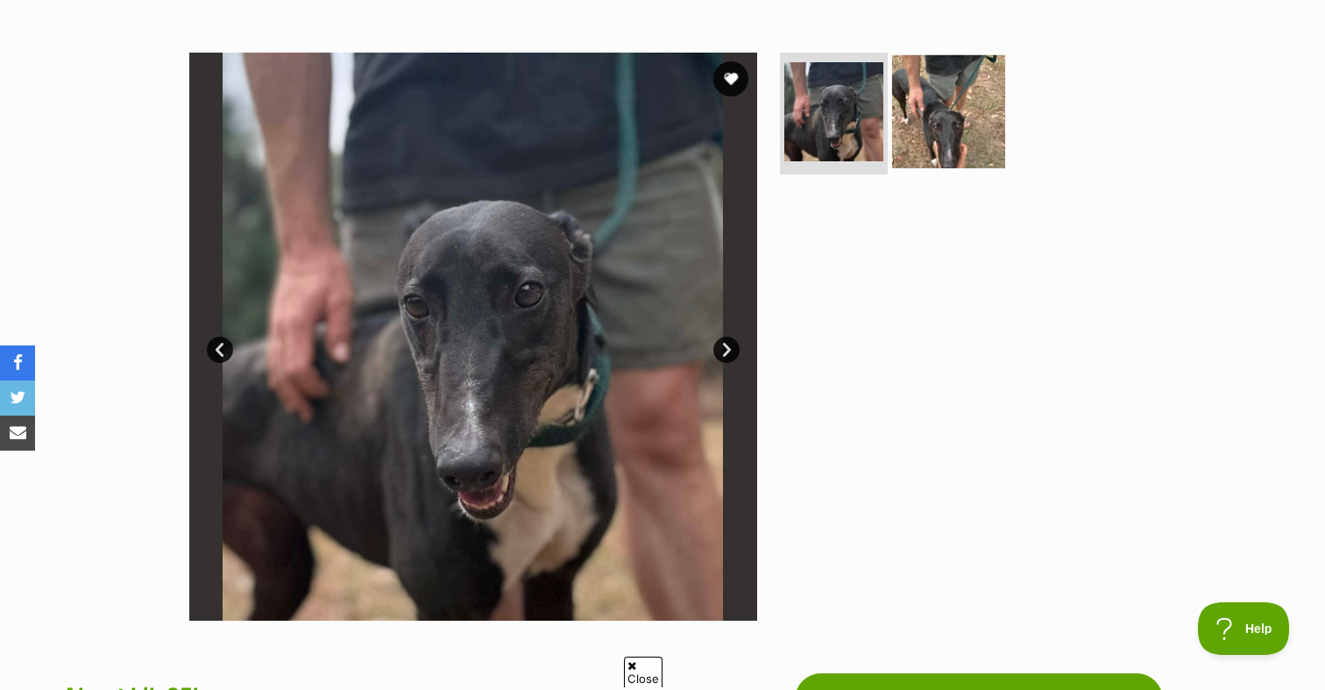
click at [913, 110] on img at bounding box center [948, 110] width 113 height 113
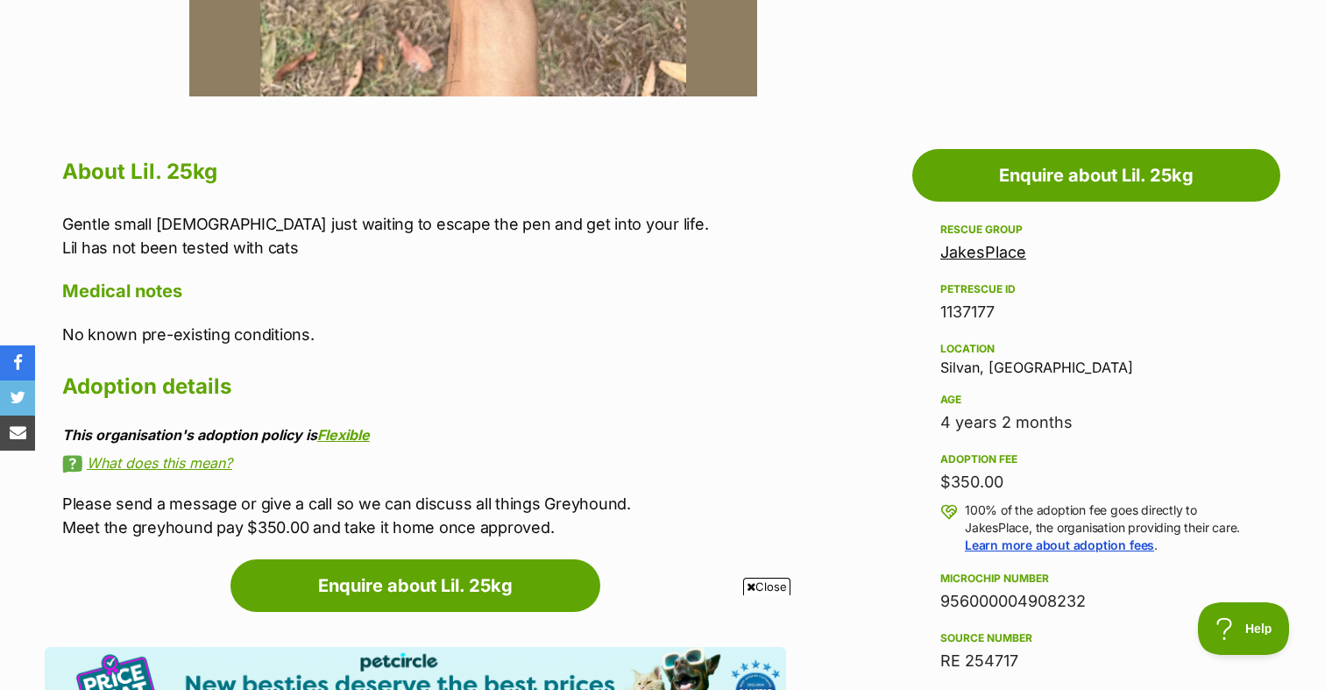
scroll to position [833, 0]
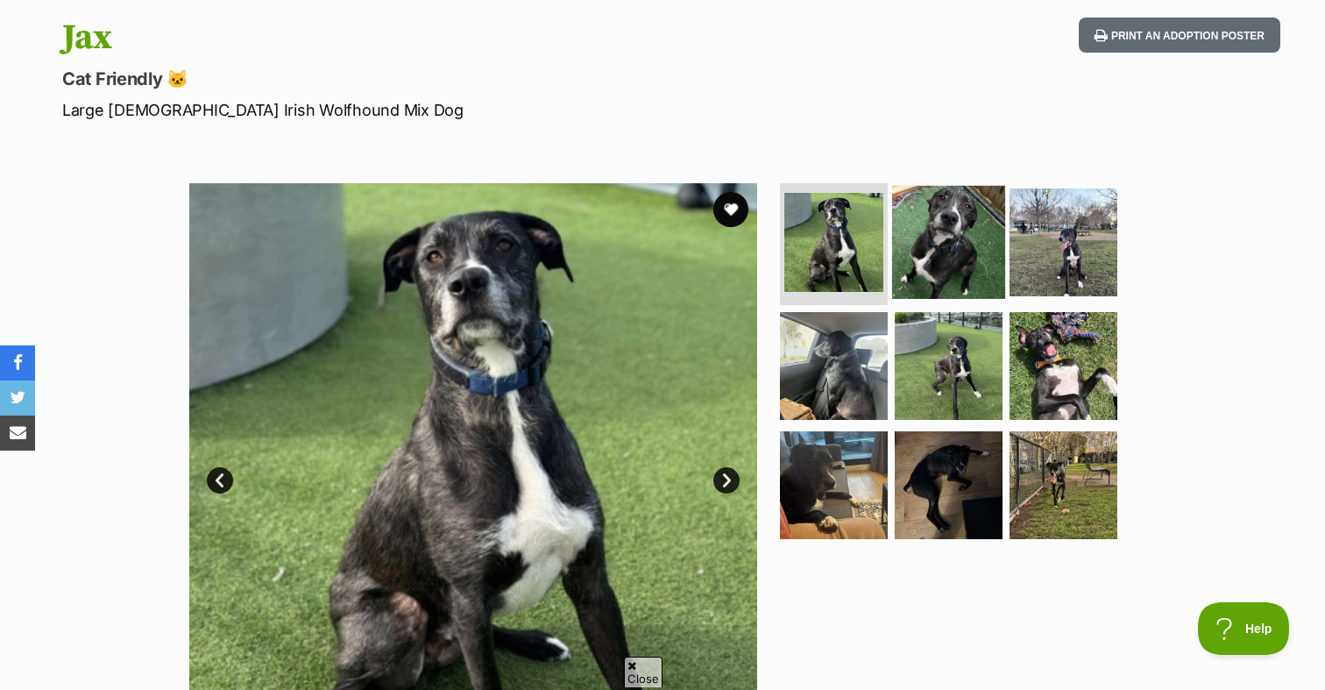
click at [937, 252] on img at bounding box center [948, 241] width 113 height 113
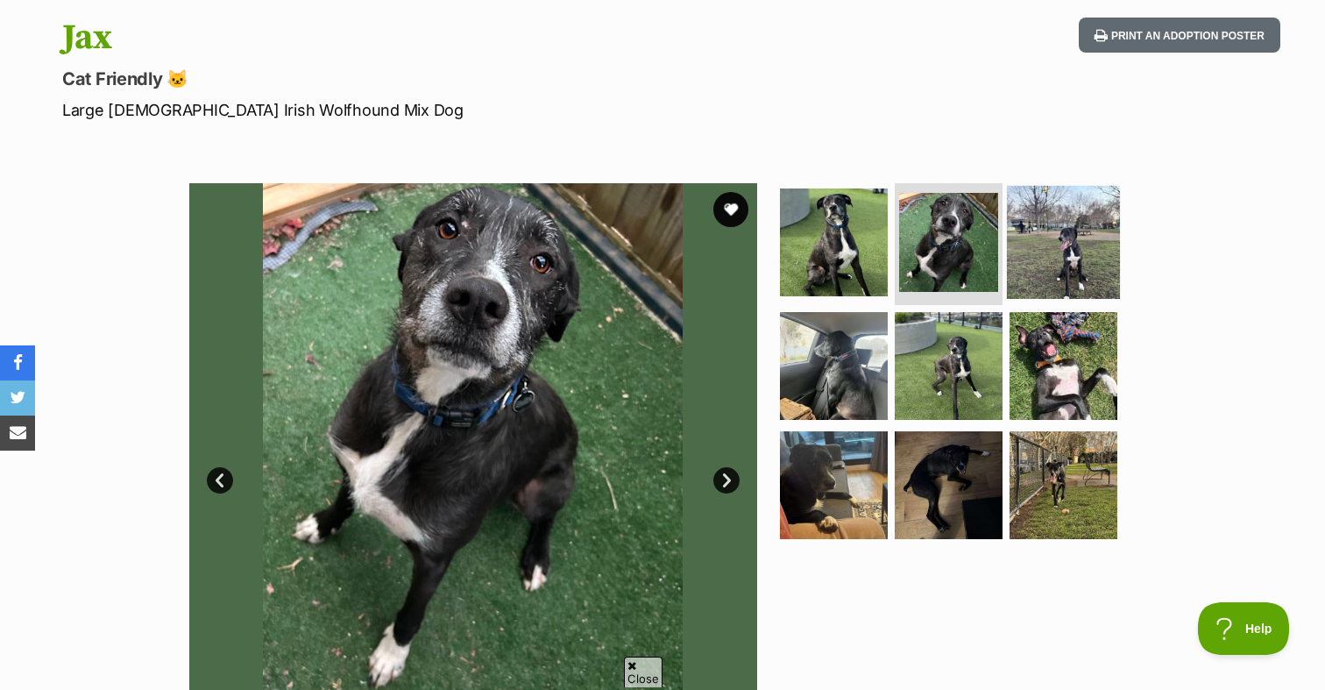
click at [1061, 246] on img at bounding box center [1063, 241] width 113 height 113
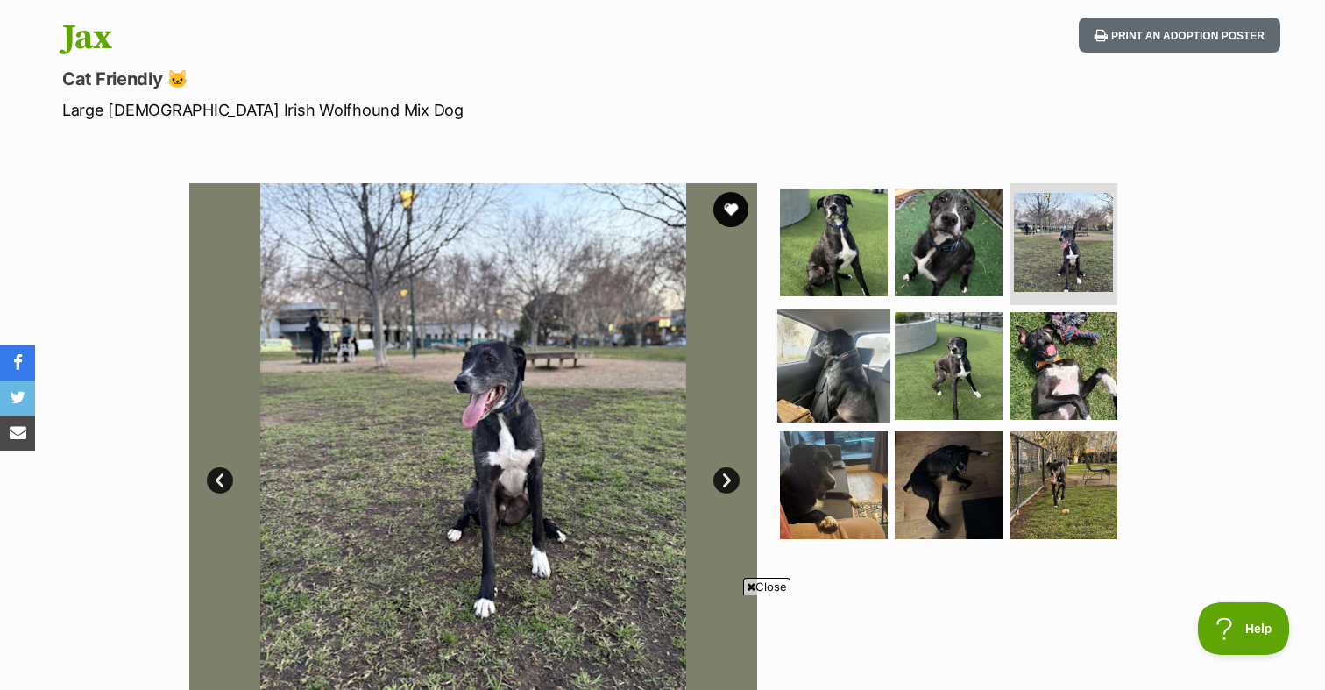
click at [859, 320] on img at bounding box center [833, 365] width 113 height 113
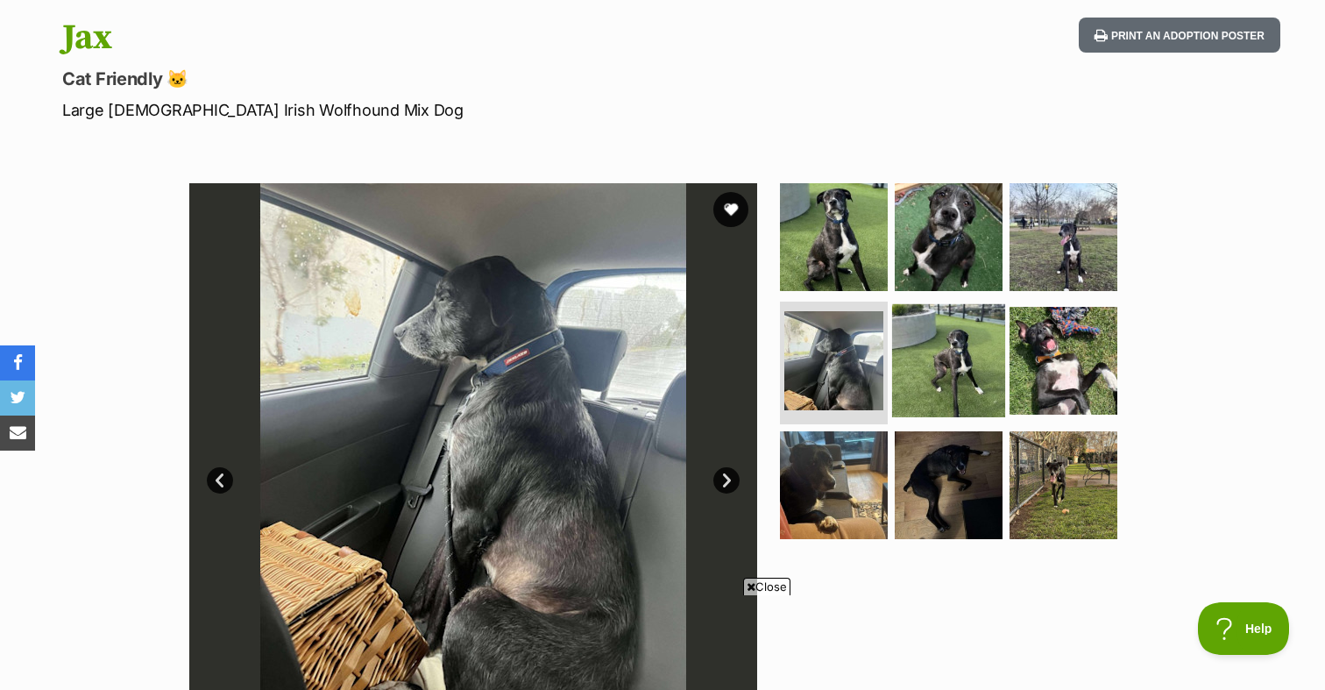
click at [939, 349] on img at bounding box center [948, 360] width 113 height 113
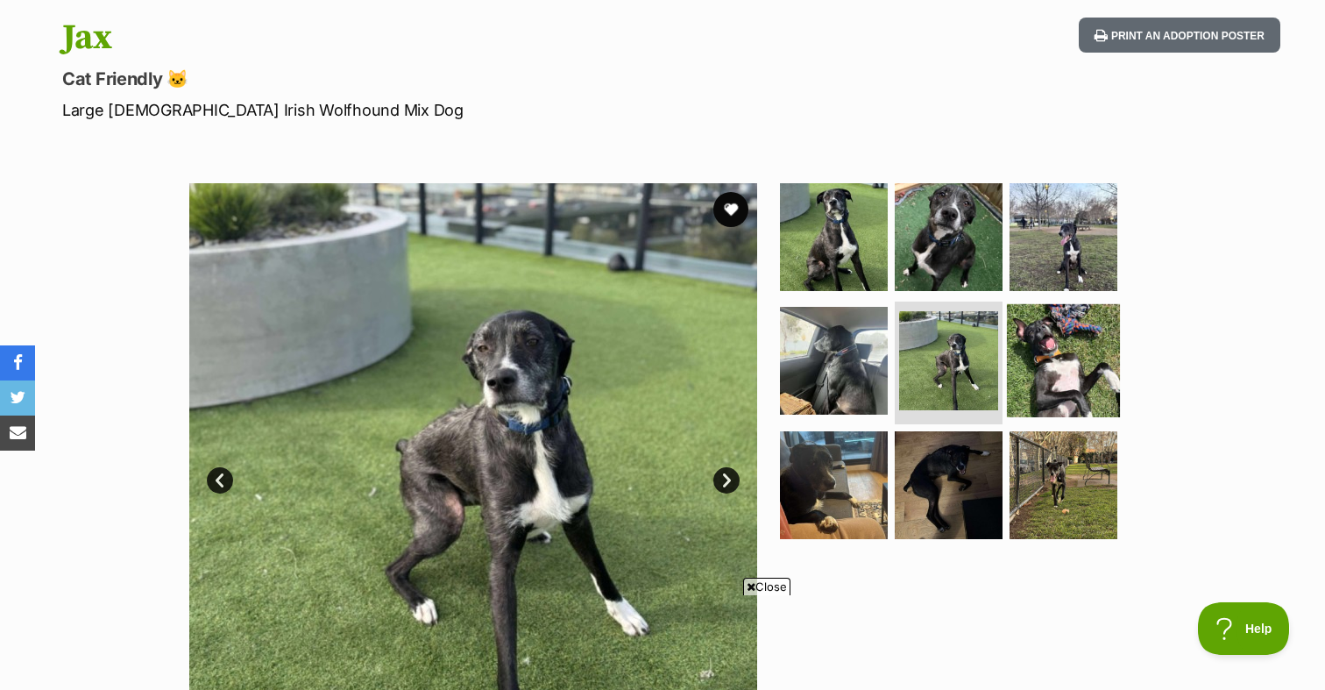
click at [1064, 360] on img at bounding box center [1063, 360] width 113 height 113
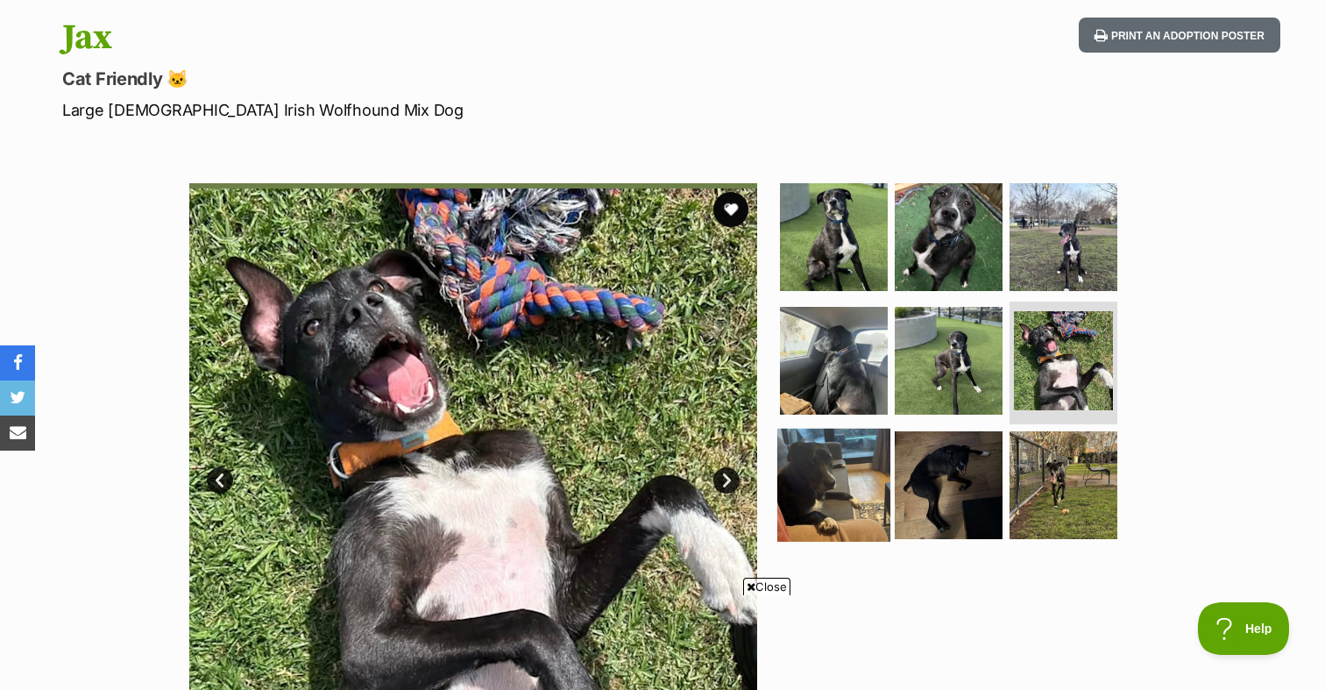
click at [866, 429] on img at bounding box center [833, 485] width 113 height 113
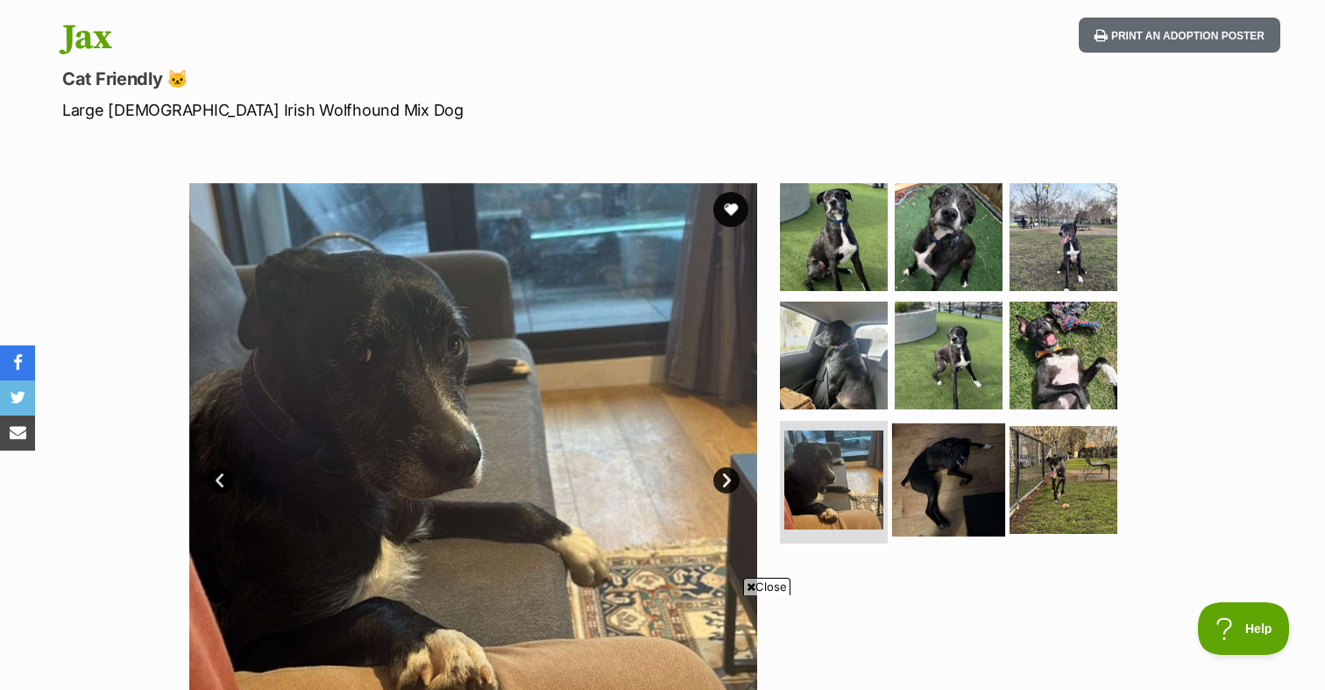
click at [923, 461] on img at bounding box center [948, 479] width 113 height 113
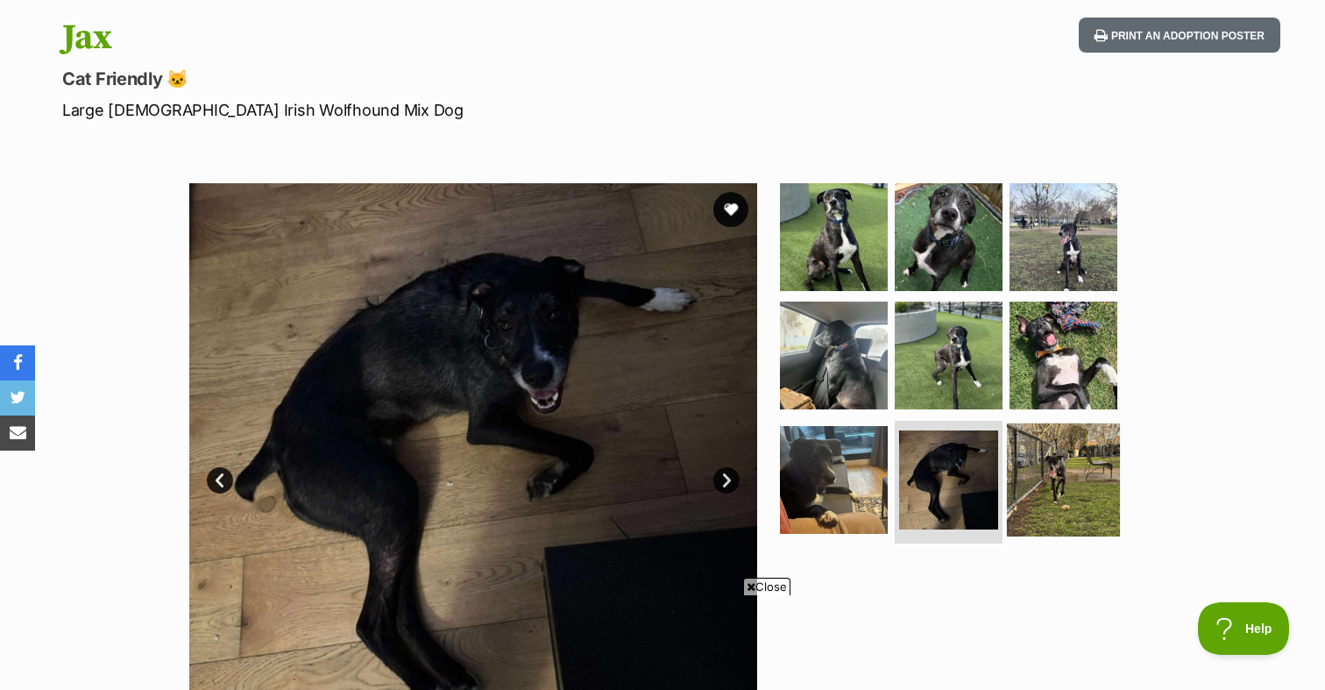
click at [1021, 443] on img at bounding box center [1063, 479] width 113 height 113
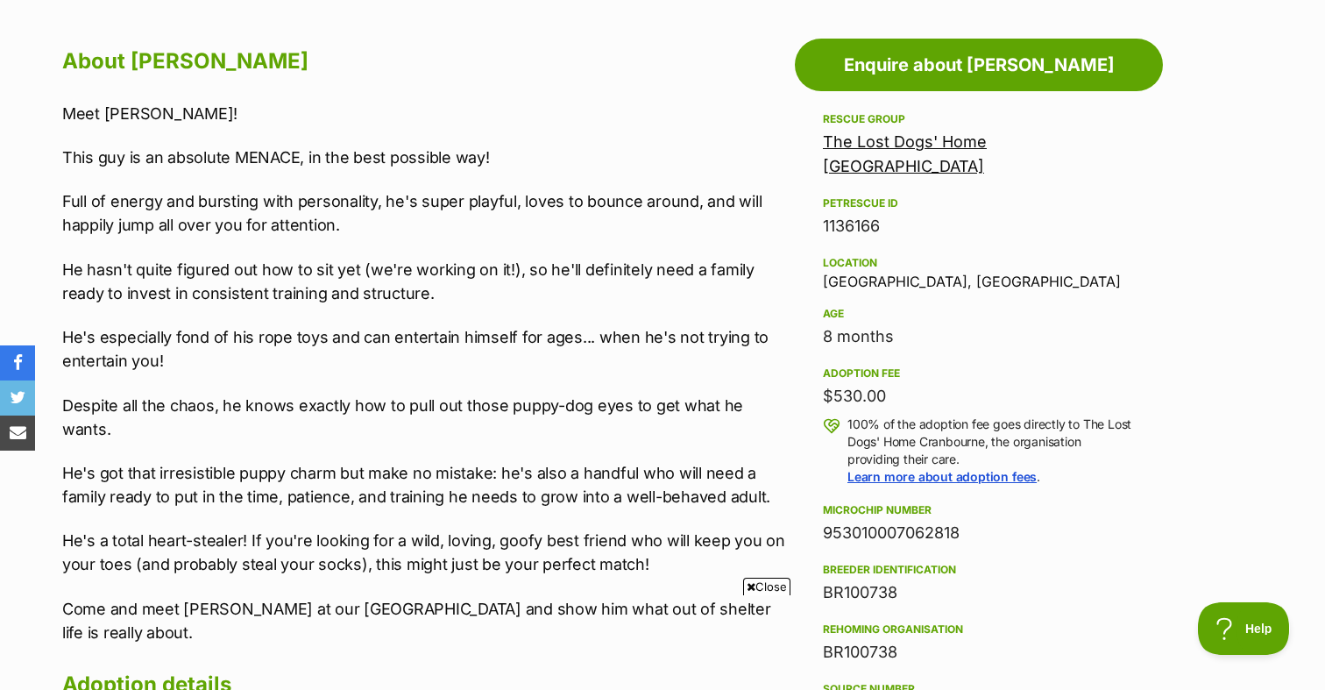
scroll to position [944, 0]
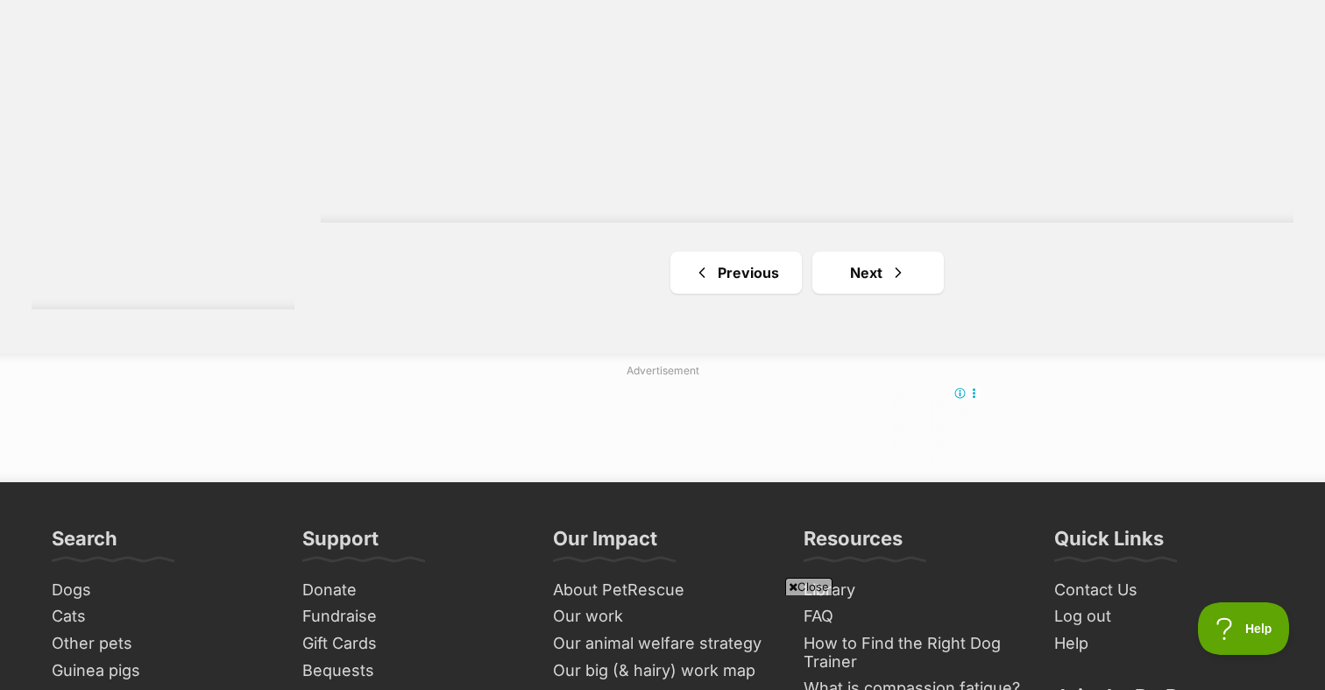
scroll to position [3347, 0]
click at [861, 273] on link "Next" at bounding box center [877, 272] width 131 height 42
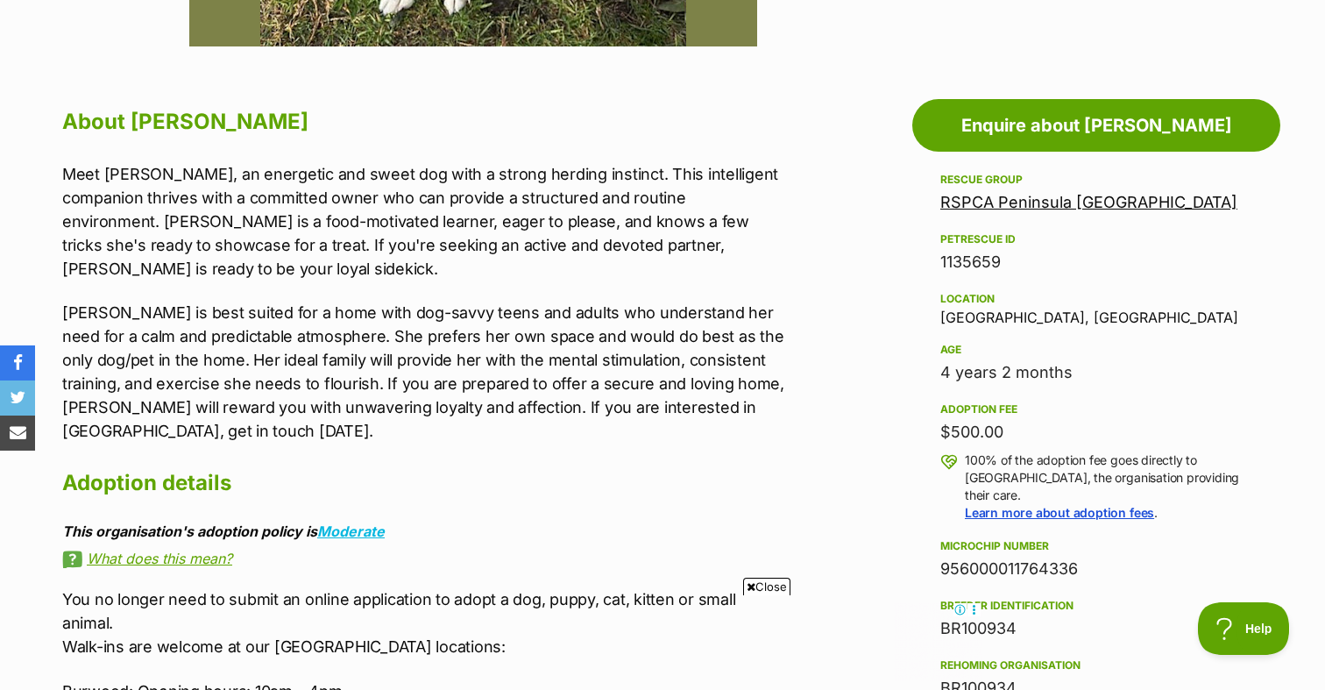
scroll to position [876, 0]
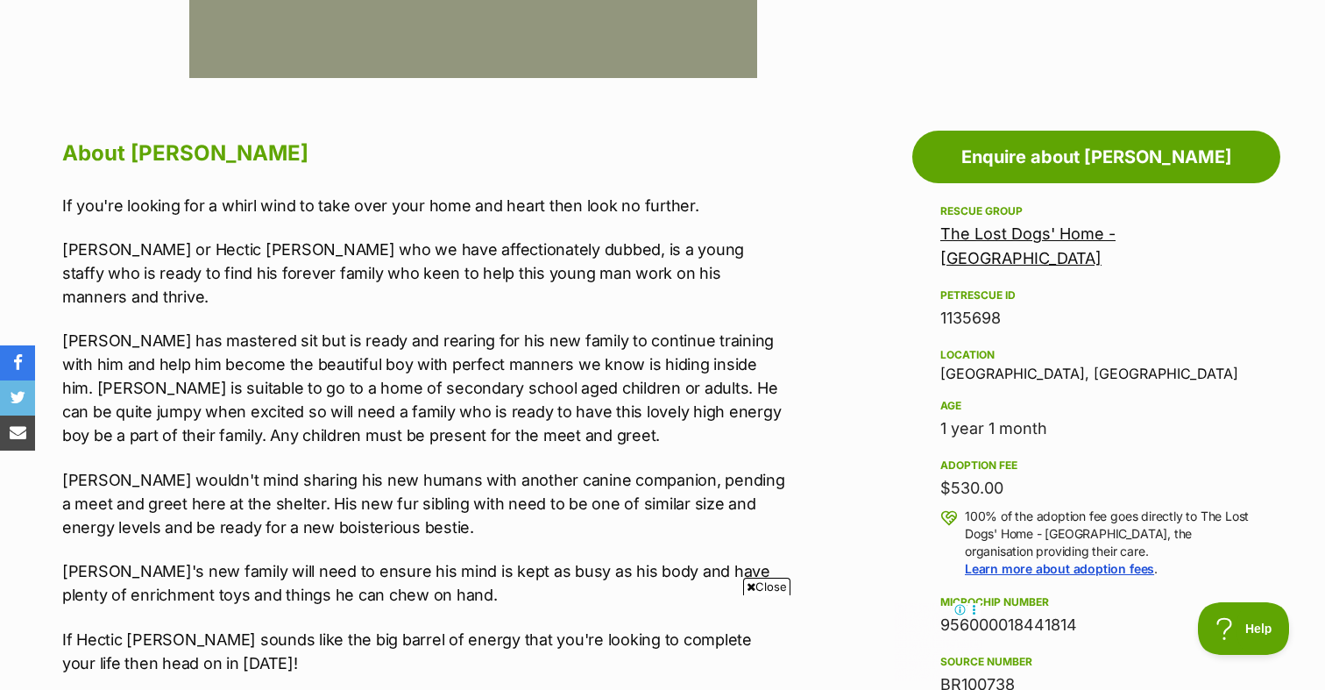
scroll to position [858, 0]
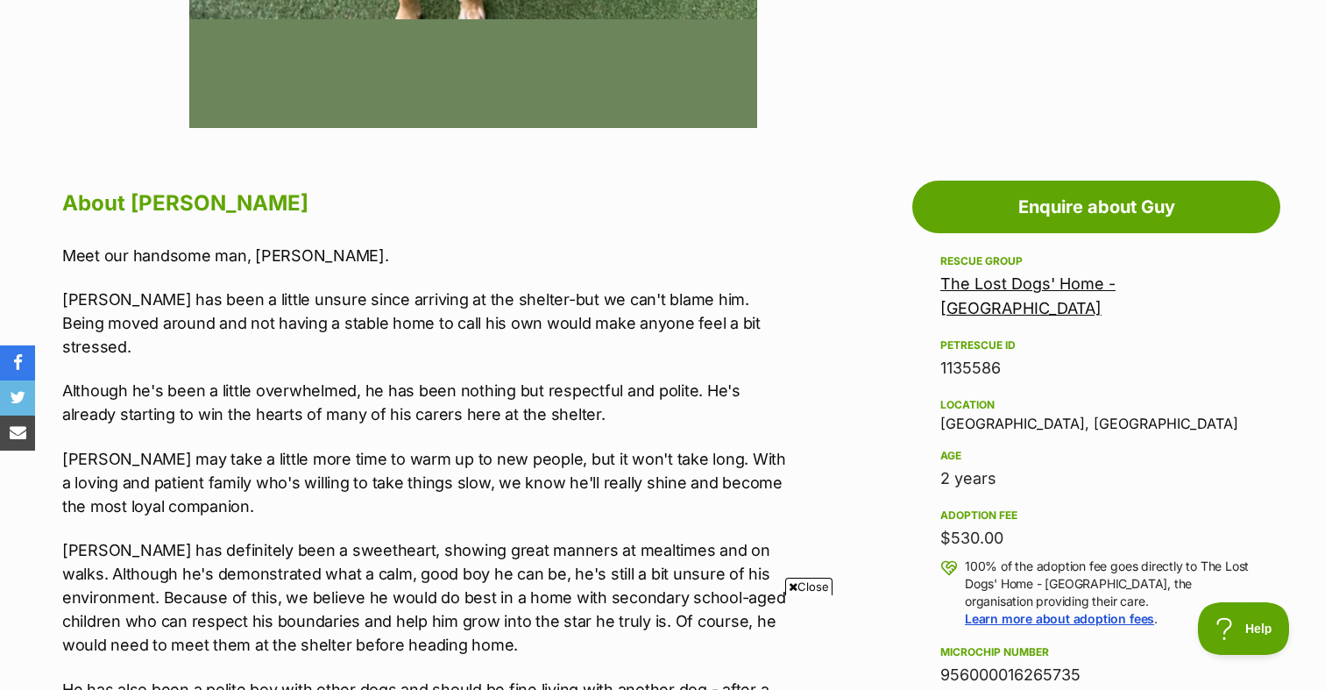
scroll to position [804, 0]
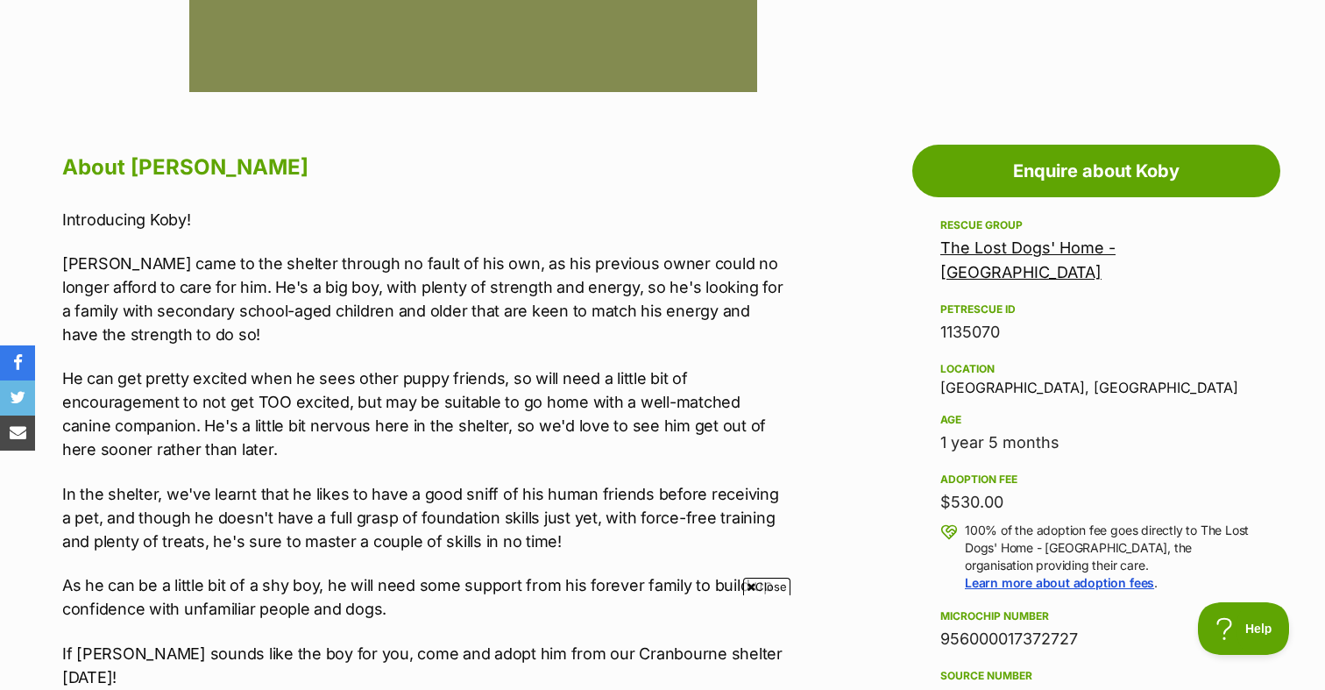
scroll to position [878, 0]
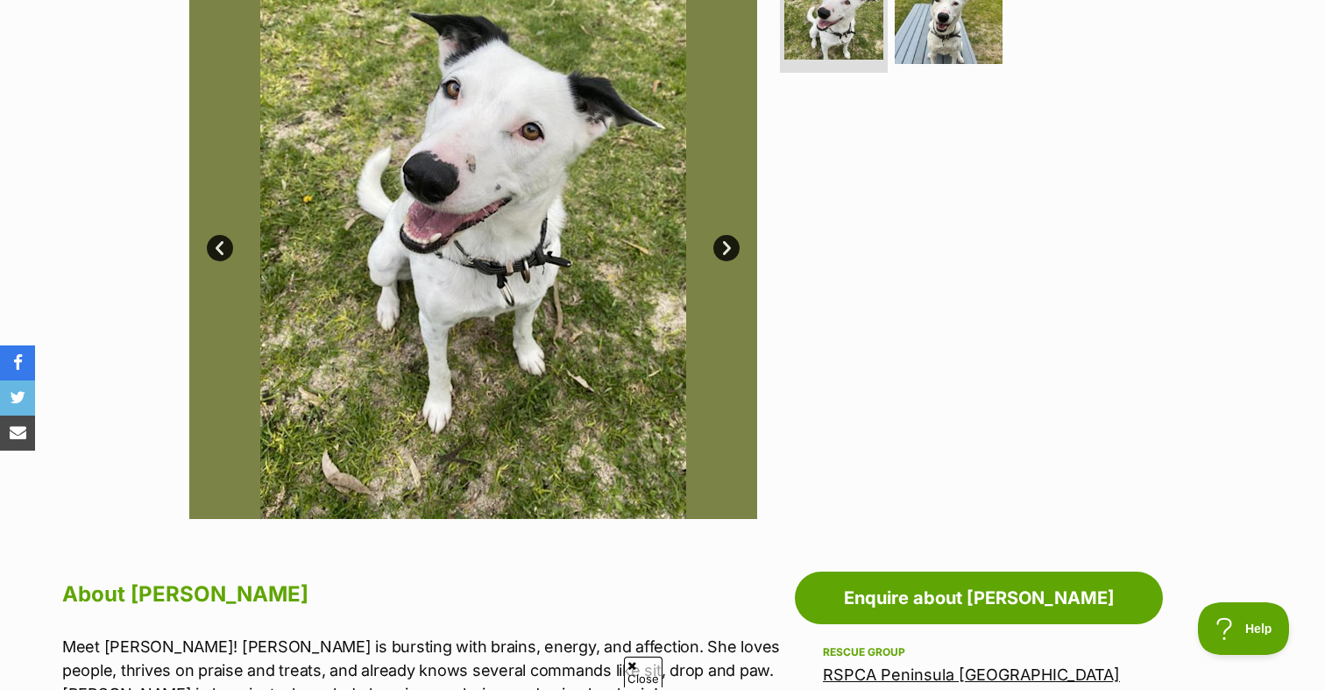
click at [399, 195] on img at bounding box center [473, 235] width 568 height 568
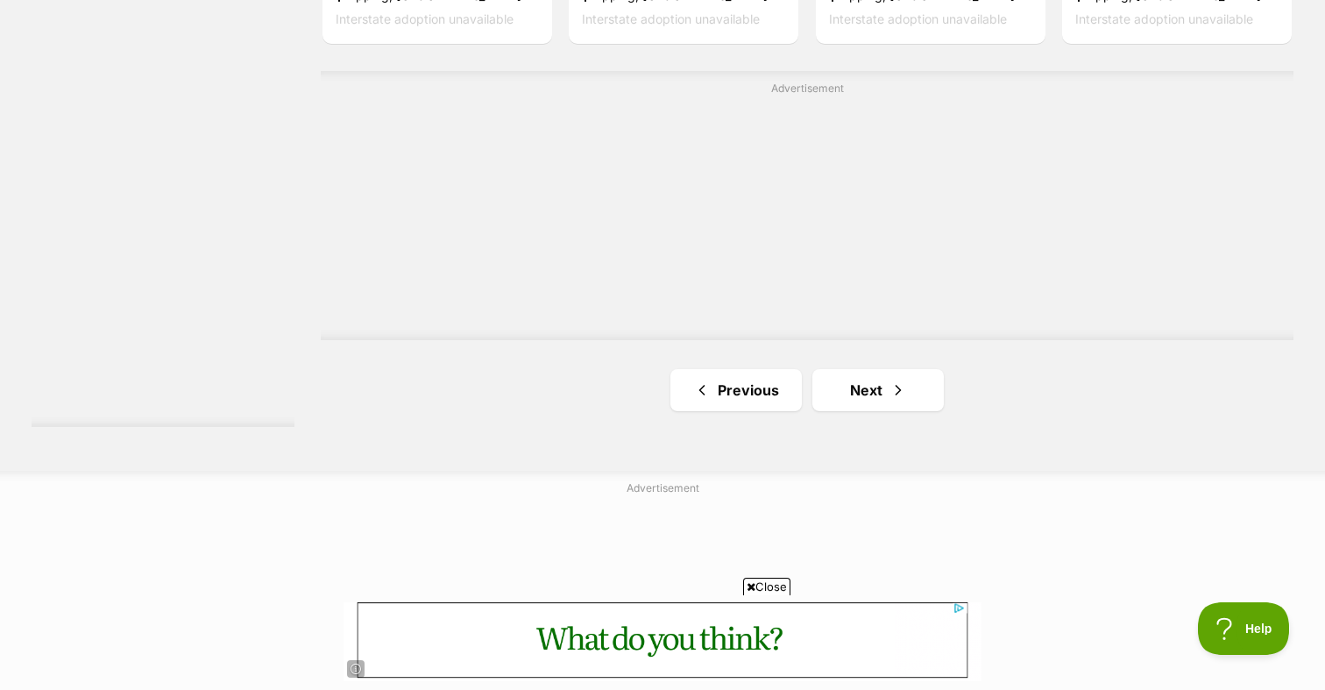
scroll to position [3149, 0]
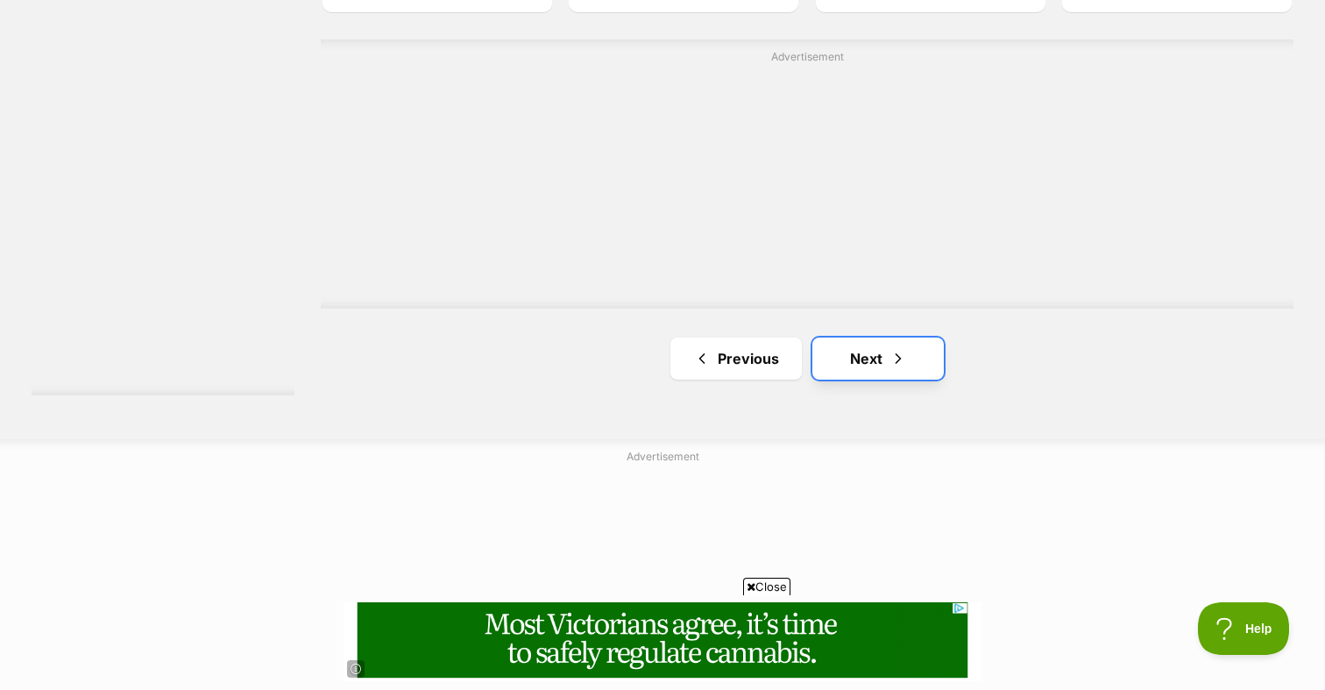
click at [843, 342] on link "Next" at bounding box center [877, 358] width 131 height 42
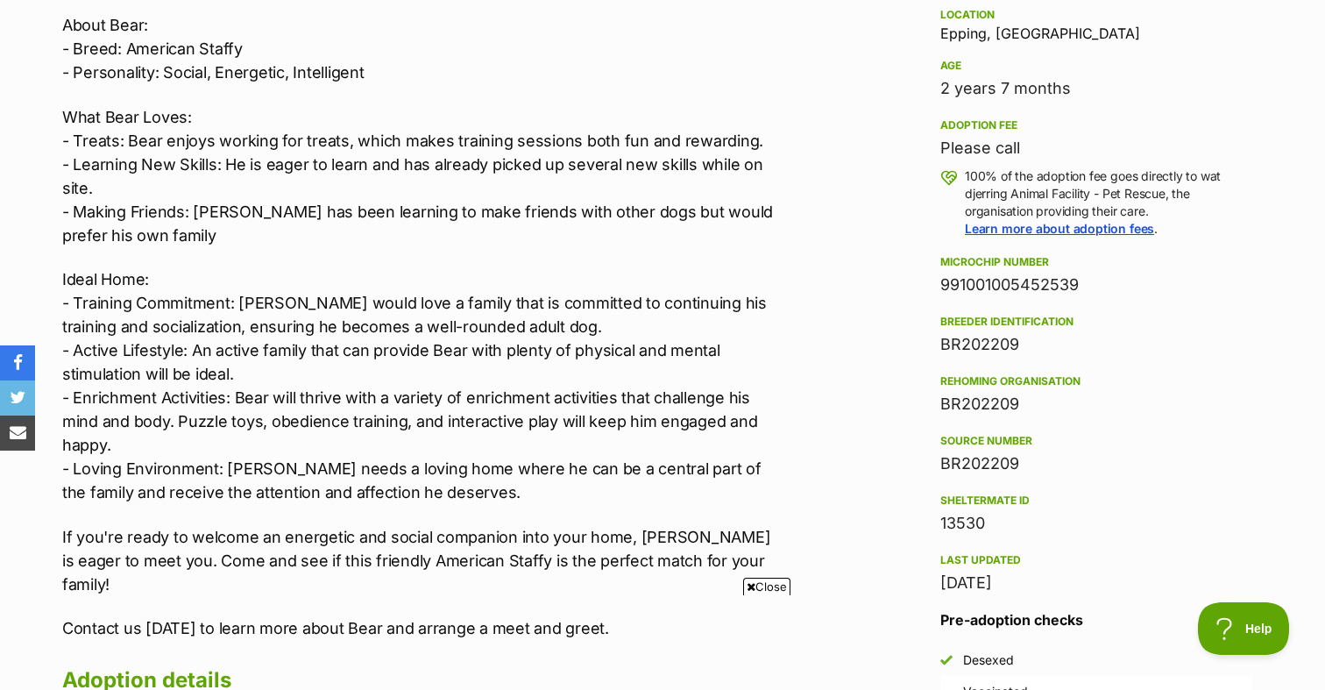
scroll to position [1167, 0]
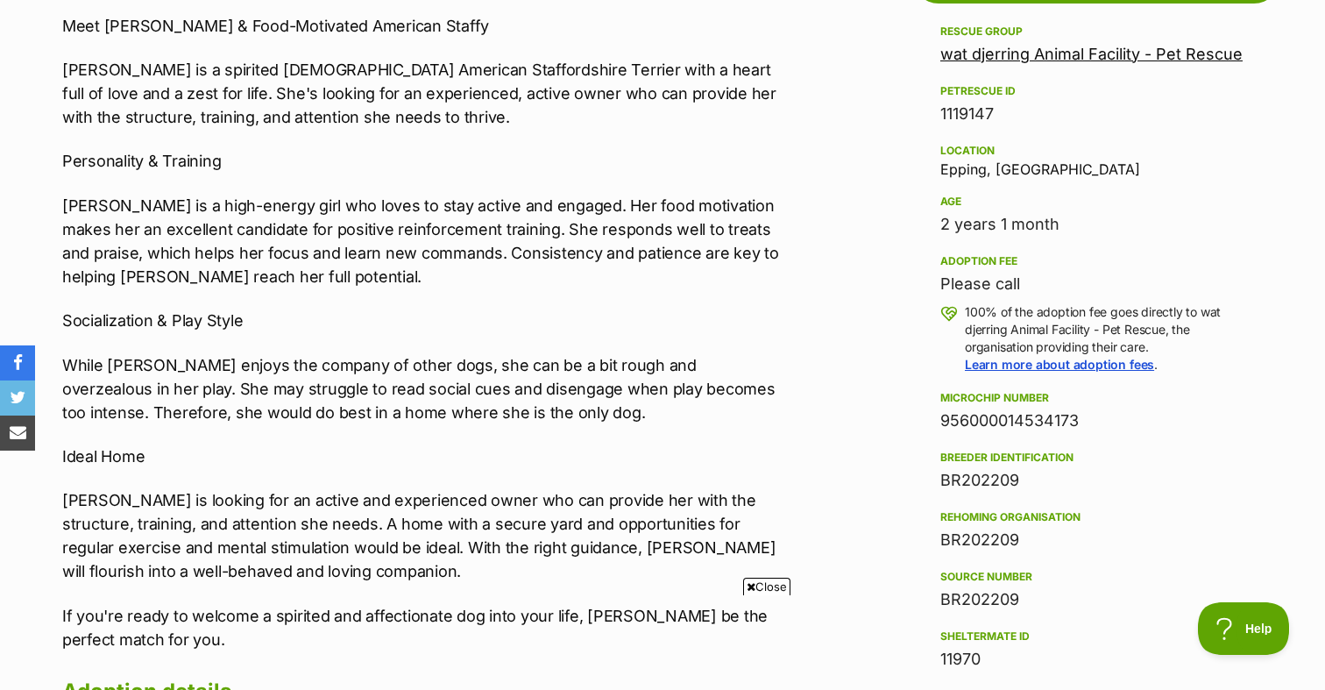
scroll to position [1050, 0]
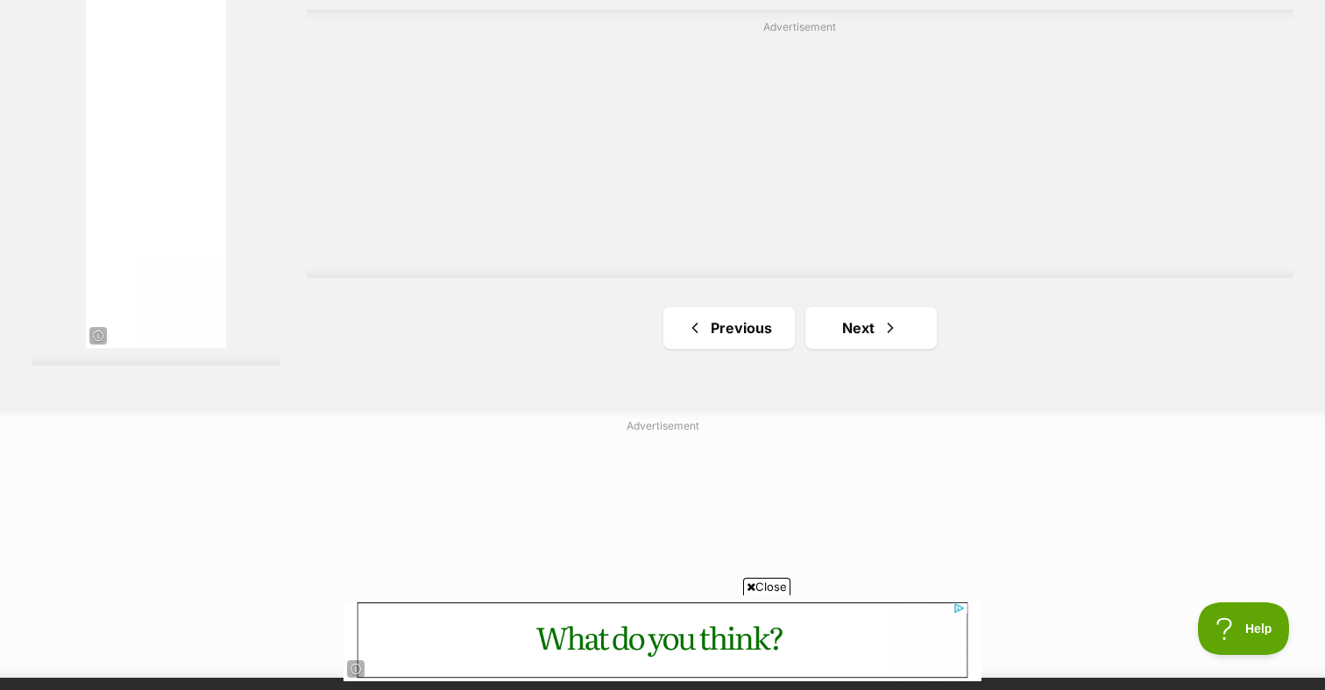
scroll to position [3095, 0]
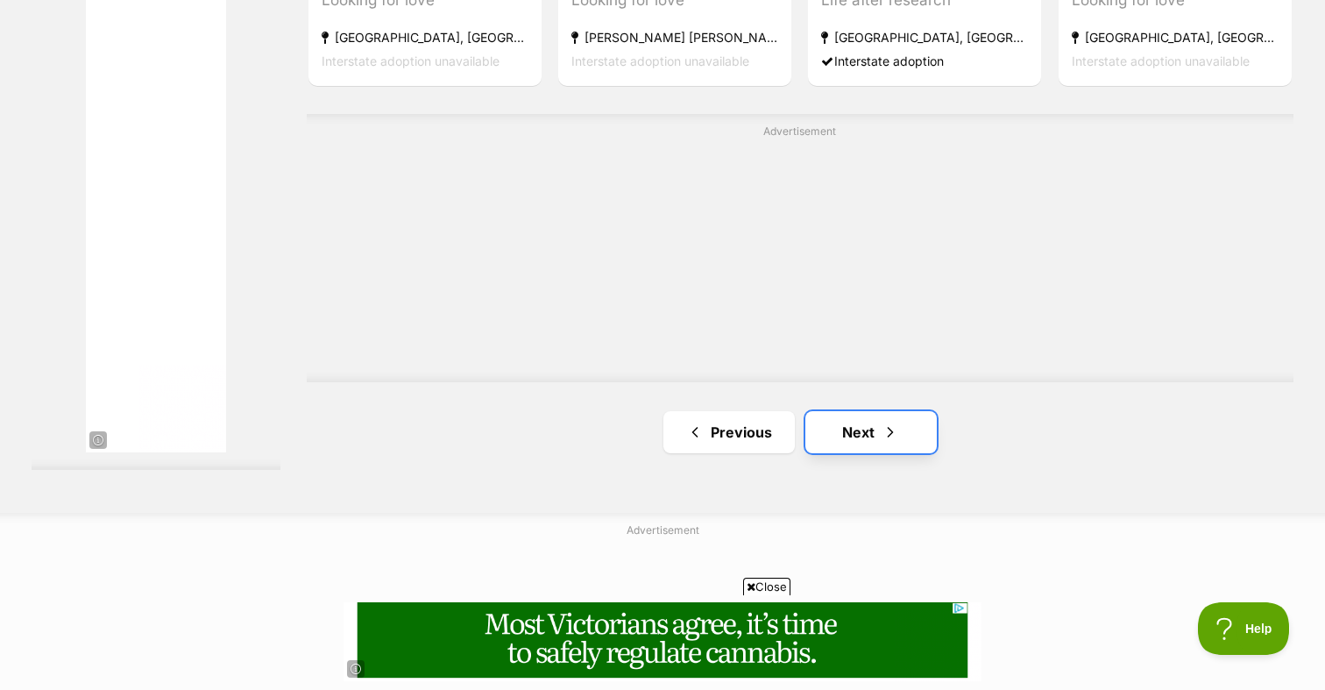
click at [851, 441] on link "Next" at bounding box center [870, 432] width 131 height 42
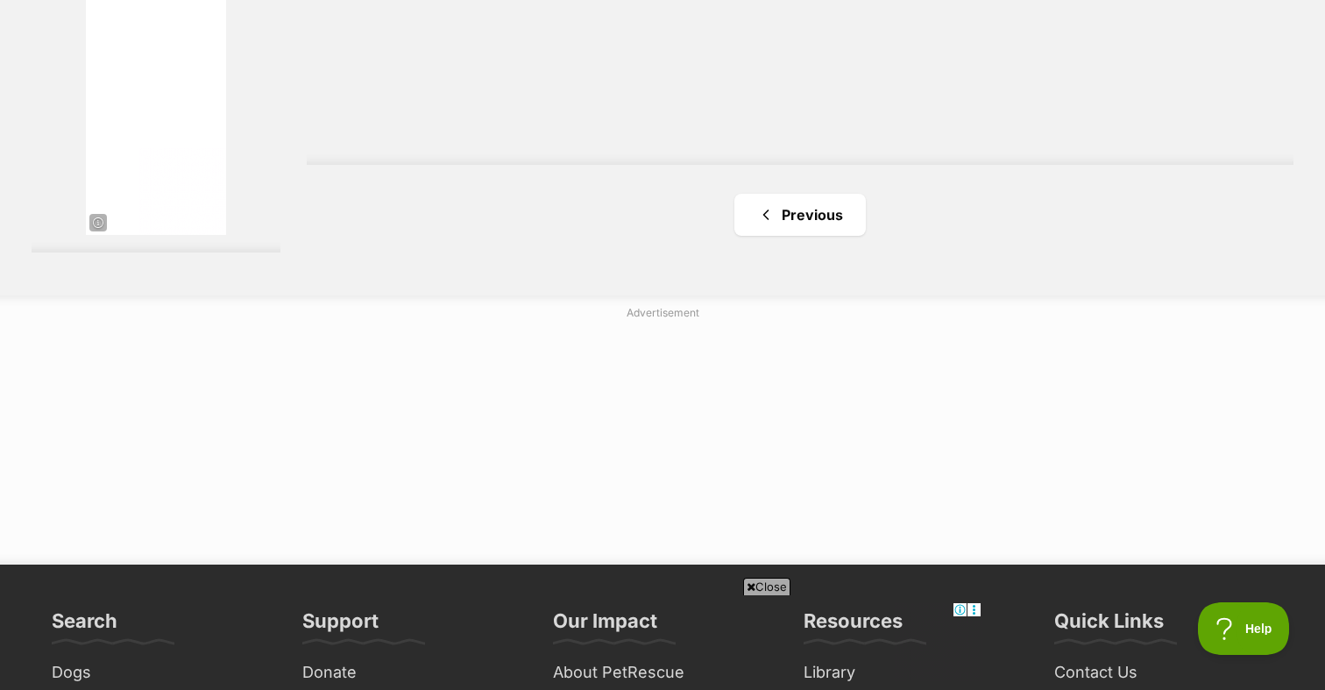
scroll to position [3420, 0]
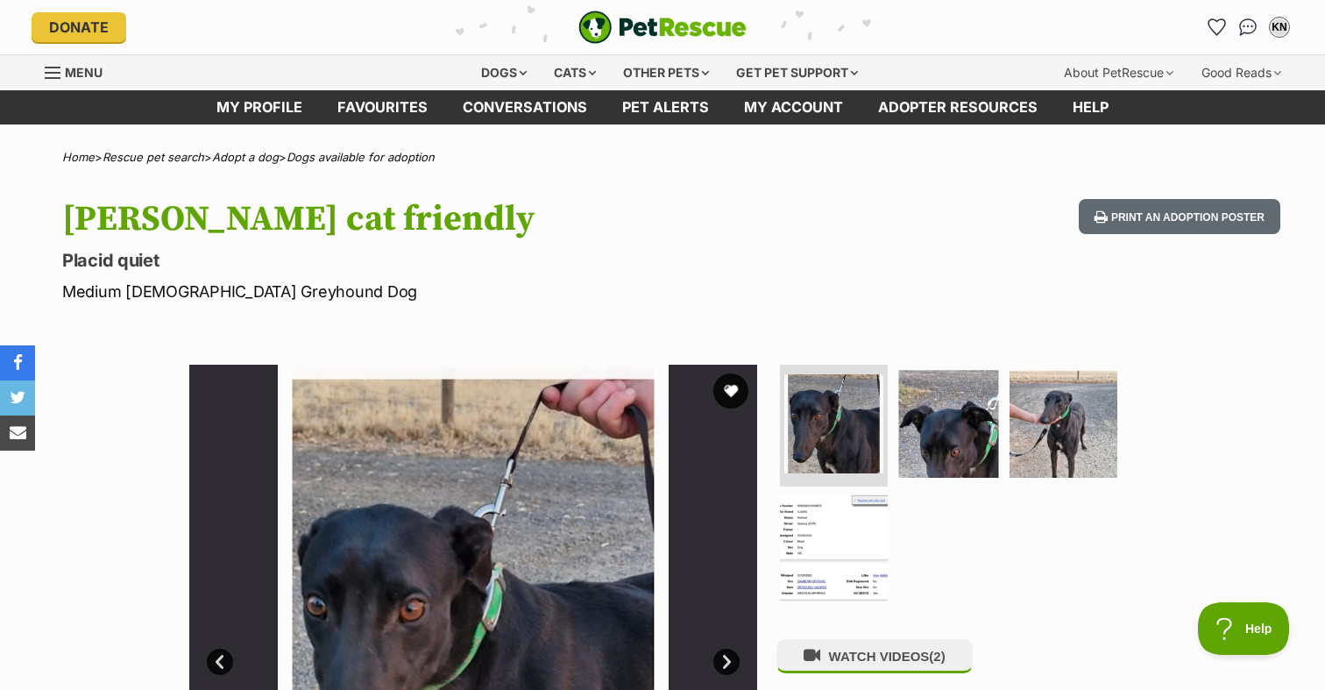
click at [667, 36] on img "PetRescue" at bounding box center [662, 27] width 168 height 33
